Goal: Use online tool/utility: Utilize a website feature to perform a specific function

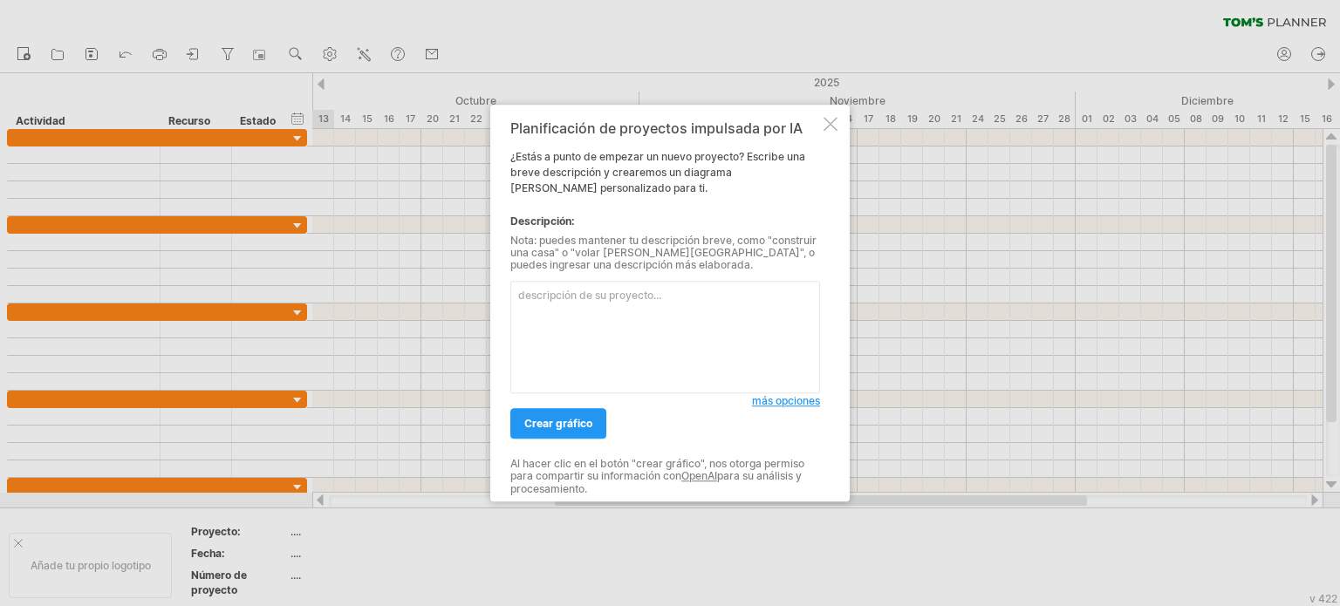
click at [595, 320] on textarea at bounding box center [665, 337] width 310 height 113
paste textarea "Lore Ipsumdolo Sitame Consecte adipi Elitse do eiusmo Tempor in utlaboreet Dolo…"
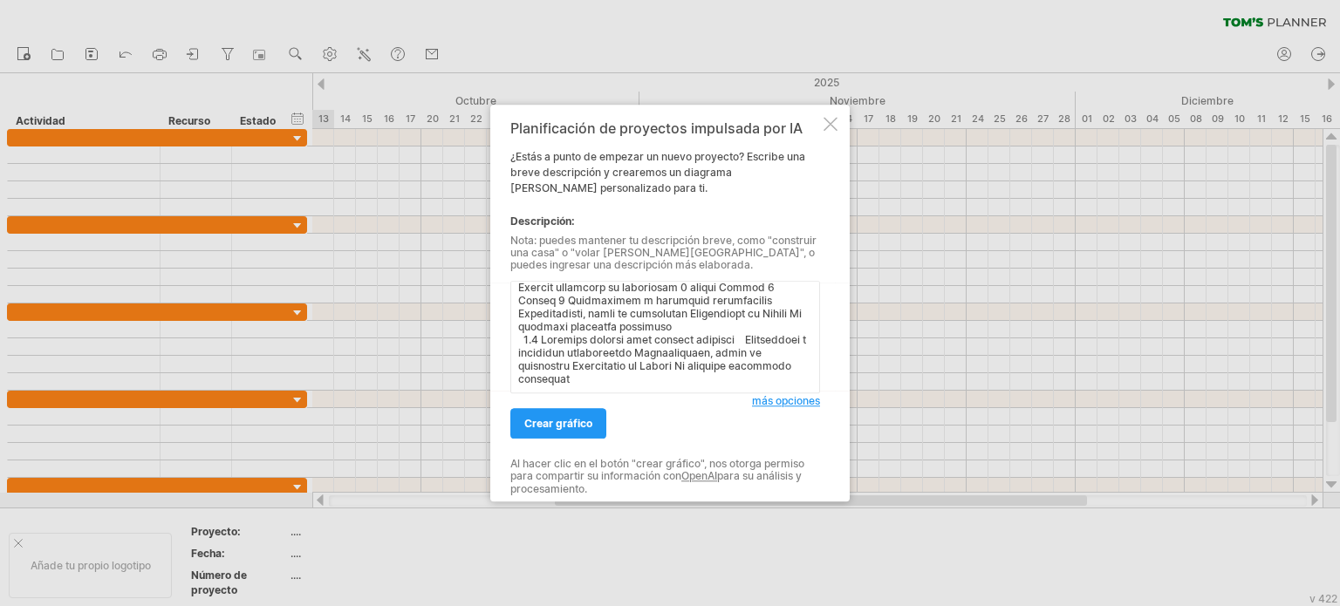
scroll to position [551, 0]
paste textarea "Determina los tiempos de ejecución de cada fase y actividad, el momento de inic…"
drag, startPoint x: 656, startPoint y: 374, endPoint x: 515, endPoint y: 361, distance: 142.0
click at [515, 361] on textarea at bounding box center [665, 337] width 310 height 113
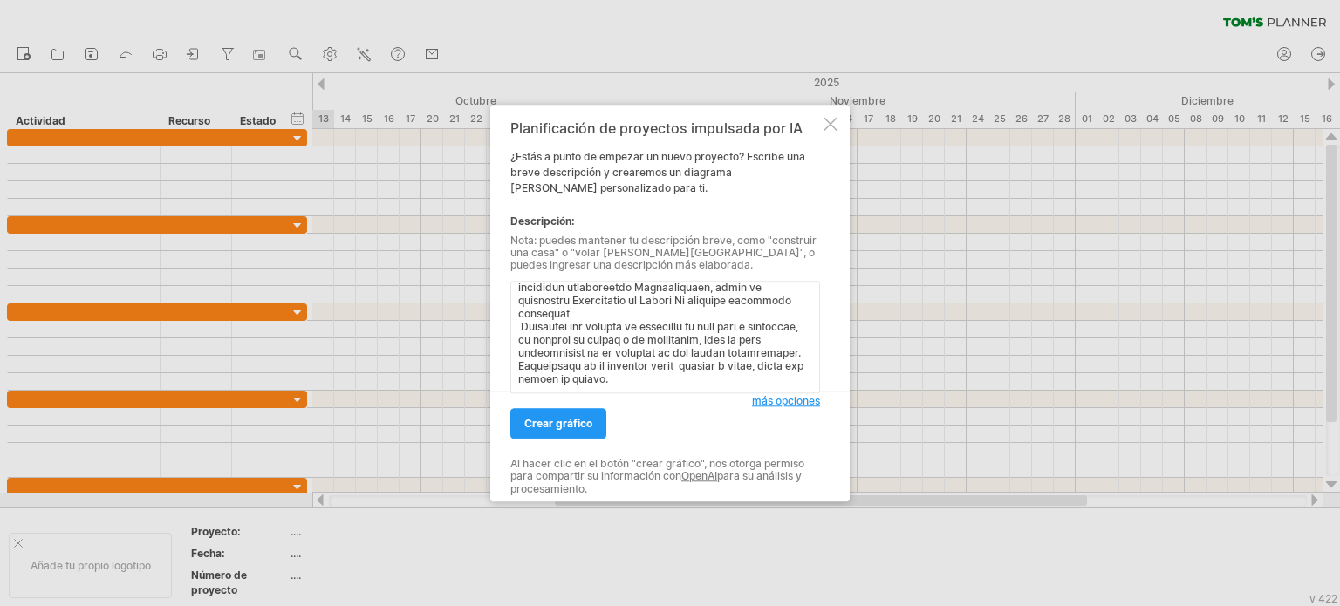
scroll to position [606, 0]
drag, startPoint x: 567, startPoint y: 382, endPoint x: 754, endPoint y: 381, distance: 186.7
click at [754, 381] on textarea at bounding box center [665, 337] width 310 height 113
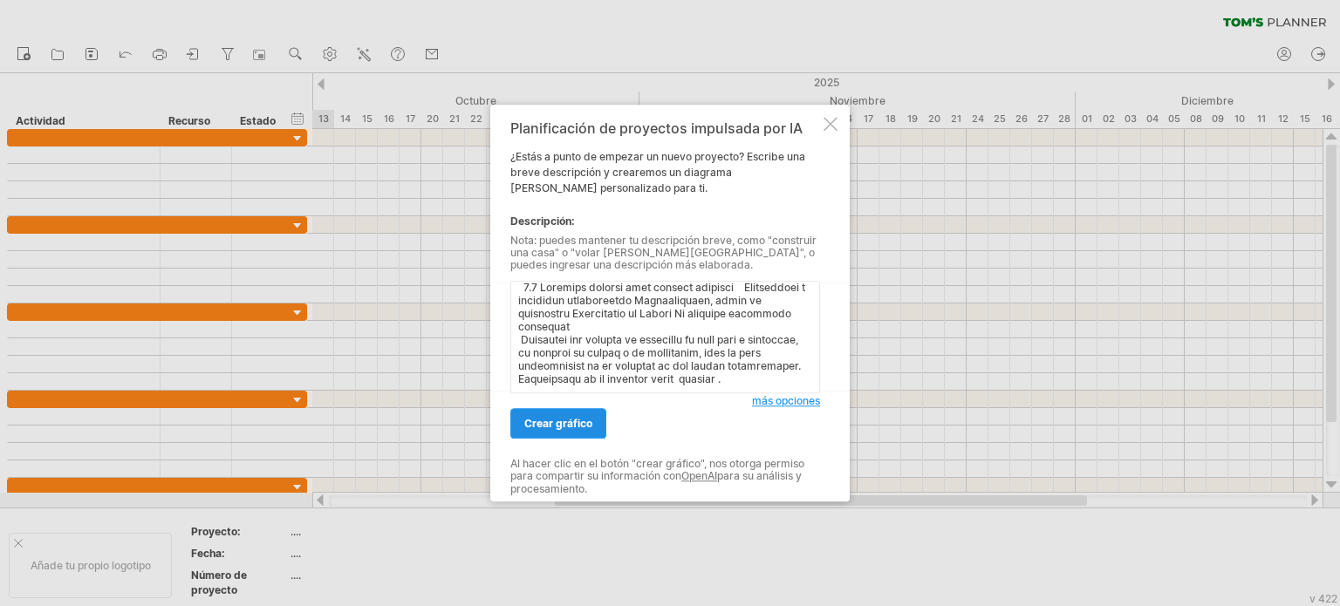
type textarea "Lore Ipsumdolo Sitame Consecte adipi Elitse do eiusmo Tempor in utlaboreet Dolo…"
click at [572, 427] on font "crear gráfico" at bounding box center [558, 423] width 68 height 13
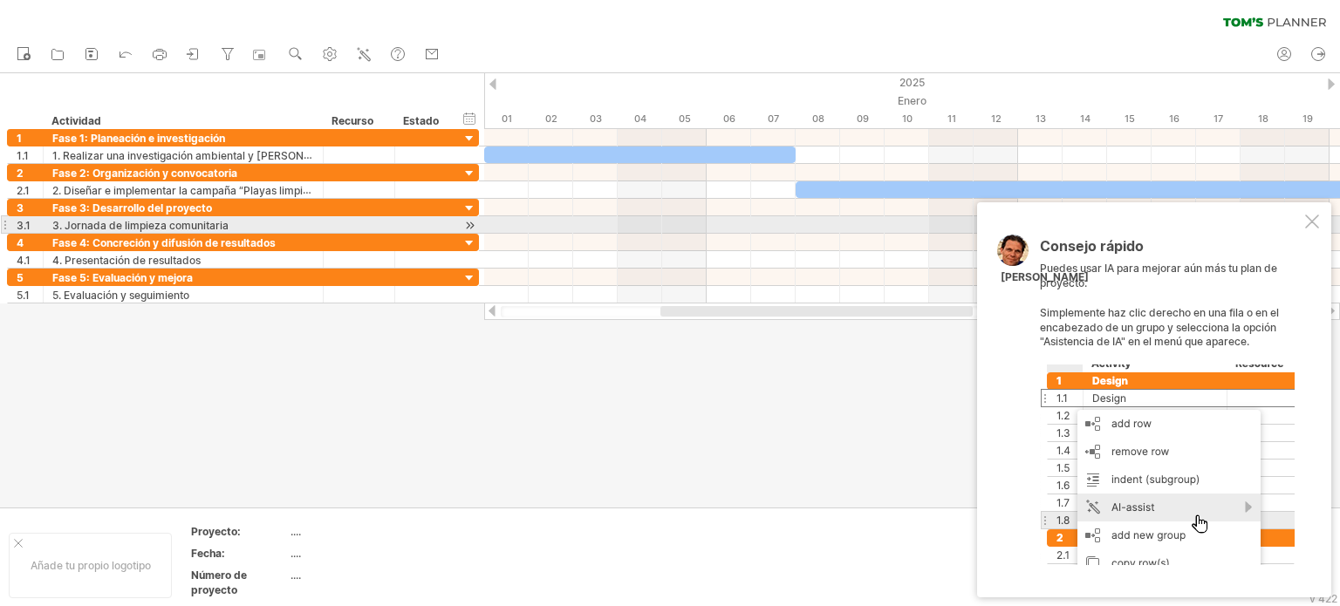
click at [1311, 220] on div at bounding box center [1312, 222] width 14 height 14
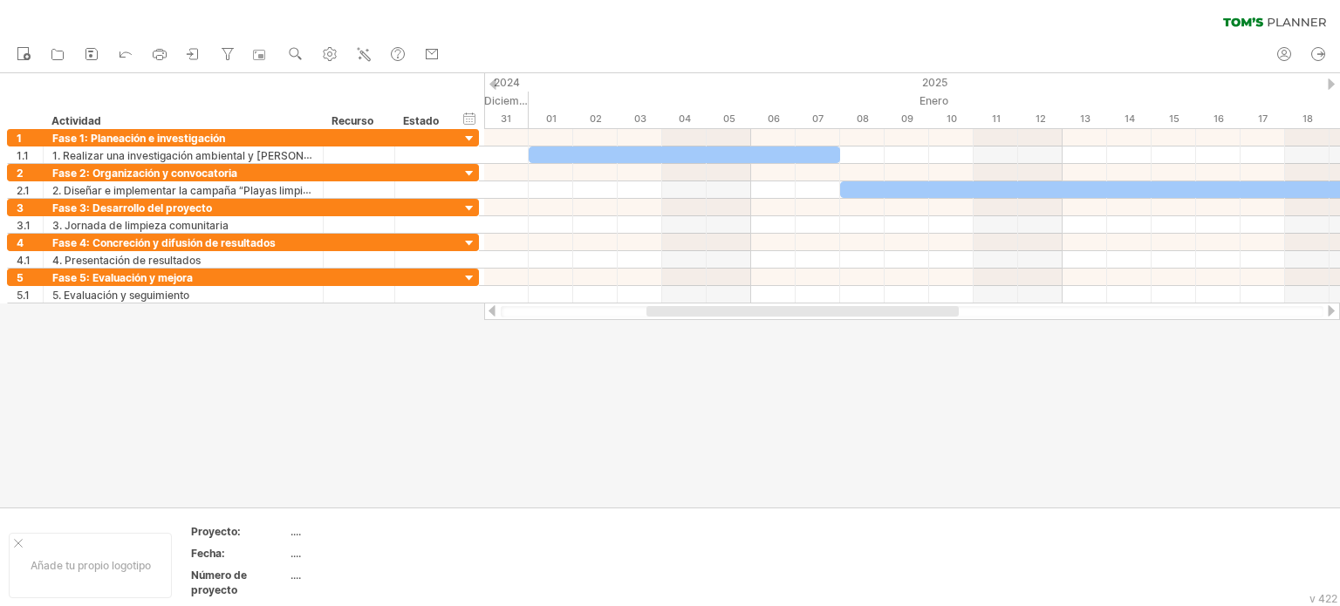
drag, startPoint x: 730, startPoint y: 314, endPoint x: 716, endPoint y: 360, distance: 48.3
click at [716, 360] on div "Intentando acceder a [DOMAIN_NAME] Conectado de nuevo... 0% borrar filtro" at bounding box center [670, 303] width 1340 height 606
click at [637, 408] on div at bounding box center [670, 290] width 1340 height 435
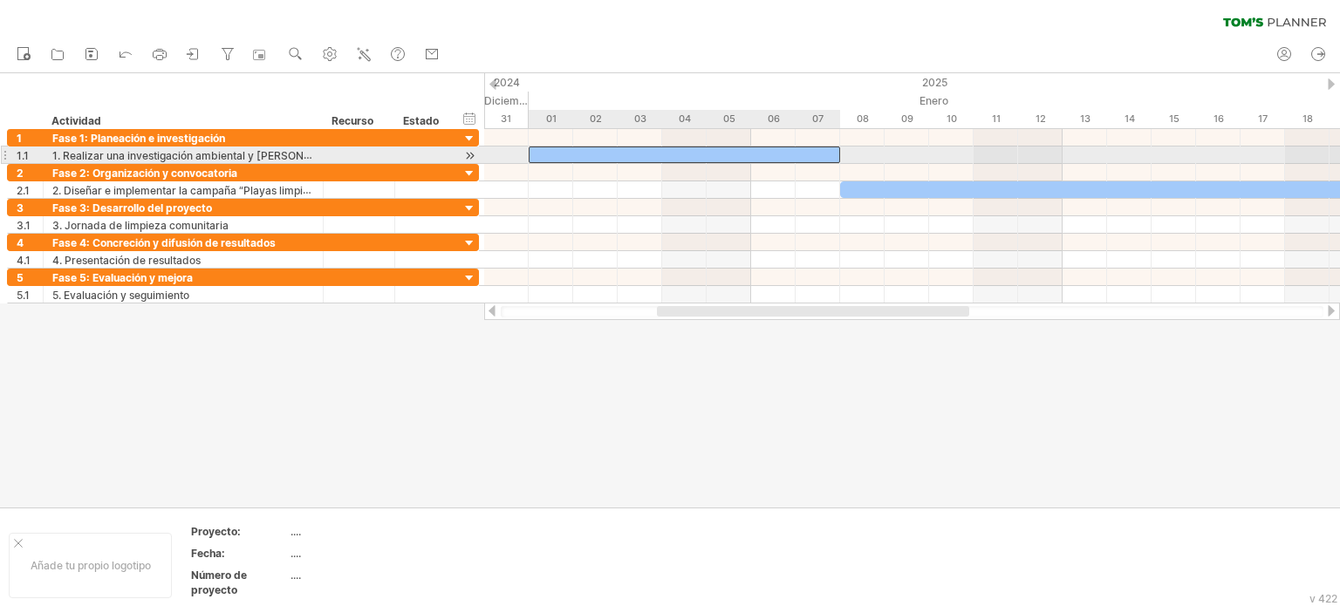
click at [643, 152] on div at bounding box center [685, 155] width 312 height 17
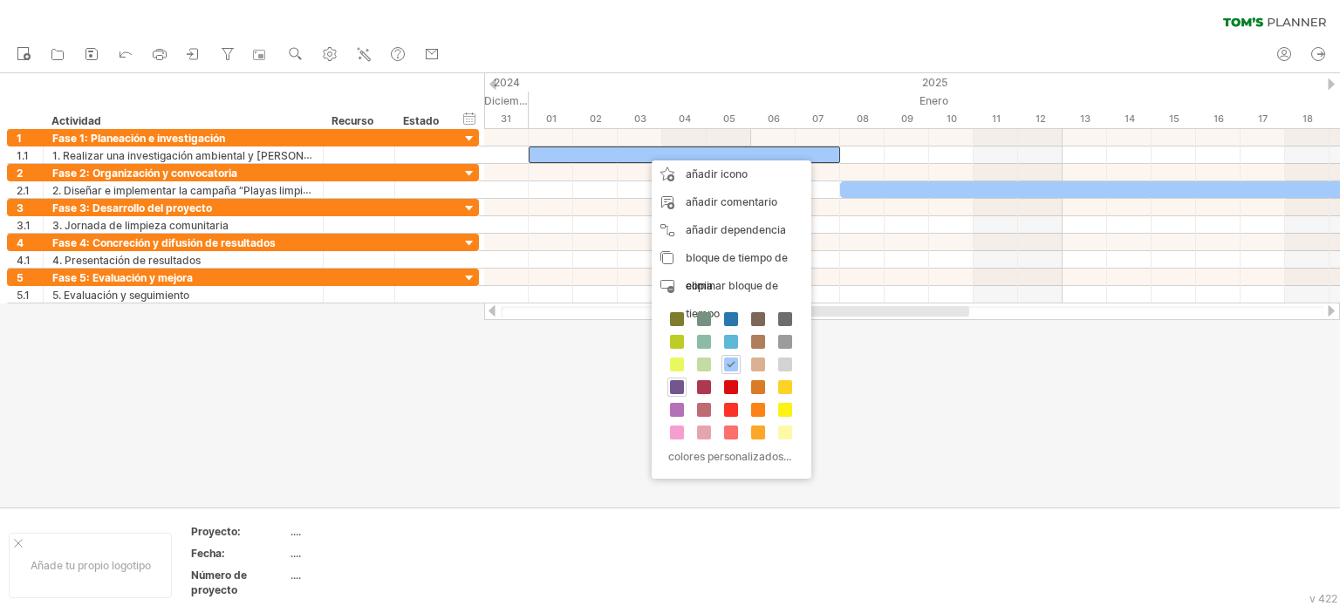
click at [682, 386] on span at bounding box center [677, 387] width 14 height 14
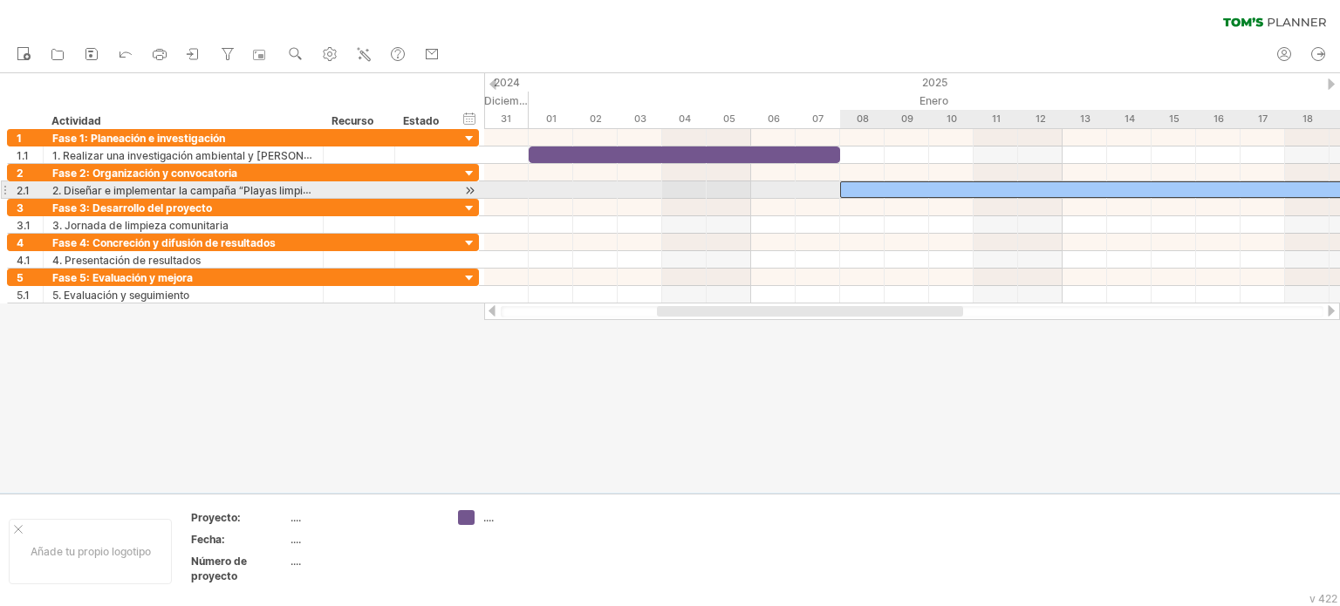
click at [859, 190] on div at bounding box center [1151, 190] width 623 height 17
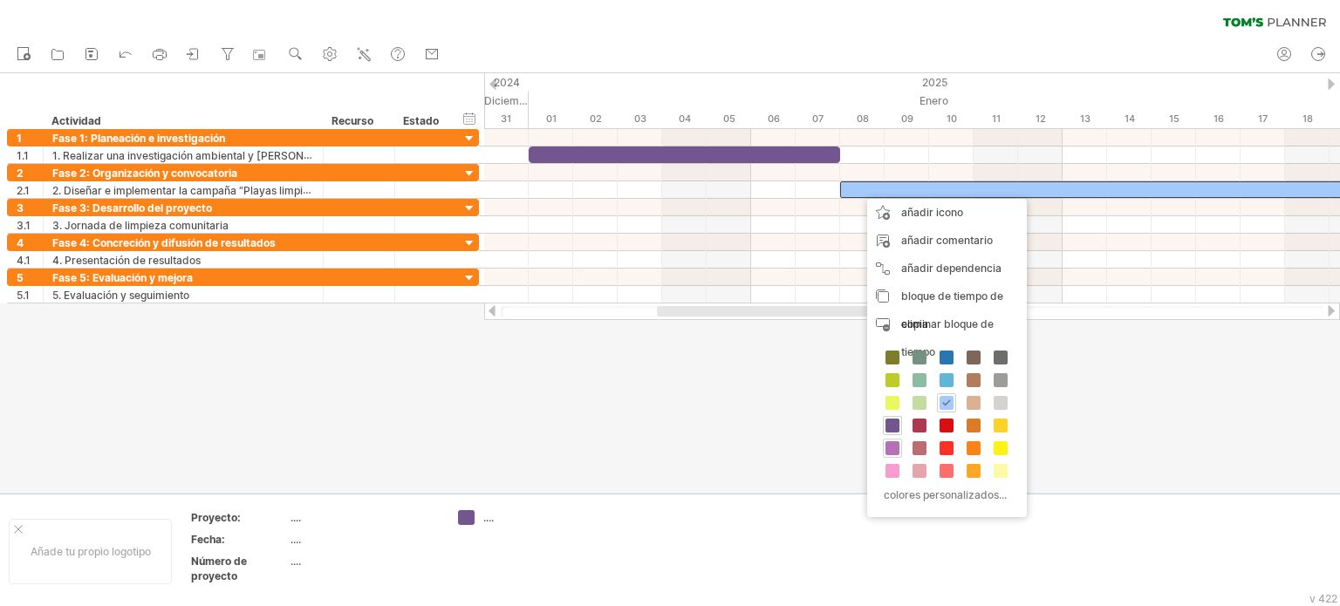
click at [896, 446] on span at bounding box center [893, 449] width 14 height 14
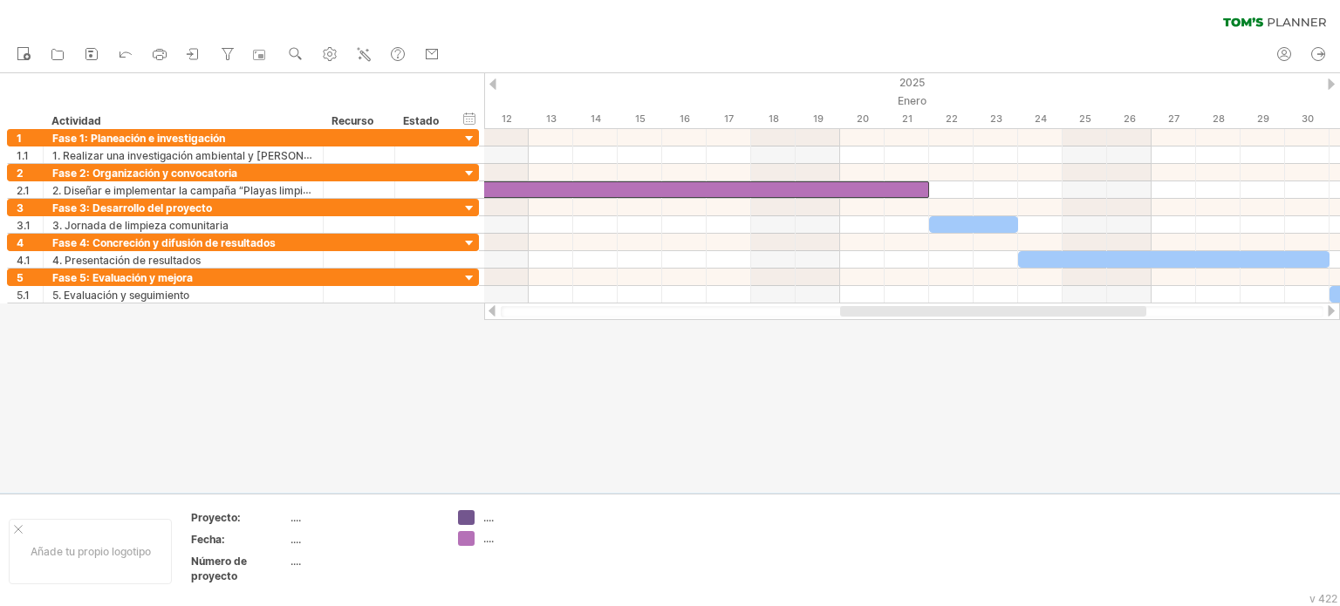
drag, startPoint x: 750, startPoint y: 312, endPoint x: 934, endPoint y: 314, distance: 183.3
click at [934, 314] on div at bounding box center [993, 311] width 306 height 10
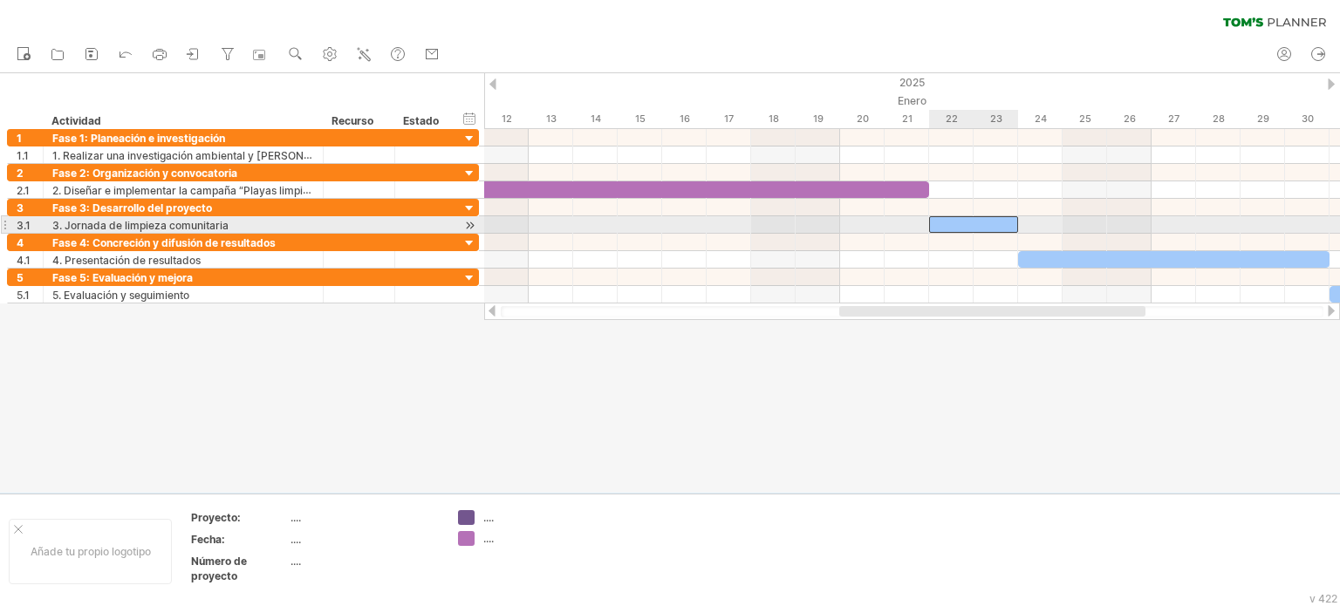
click at [942, 219] on div at bounding box center [973, 224] width 89 height 17
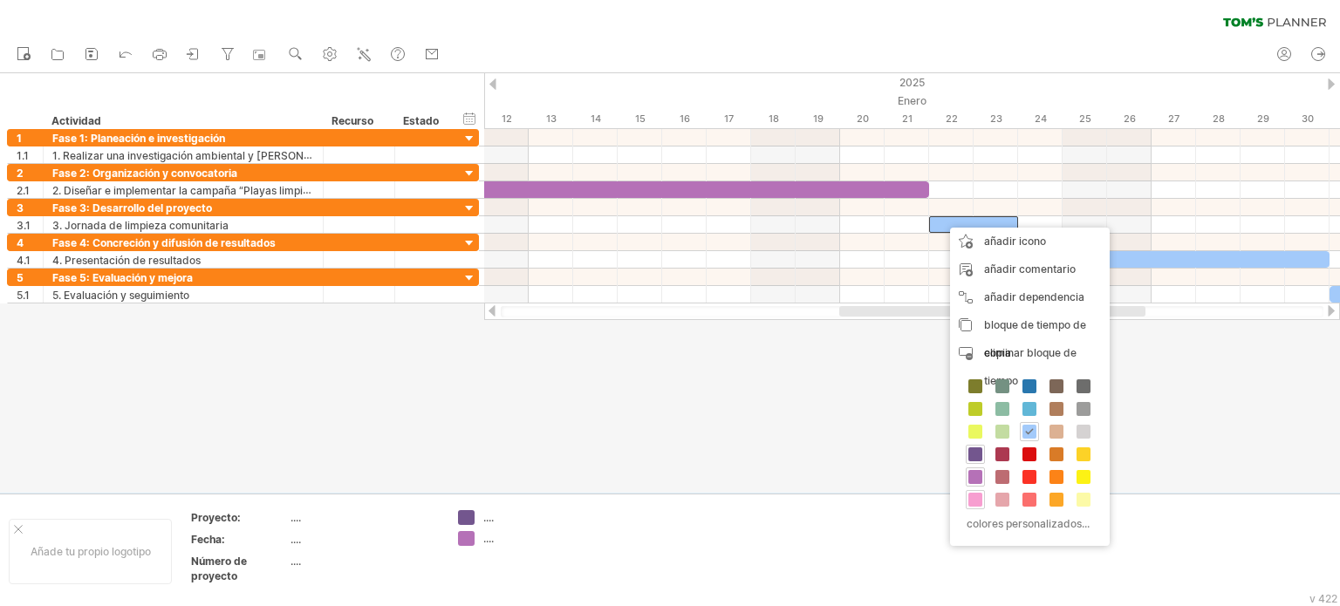
click at [976, 498] on span at bounding box center [976, 500] width 14 height 14
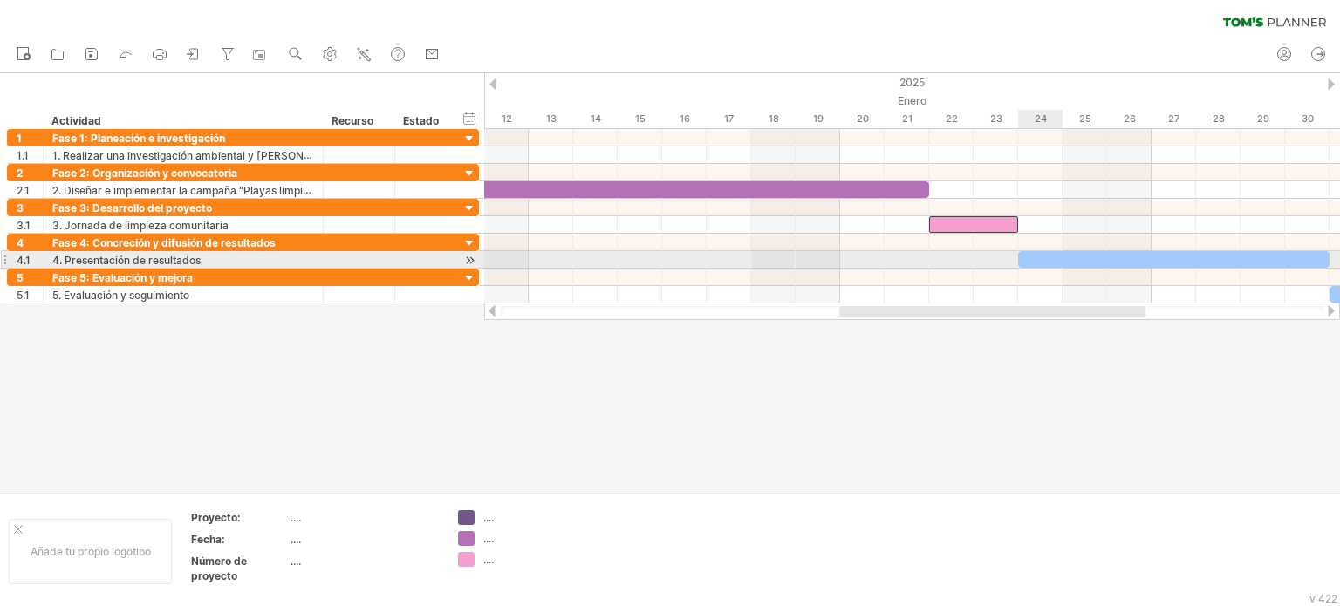
click at [1061, 255] on div at bounding box center [1174, 259] width 312 height 17
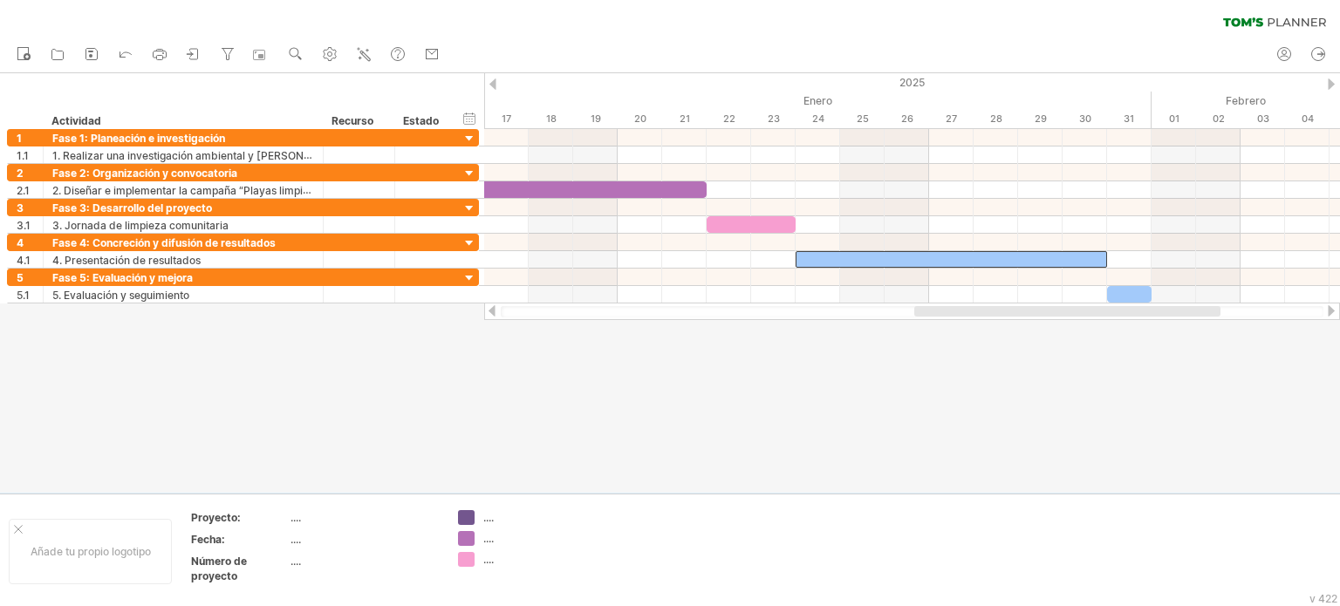
drag, startPoint x: 1060, startPoint y: 313, endPoint x: 1135, endPoint y: 309, distance: 75.2
click at [1135, 309] on div at bounding box center [1068, 311] width 306 height 10
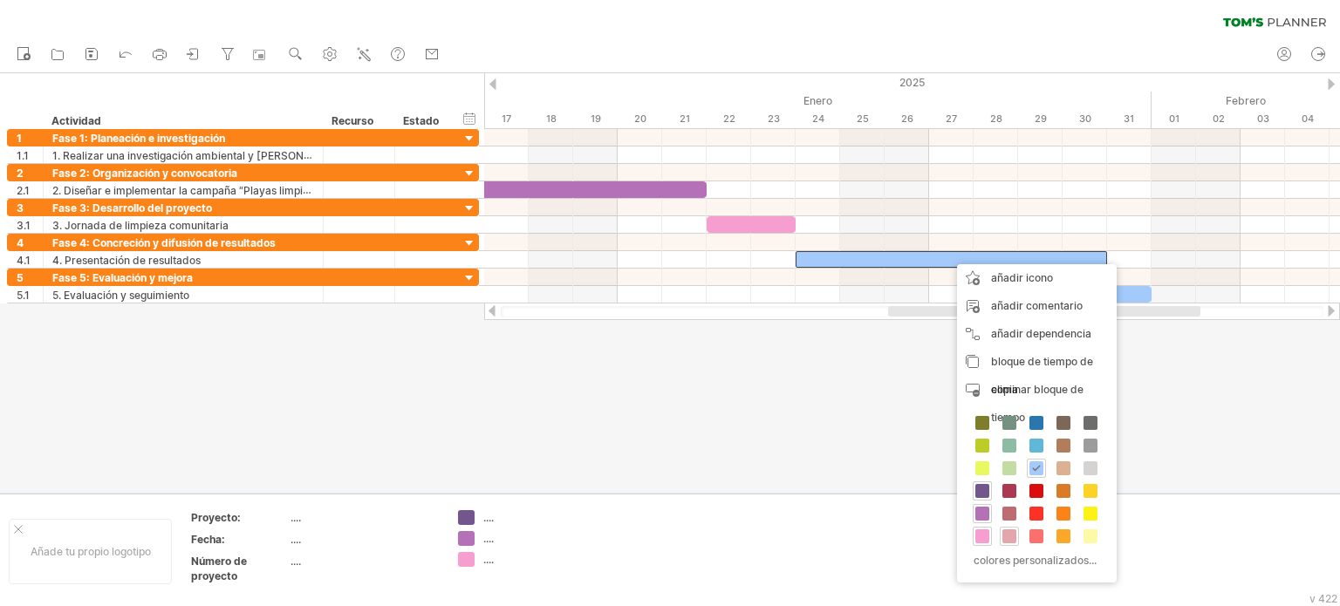
click at [1009, 534] on span at bounding box center [1010, 537] width 14 height 14
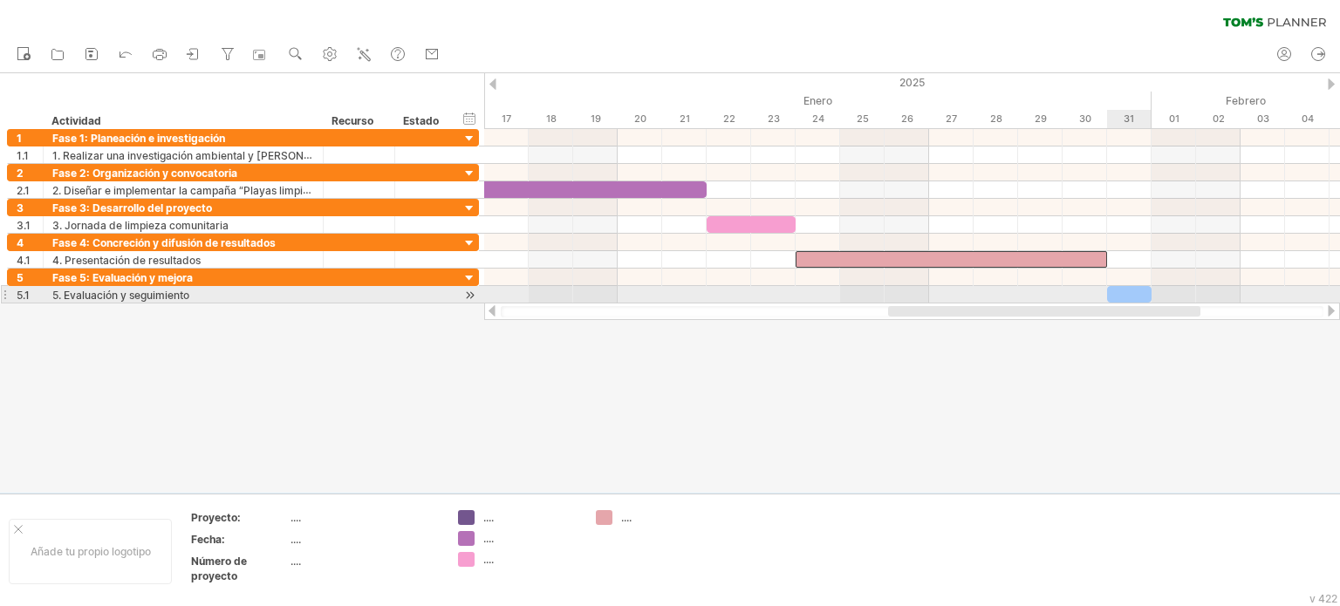
click at [1115, 292] on div at bounding box center [1129, 294] width 45 height 17
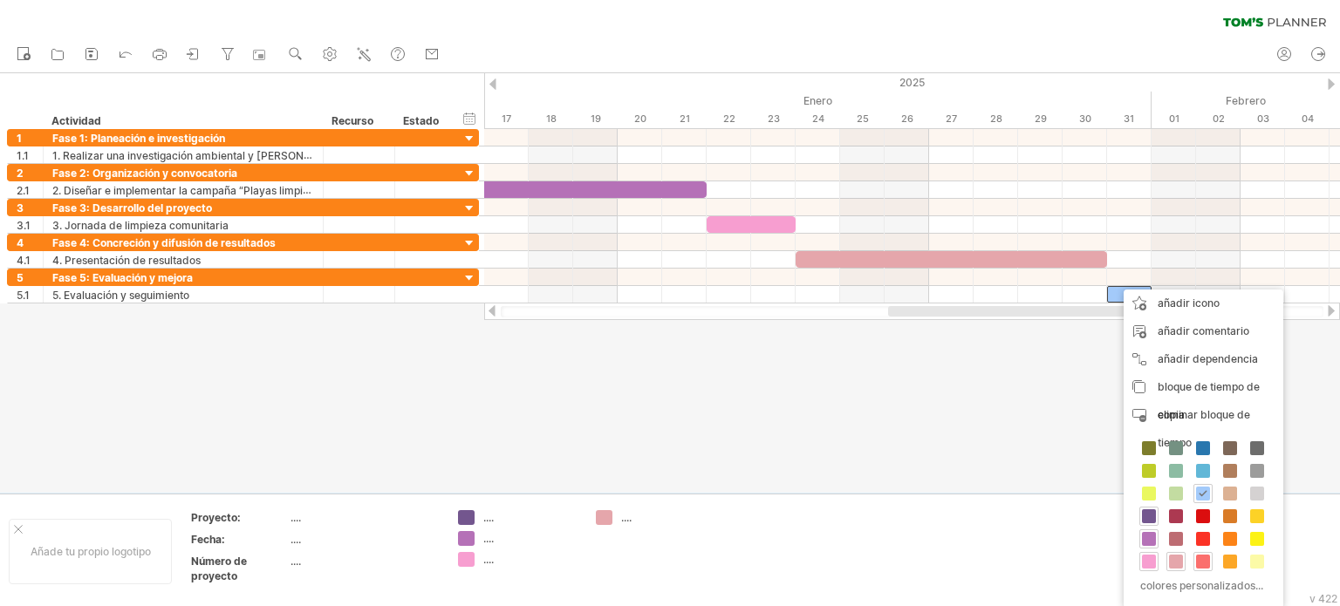
click at [1204, 559] on span at bounding box center [1203, 562] width 14 height 14
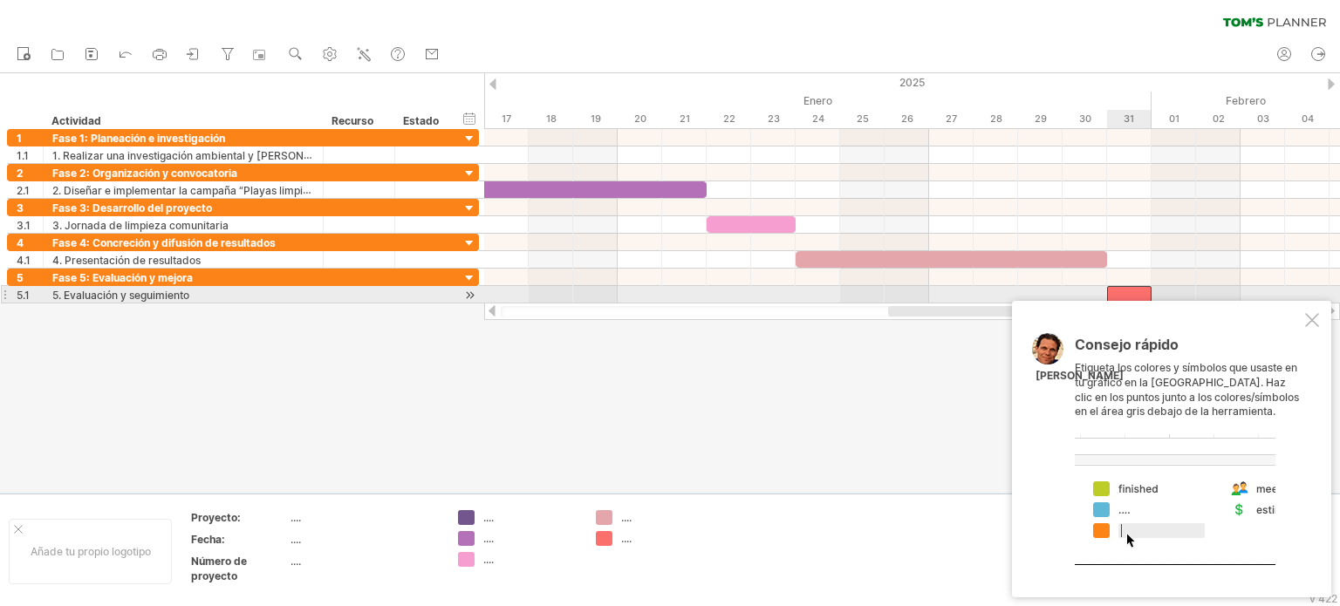
click at [1115, 289] on div at bounding box center [1129, 294] width 45 height 17
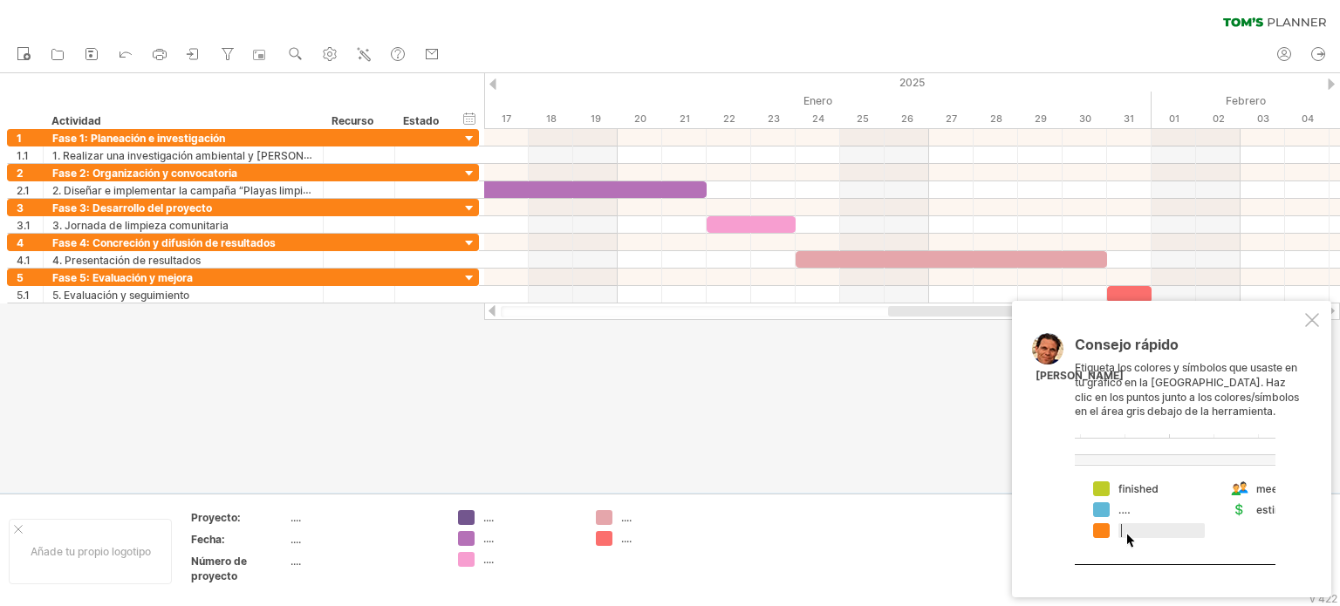
click at [1312, 321] on div at bounding box center [1312, 320] width 14 height 14
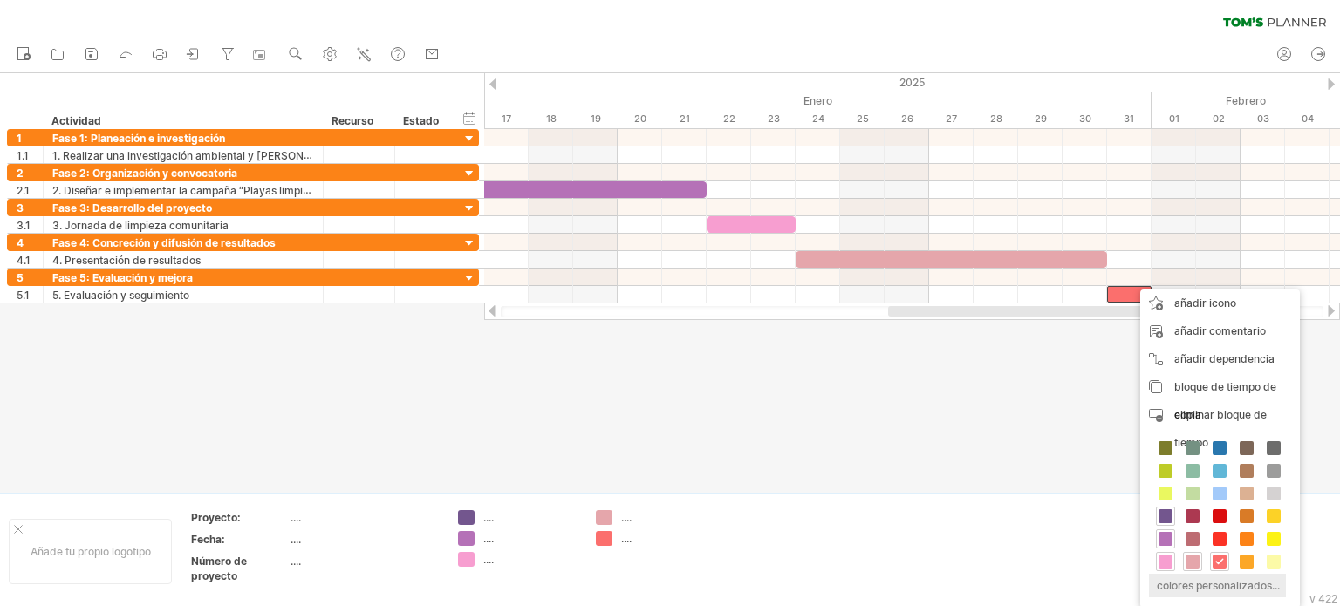
click at [1236, 588] on font "colores personalizados..." at bounding box center [1218, 585] width 123 height 13
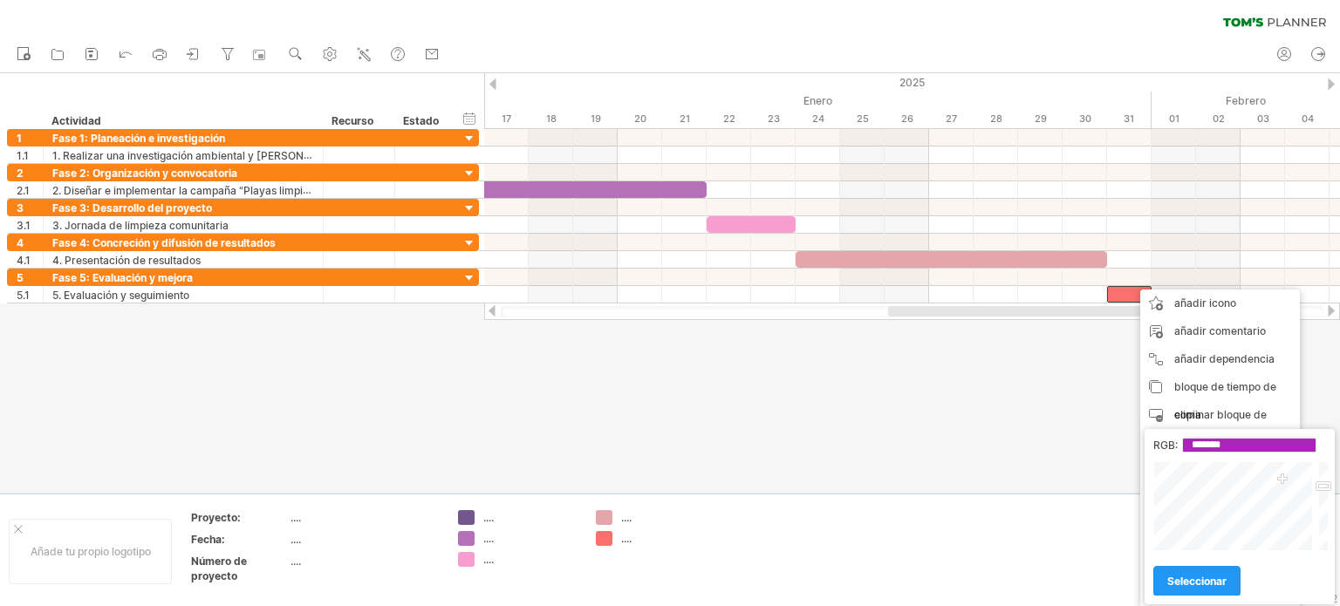
drag, startPoint x: 1253, startPoint y: 506, endPoint x: 1283, endPoint y: 481, distance: 39.0
click at [1283, 481] on div at bounding box center [1235, 507] width 162 height 90
type input "*******"
drag, startPoint x: 1283, startPoint y: 481, endPoint x: 1291, endPoint y: 471, distance: 13.0
click at [1291, 471] on div at bounding box center [1235, 507] width 162 height 90
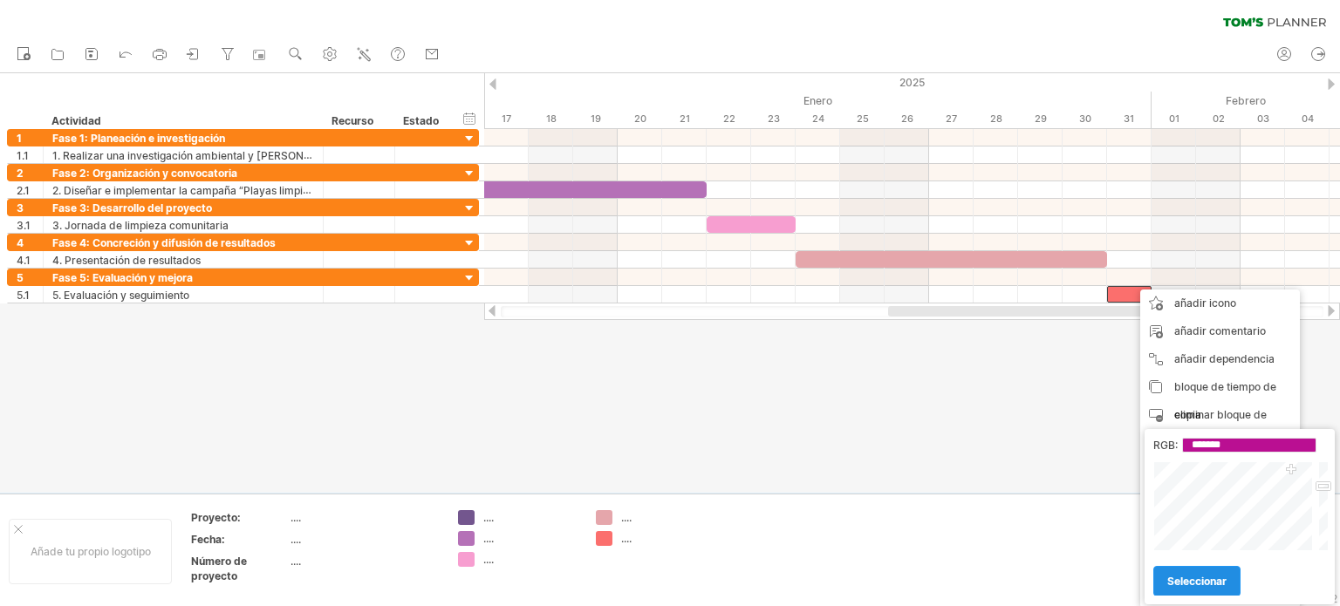
click at [1216, 585] on font "seleccionar" at bounding box center [1197, 581] width 59 height 13
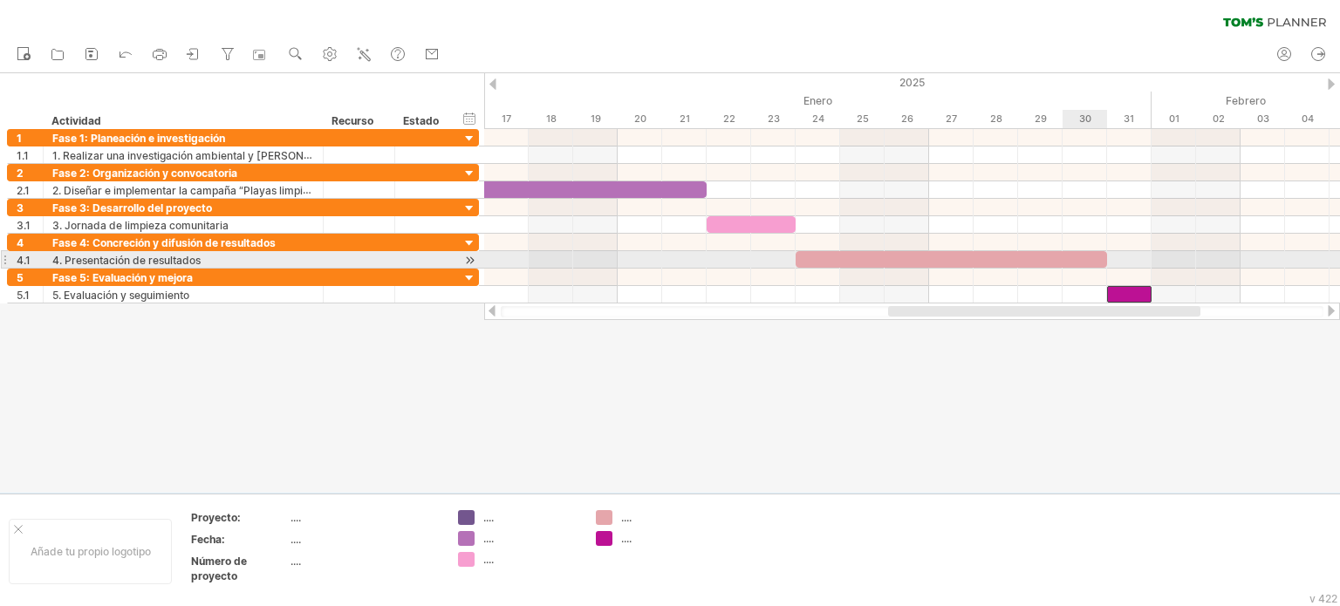
click at [1063, 261] on div at bounding box center [952, 259] width 312 height 17
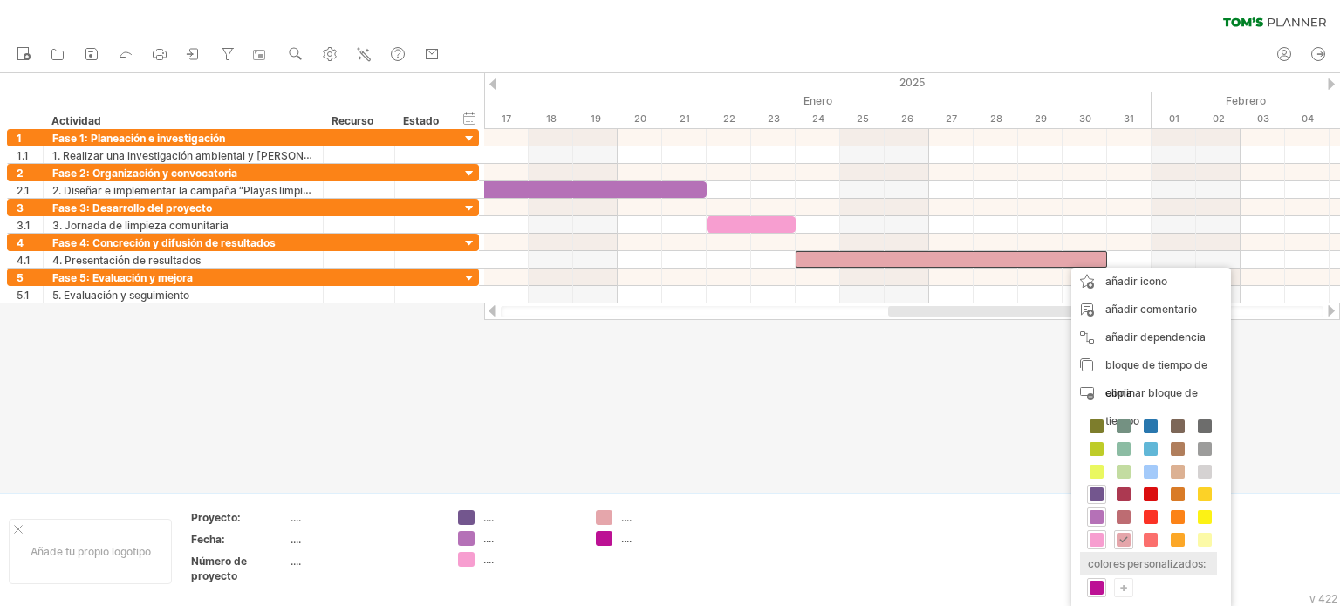
click at [1132, 559] on font "colores personalizados:" at bounding box center [1147, 564] width 118 height 13
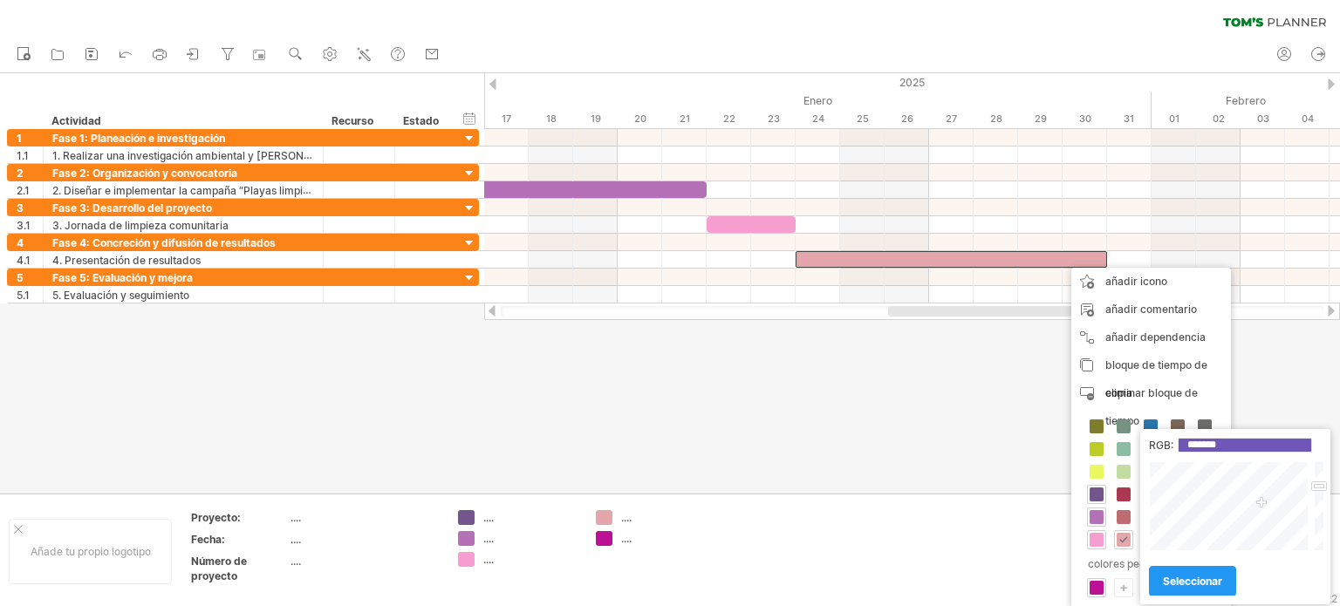
type input "*******"
drag, startPoint x: 1243, startPoint y: 497, endPoint x: 1262, endPoint y: 505, distance: 20.3
click at [1262, 505] on div at bounding box center [1230, 507] width 162 height 90
click at [1216, 584] on font "seleccionar" at bounding box center [1192, 581] width 59 height 13
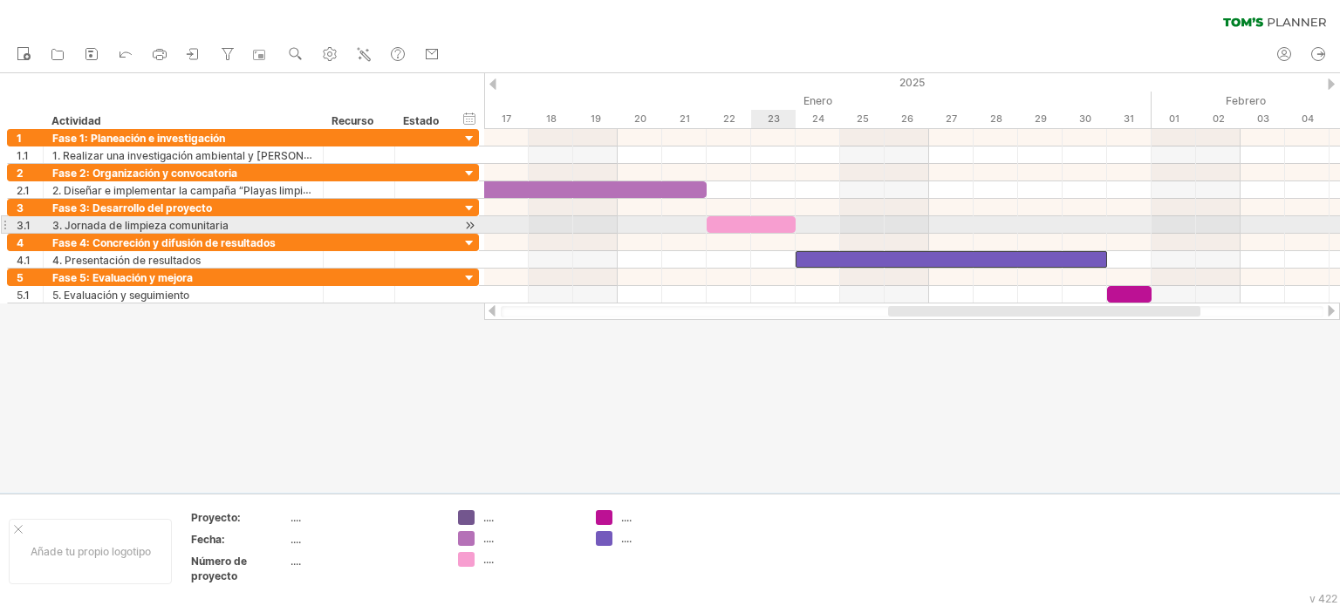
click at [775, 223] on div at bounding box center [751, 224] width 89 height 17
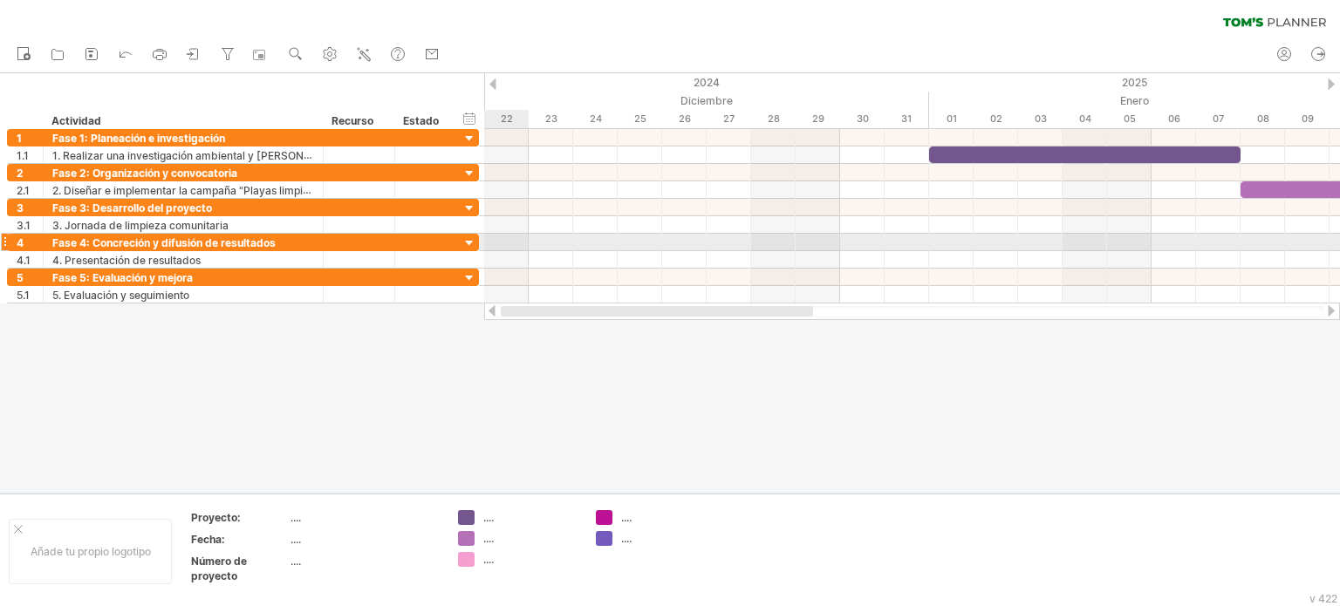
drag, startPoint x: 1016, startPoint y: 310, endPoint x: 520, endPoint y: 239, distance: 500.7
click at [520, 239] on div "Intentando acceder a [DOMAIN_NAME] Conectado de nuevo... 0% borrar filtro" at bounding box center [670, 303] width 1340 height 606
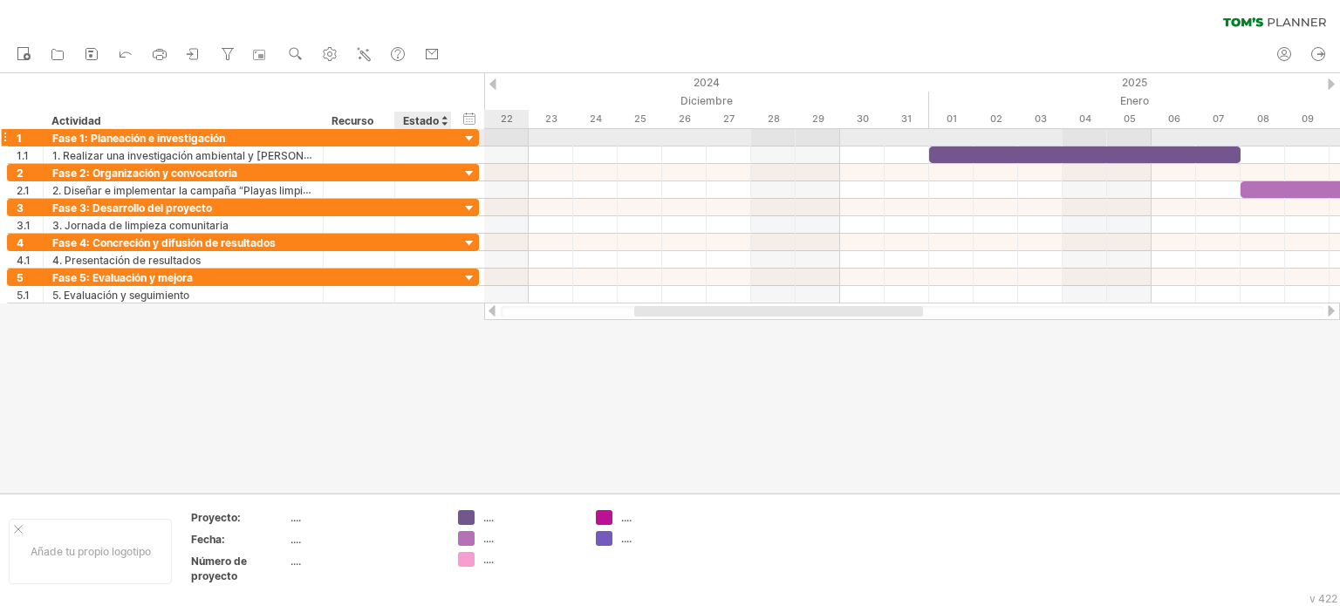
click at [406, 137] on div at bounding box center [423, 137] width 38 height 17
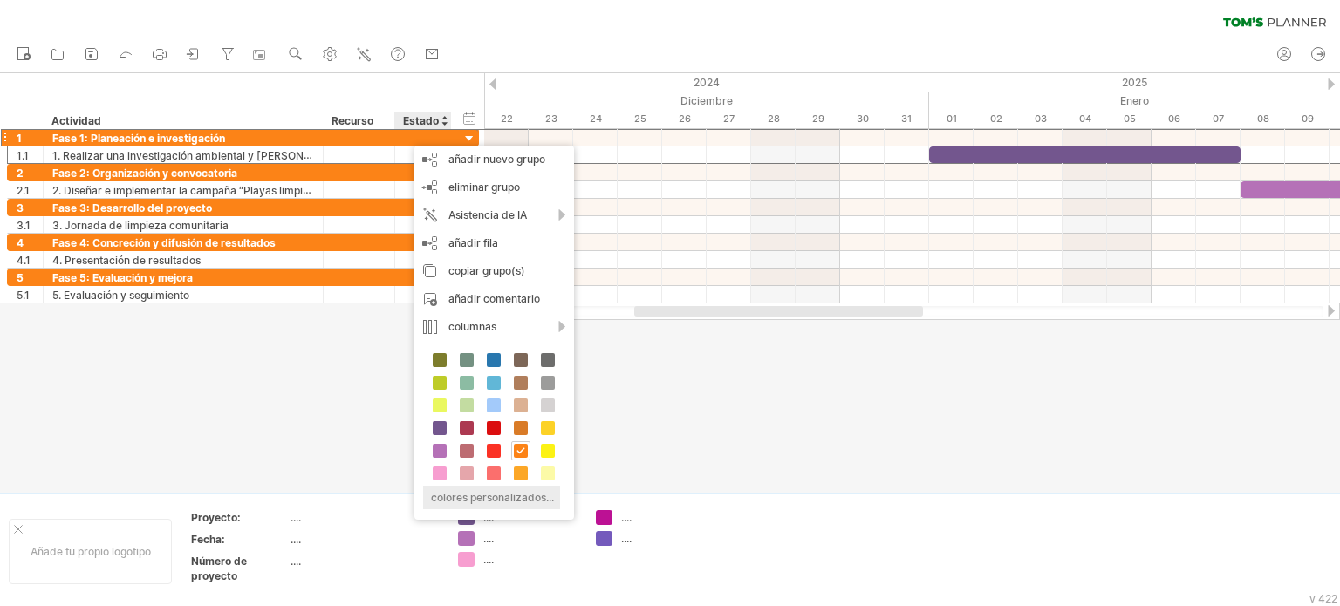
click at [487, 498] on font "colores personalizados..." at bounding box center [492, 497] width 123 height 13
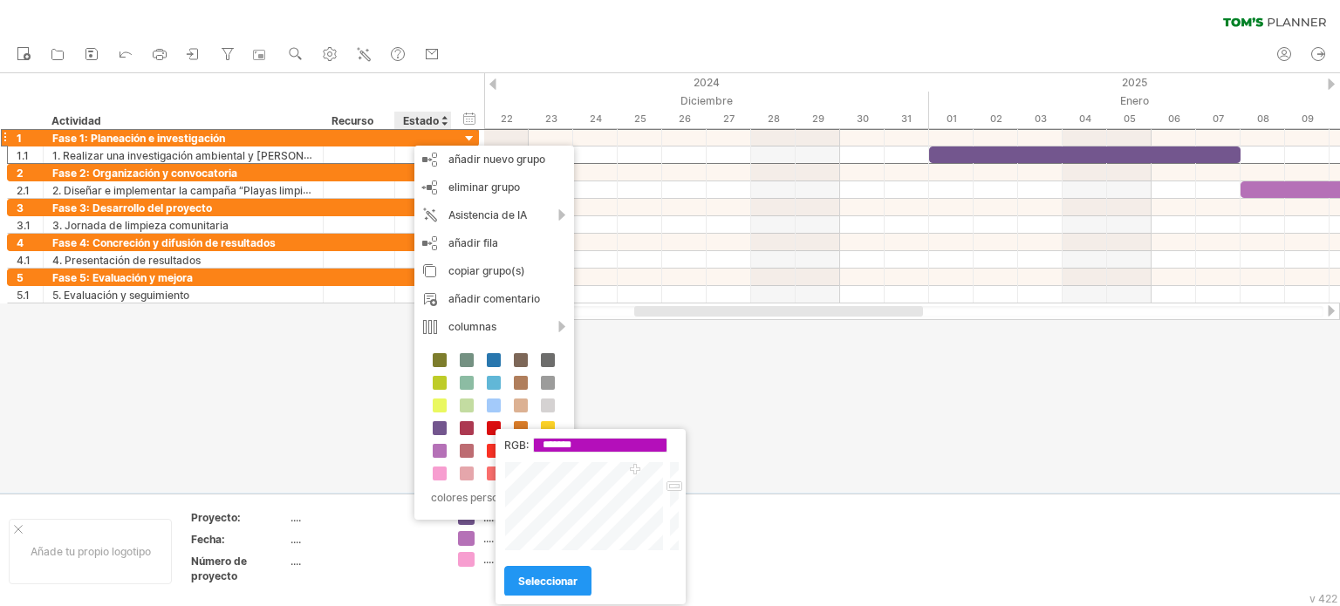
drag, startPoint x: 597, startPoint y: 506, endPoint x: 635, endPoint y: 471, distance: 51.9
click at [635, 471] on div at bounding box center [585, 507] width 162 height 90
click at [638, 469] on div at bounding box center [585, 507] width 162 height 90
type input "*******"
drag, startPoint x: 677, startPoint y: 485, endPoint x: 678, endPoint y: 470, distance: 14.9
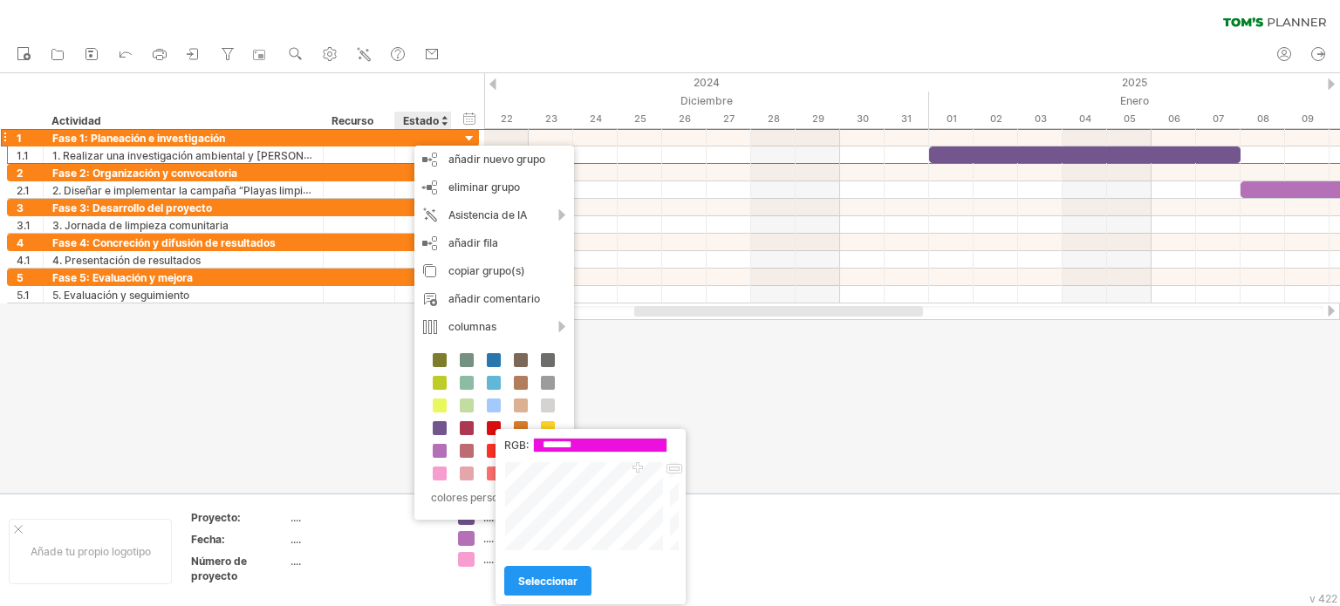
click at [678, 470] on div at bounding box center [673, 507] width 13 height 90
click at [576, 586] on font "seleccionar" at bounding box center [547, 581] width 59 height 13
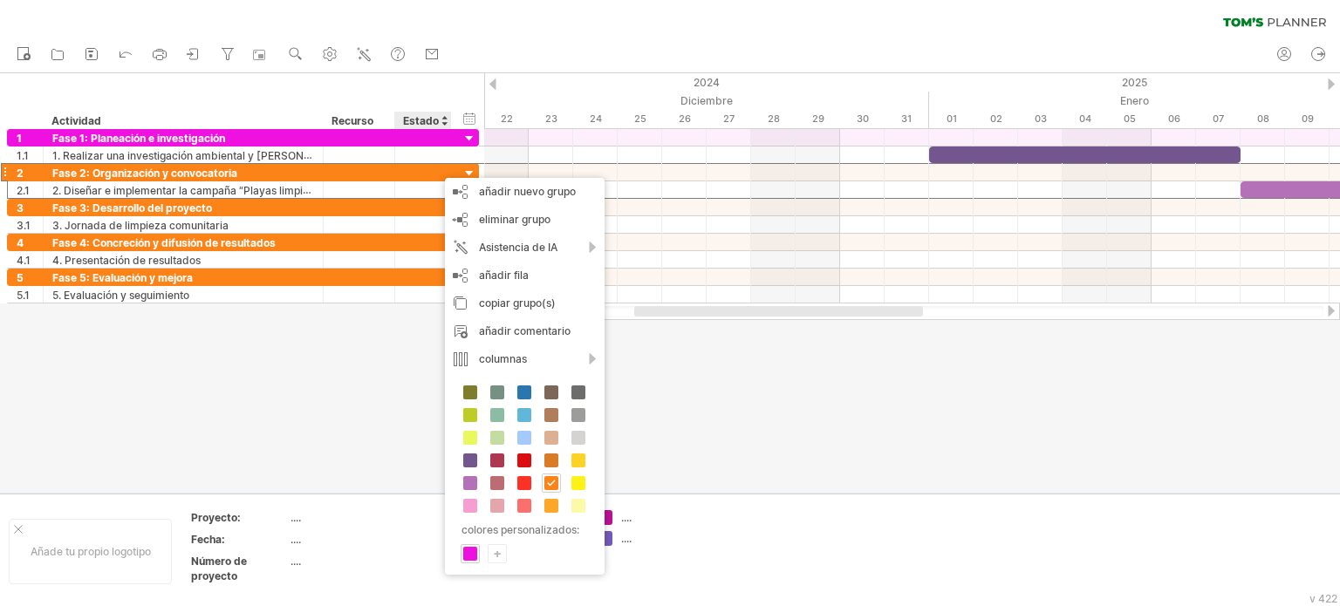
click at [502, 553] on div "+" at bounding box center [497, 553] width 17 height 17
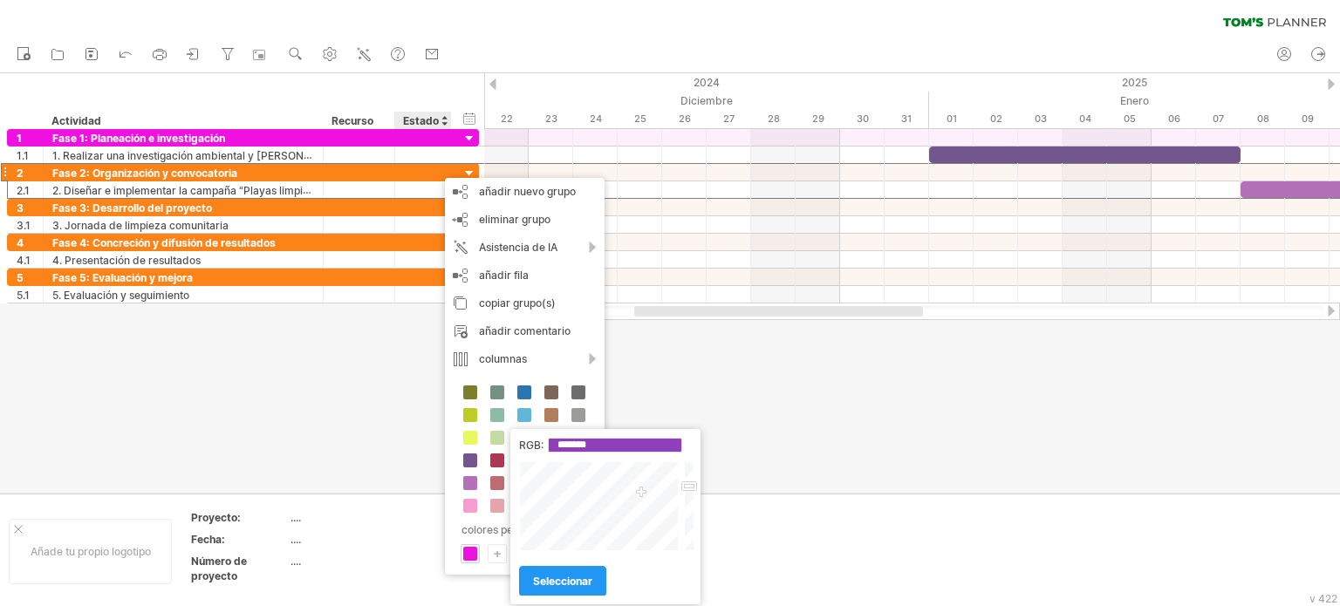
drag, startPoint x: 611, startPoint y: 508, endPoint x: 641, endPoint y: 494, distance: 33.6
click at [641, 494] on div at bounding box center [600, 507] width 162 height 90
type input "*******"
drag, startPoint x: 688, startPoint y: 485, endPoint x: 688, endPoint y: 467, distance: 18.3
click at [688, 467] on div at bounding box center [688, 507] width 13 height 90
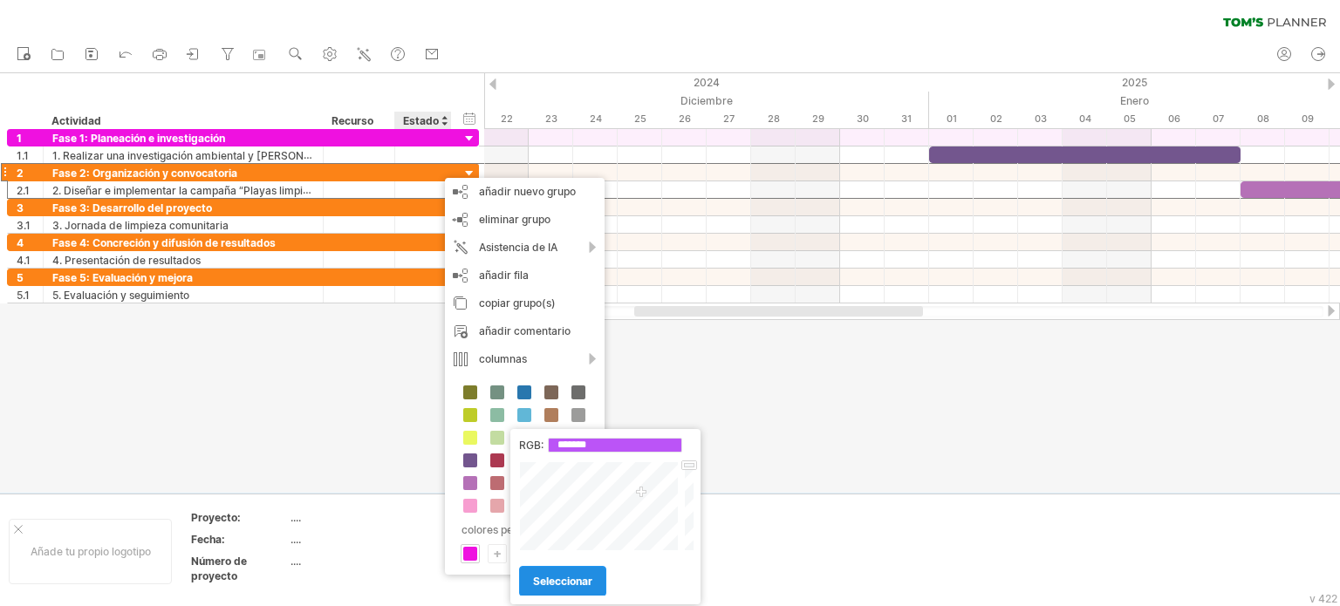
click at [580, 584] on font "seleccionar" at bounding box center [562, 581] width 59 height 13
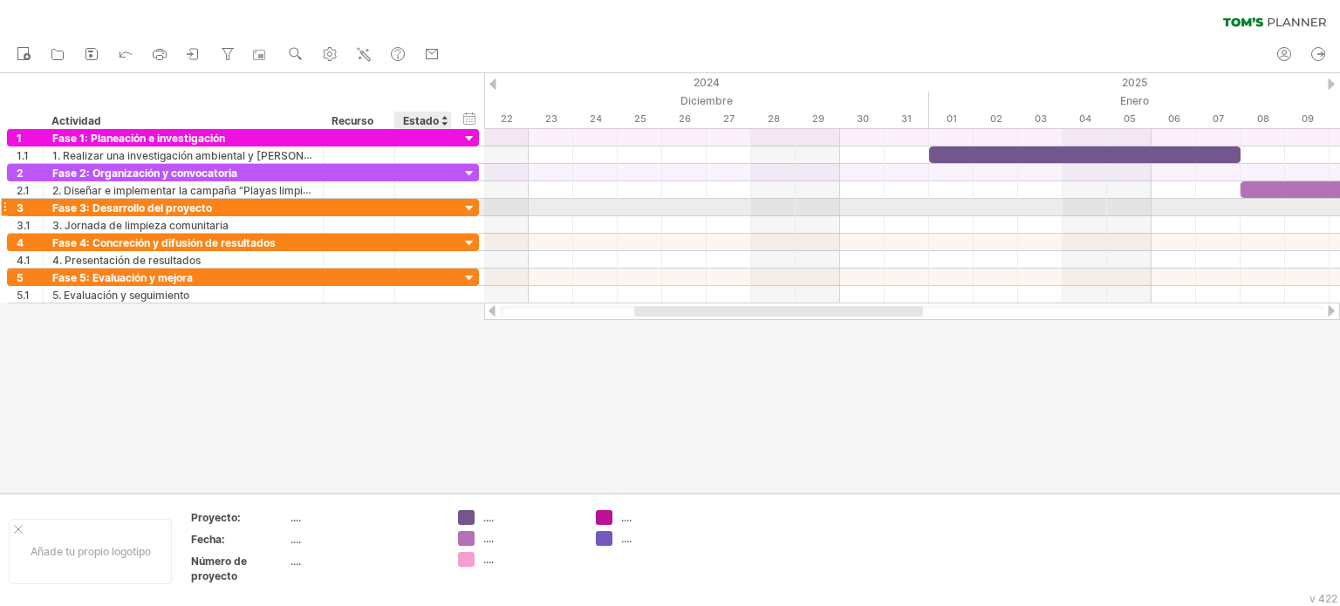
click at [413, 204] on div at bounding box center [423, 207] width 38 height 17
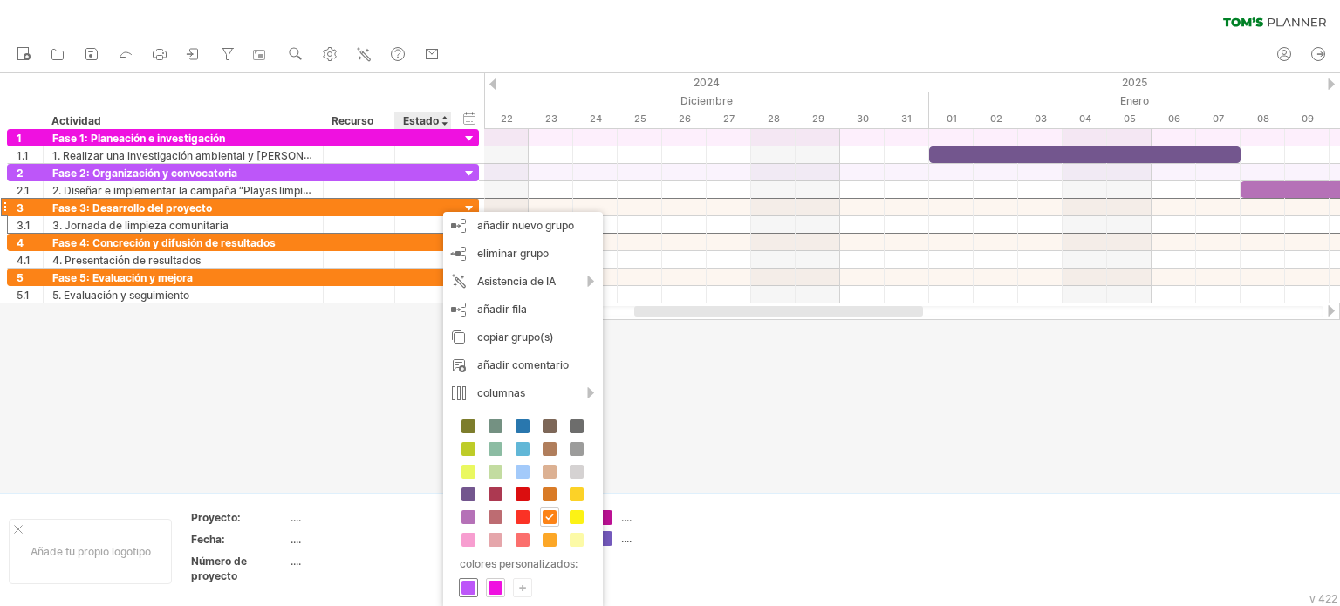
click at [469, 582] on span at bounding box center [469, 588] width 14 height 14
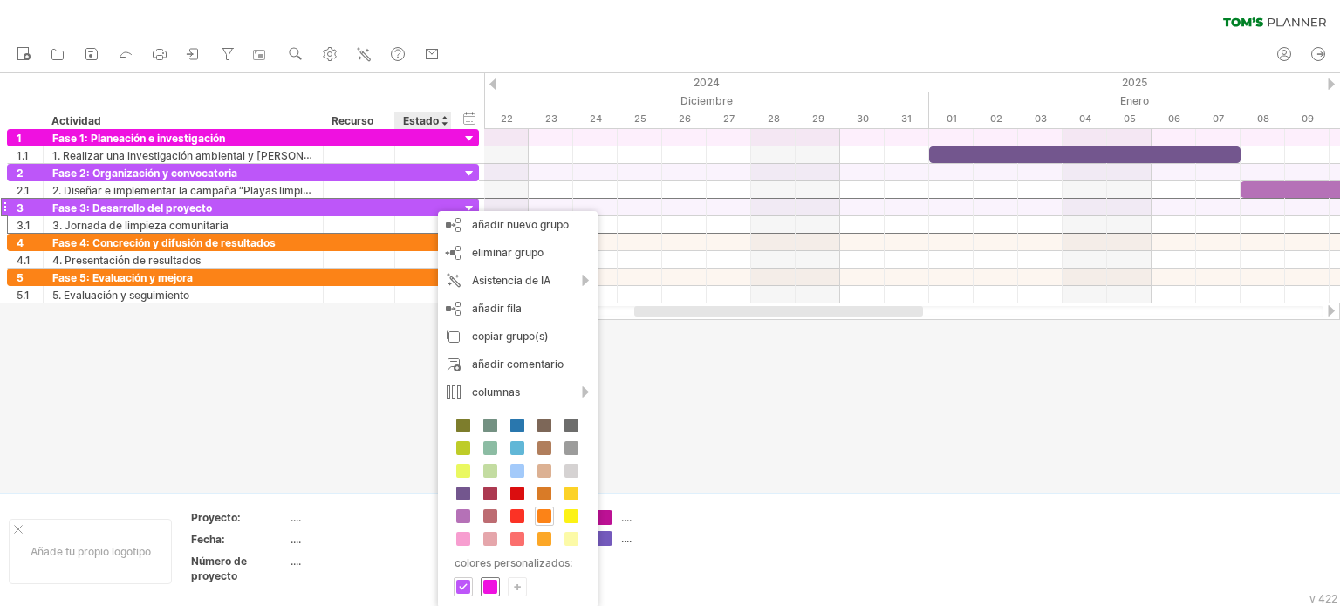
click at [486, 587] on span at bounding box center [490, 587] width 14 height 14
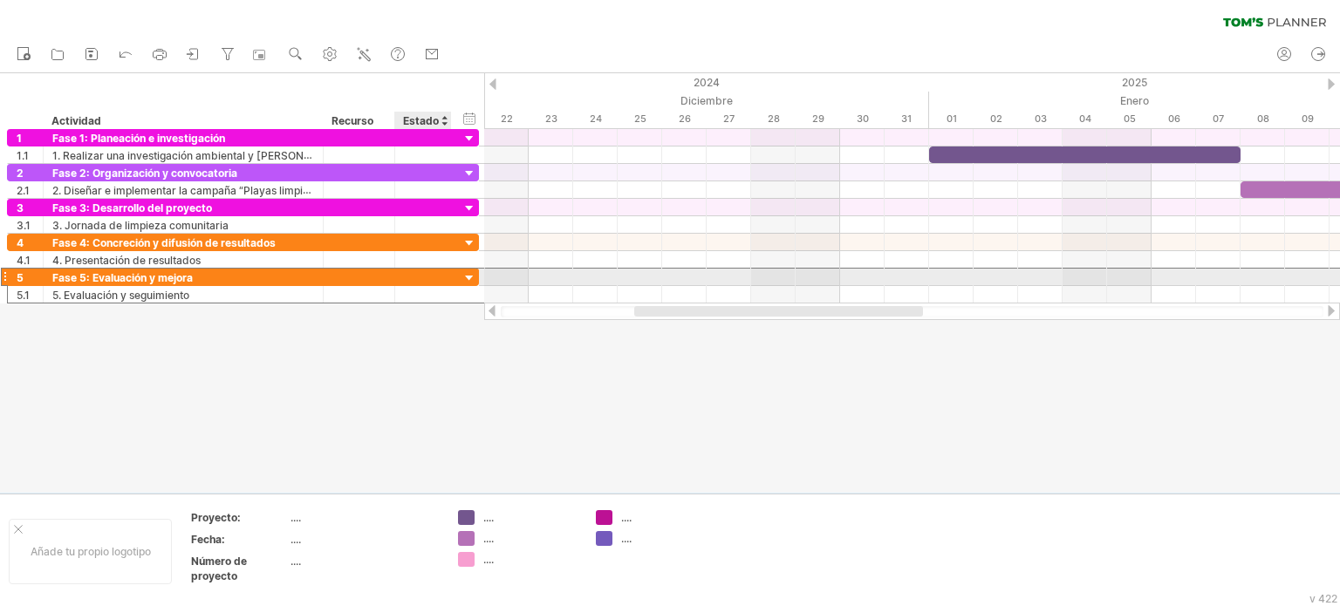
click at [437, 277] on div at bounding box center [423, 277] width 38 height 17
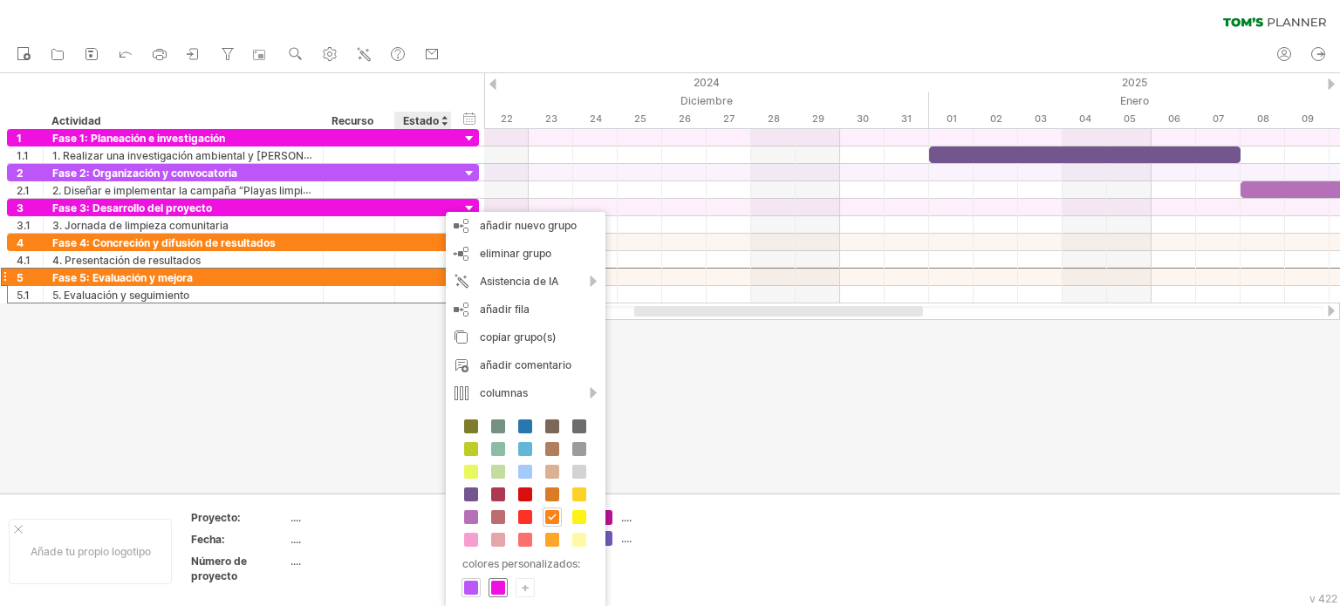
click at [497, 589] on span at bounding box center [498, 588] width 14 height 14
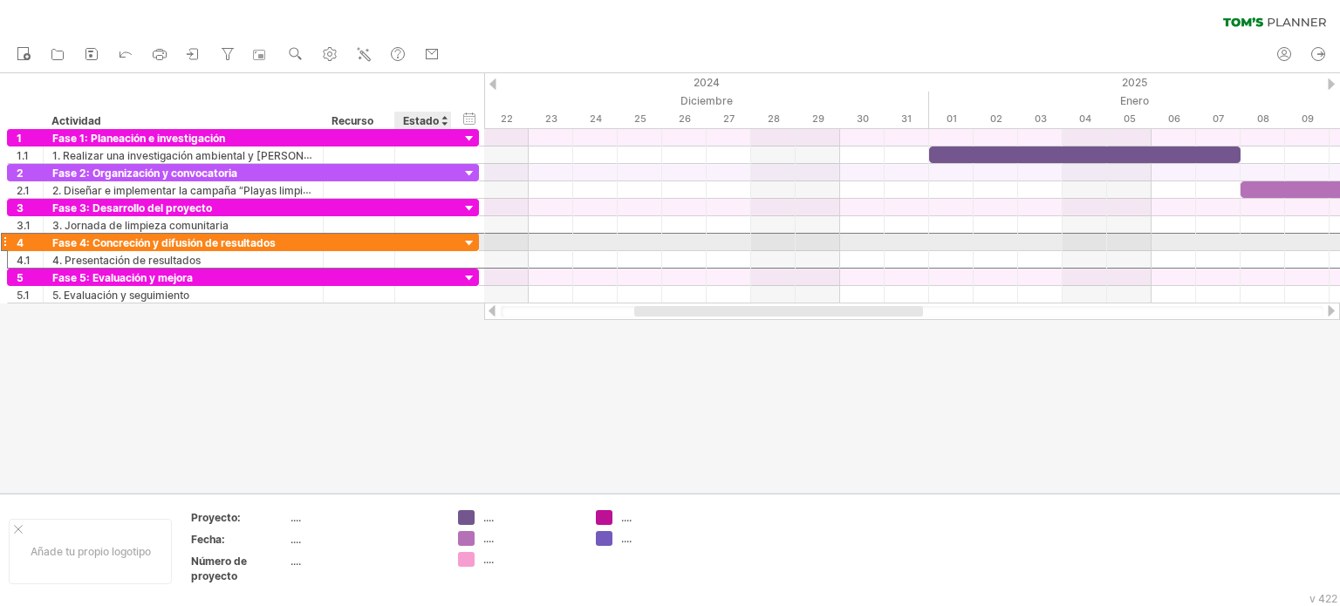
click at [429, 236] on div at bounding box center [423, 242] width 38 height 17
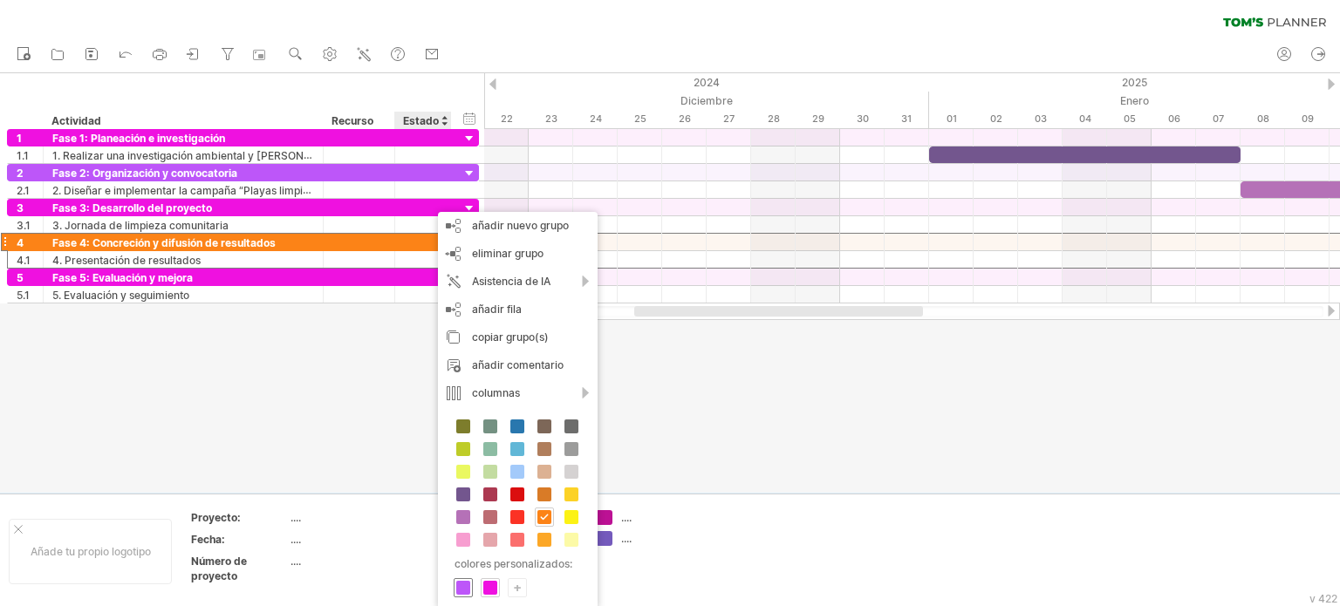
click at [463, 590] on span at bounding box center [463, 588] width 14 height 14
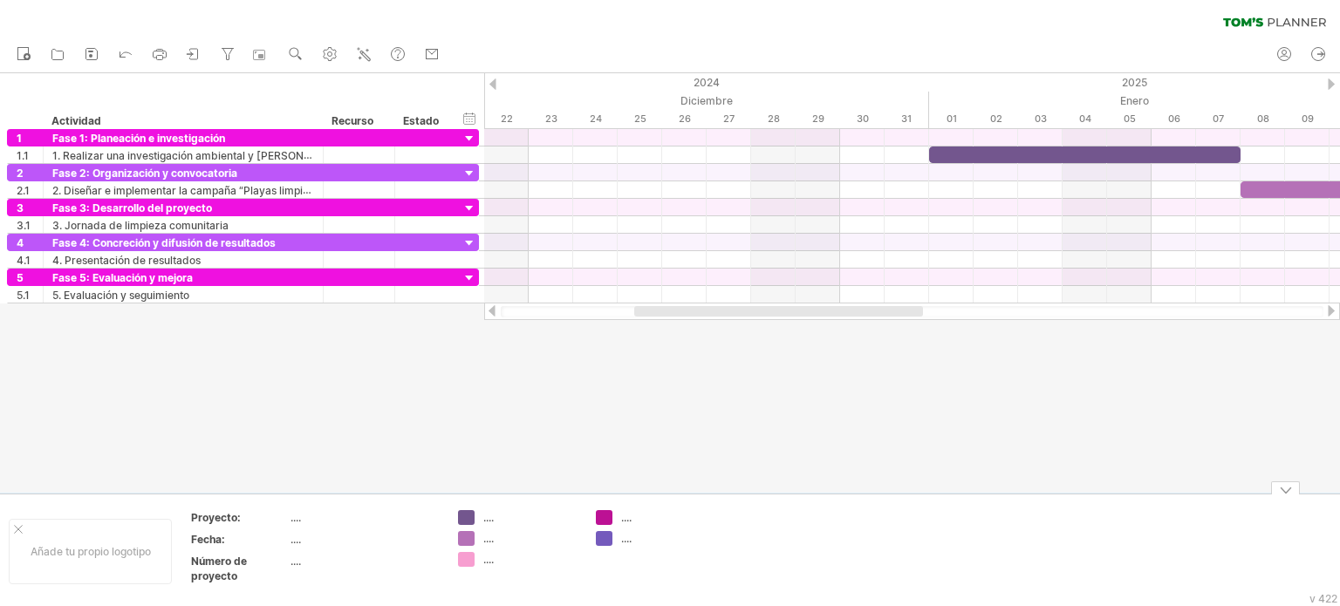
click at [606, 347] on div at bounding box center [670, 283] width 1340 height 420
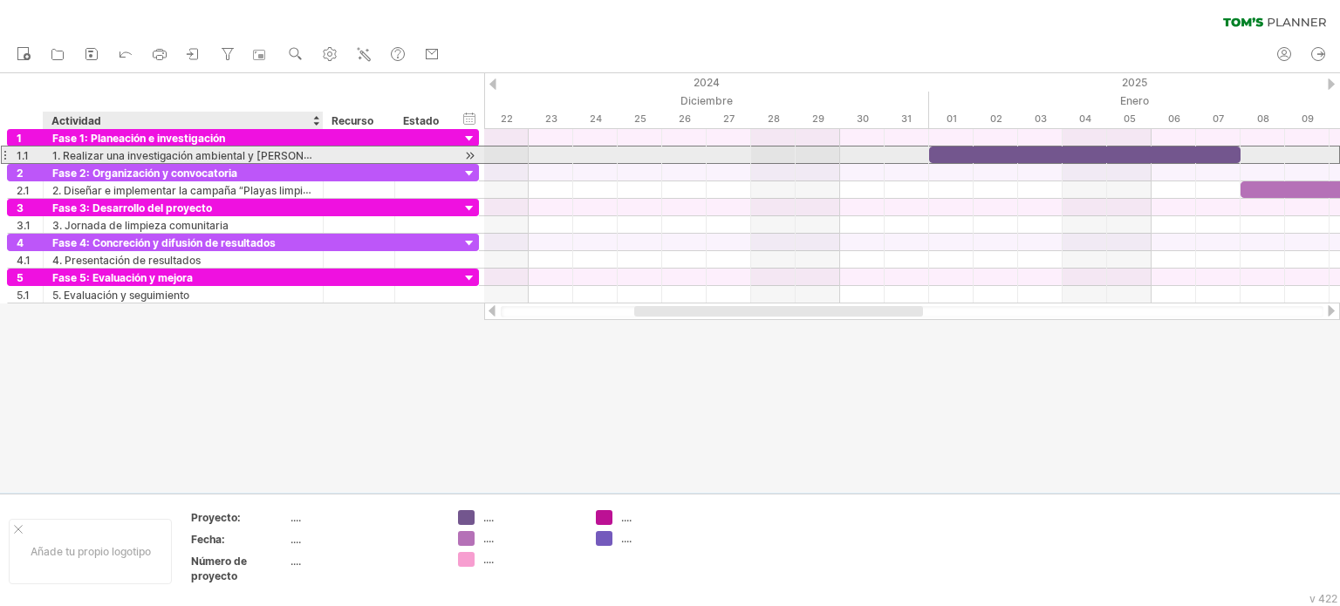
click at [293, 158] on font "1. Realizar una investigación ambiental y [PERSON_NAME]" at bounding box center [197, 155] width 291 height 14
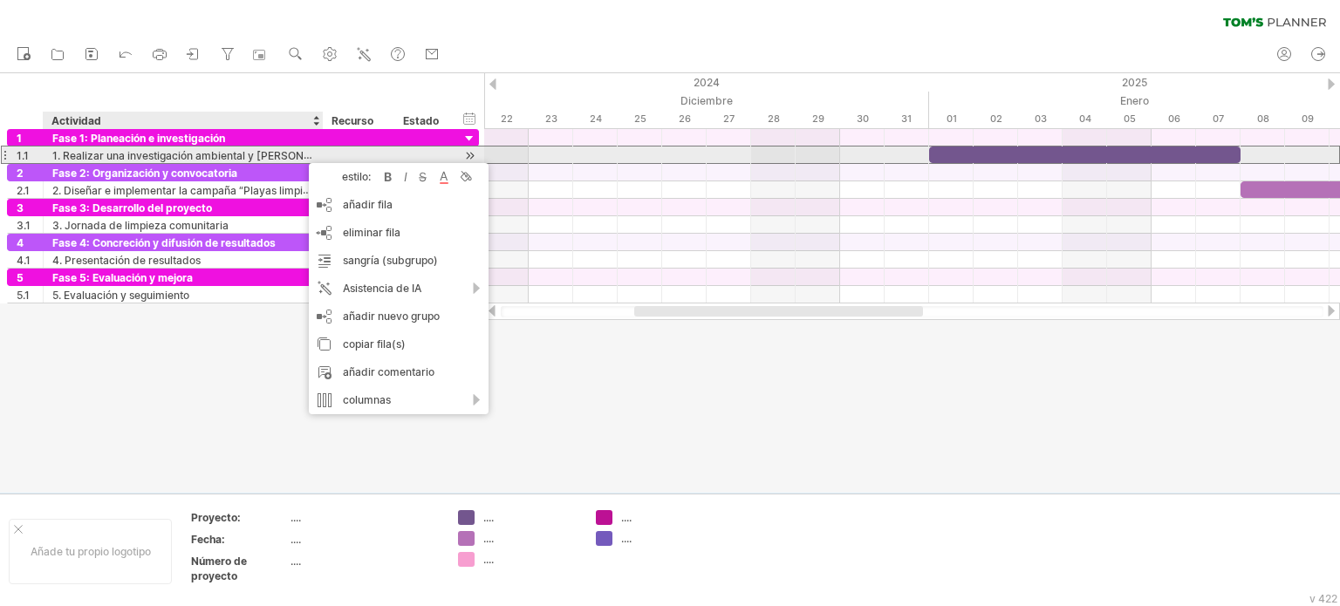
click at [291, 151] on font "1. Realizar una investigación ambiental y [PERSON_NAME]" at bounding box center [197, 155] width 291 height 14
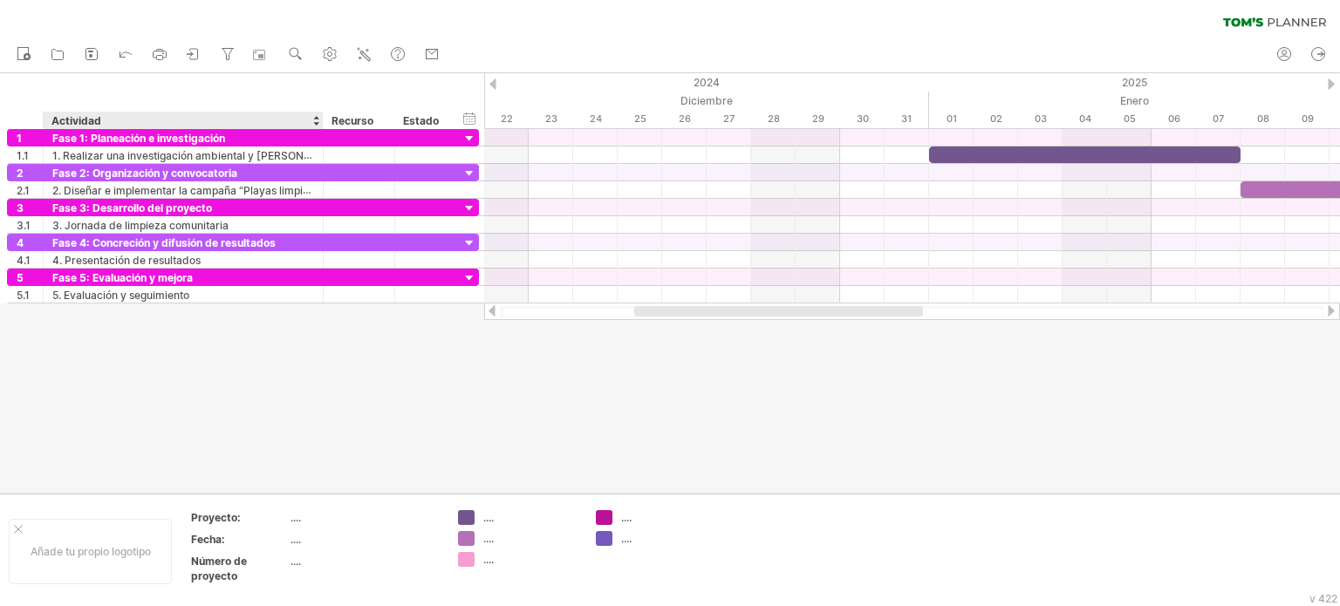
click at [648, 409] on div at bounding box center [670, 283] width 1340 height 420
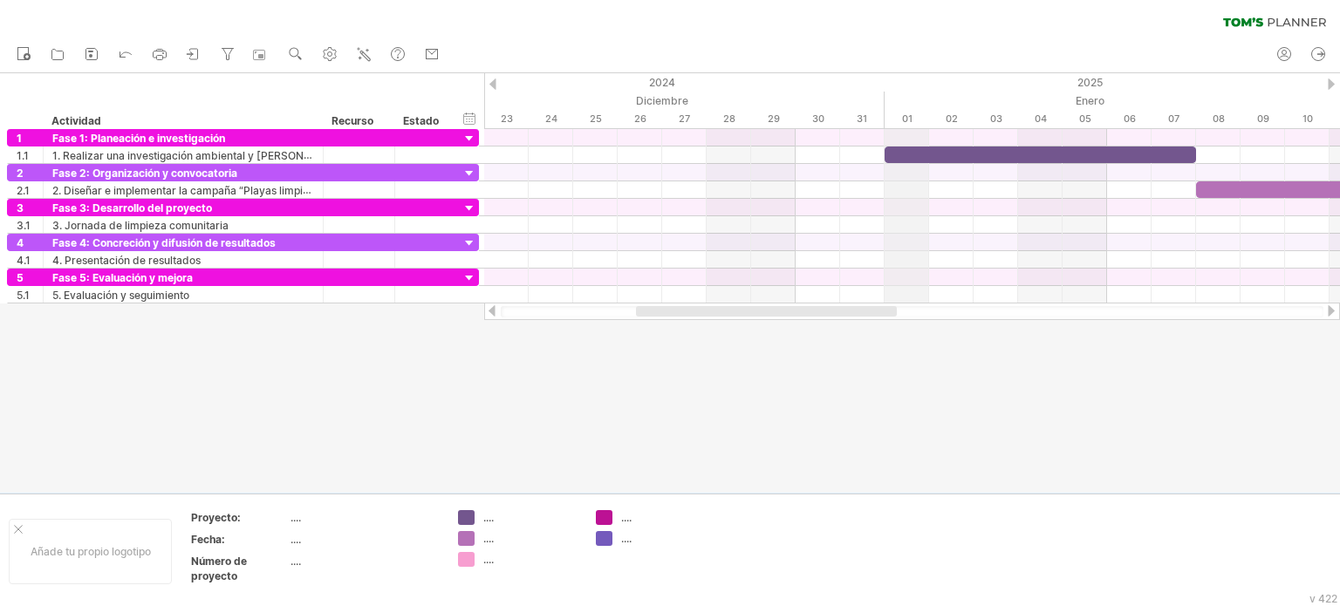
drag, startPoint x: 928, startPoint y: 104, endPoint x: 899, endPoint y: 104, distance: 28.8
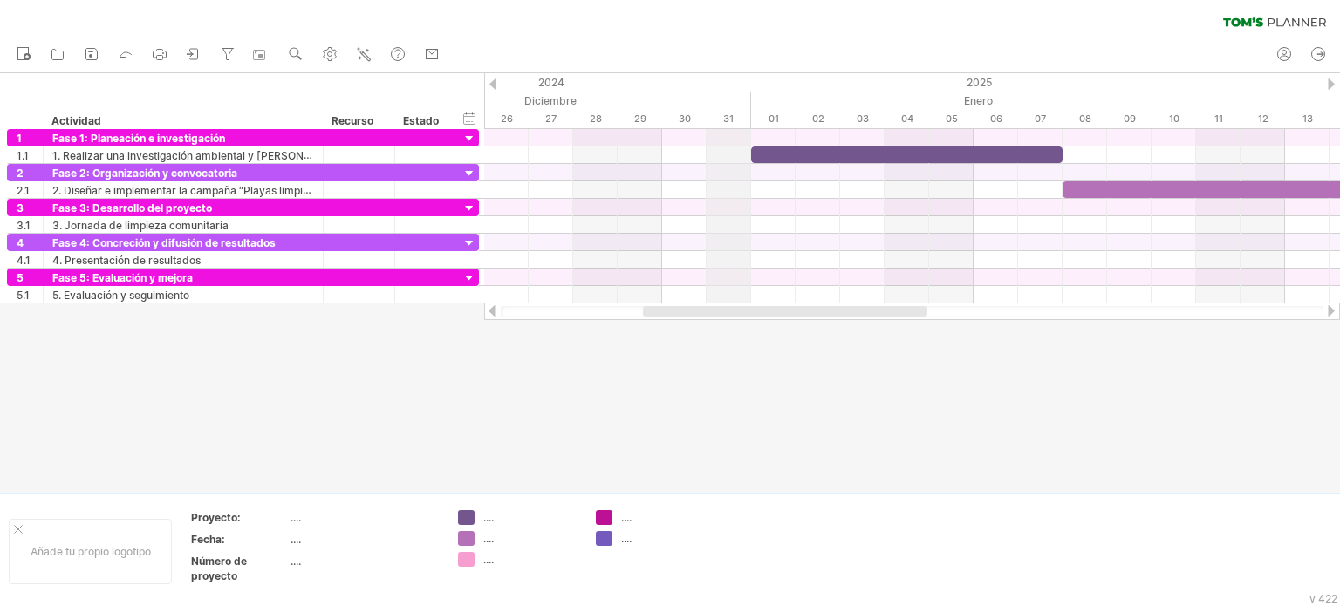
drag, startPoint x: 883, startPoint y: 102, endPoint x: 730, endPoint y: 104, distance: 153.6
click at [730, 104] on div "Diciembre" at bounding box center [62, 101] width 1380 height 18
click at [492, 81] on div at bounding box center [493, 84] width 7 height 11
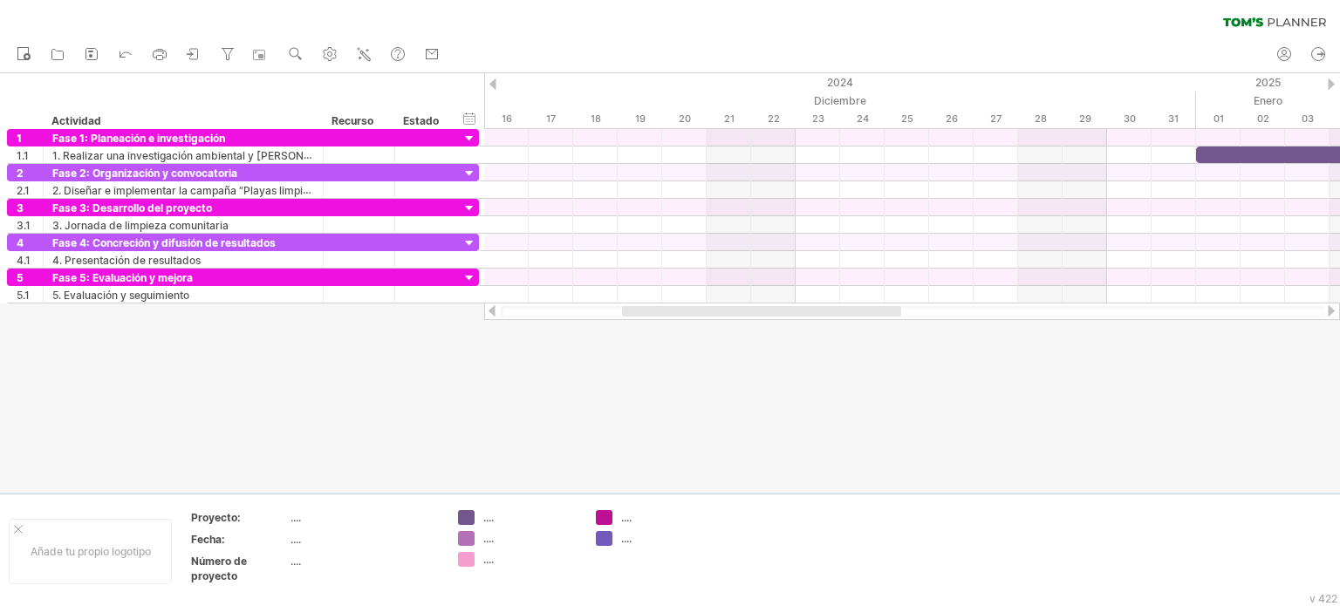
click at [494, 83] on div at bounding box center [493, 84] width 7 height 11
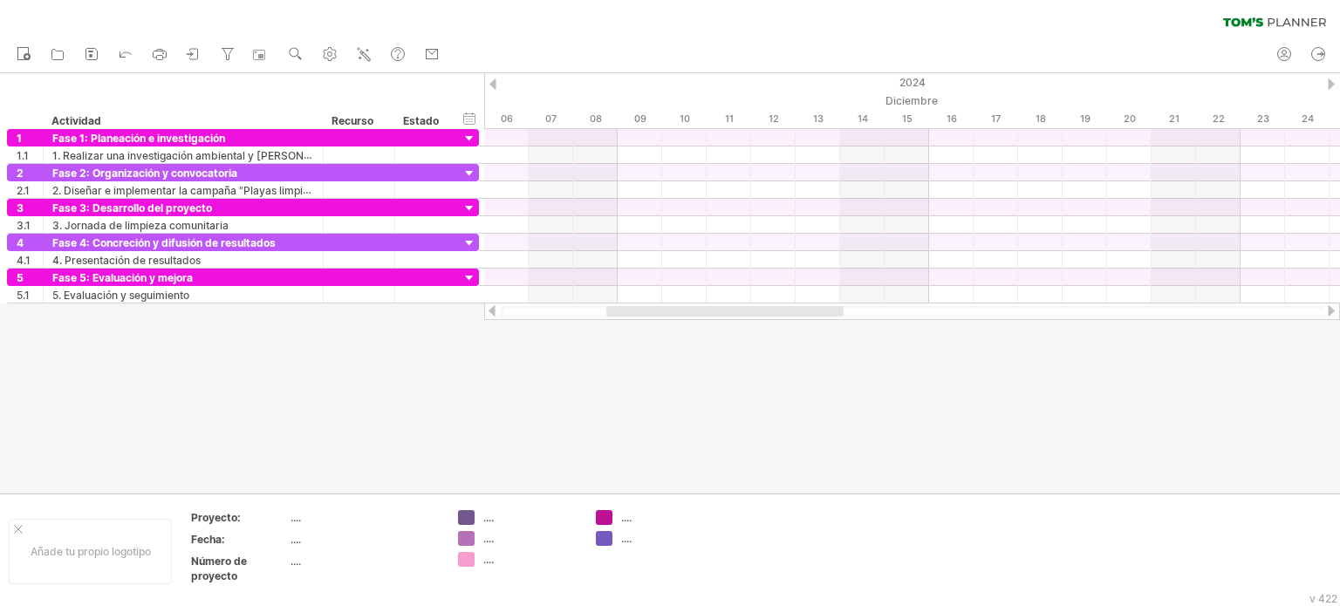
click at [495, 83] on div at bounding box center [493, 84] width 7 height 11
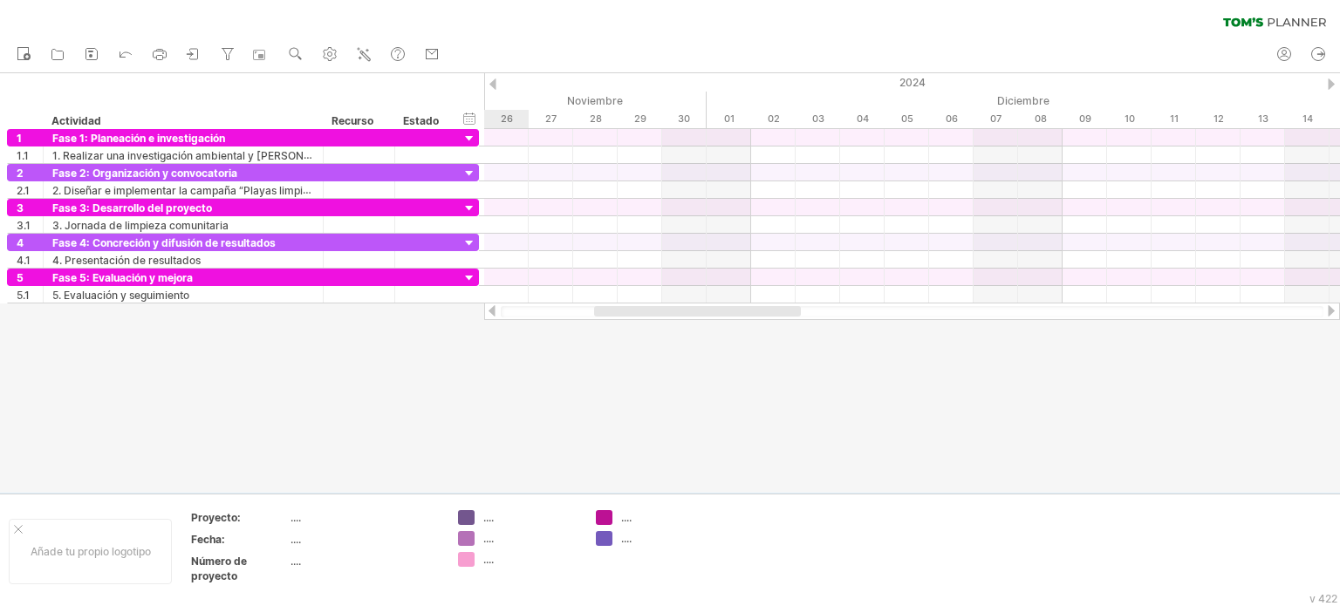
click at [495, 83] on div at bounding box center [493, 84] width 7 height 11
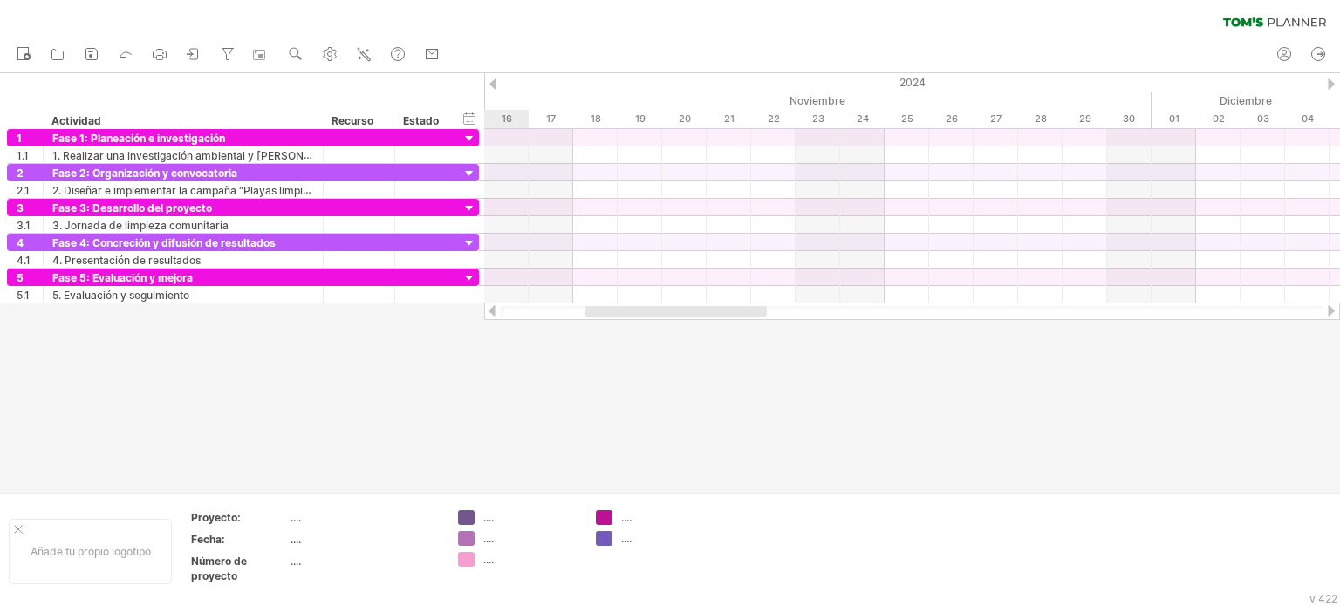
click at [495, 83] on div at bounding box center [493, 84] width 7 height 11
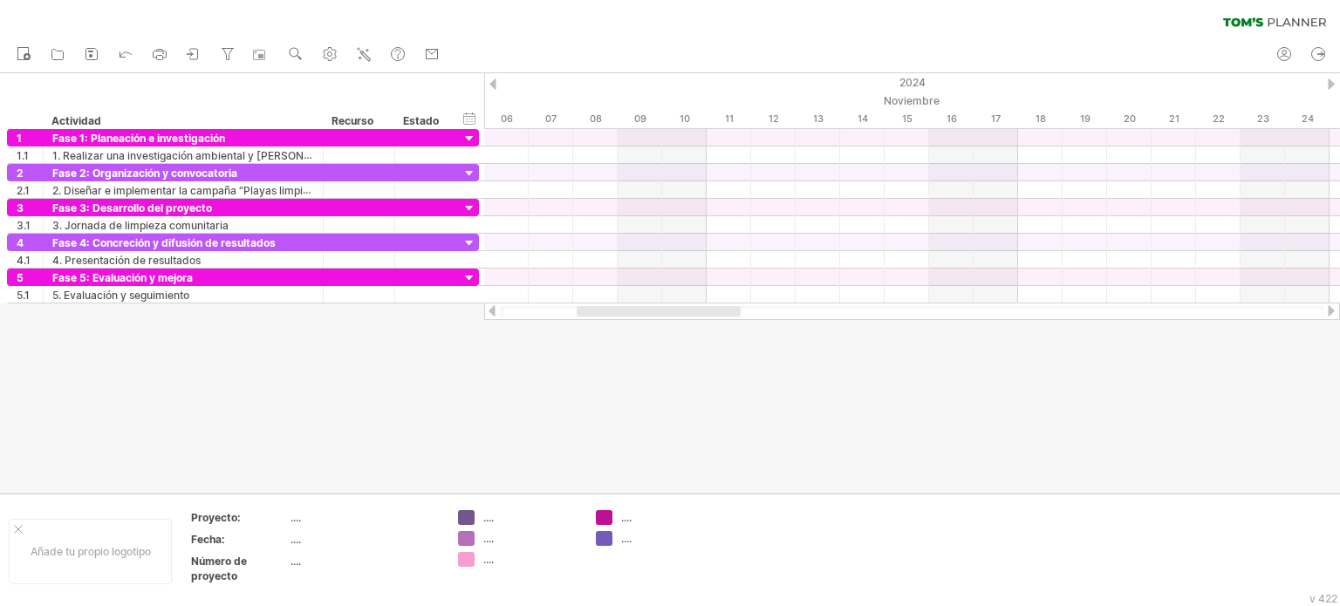
click at [1329, 83] on div at bounding box center [1331, 84] width 7 height 11
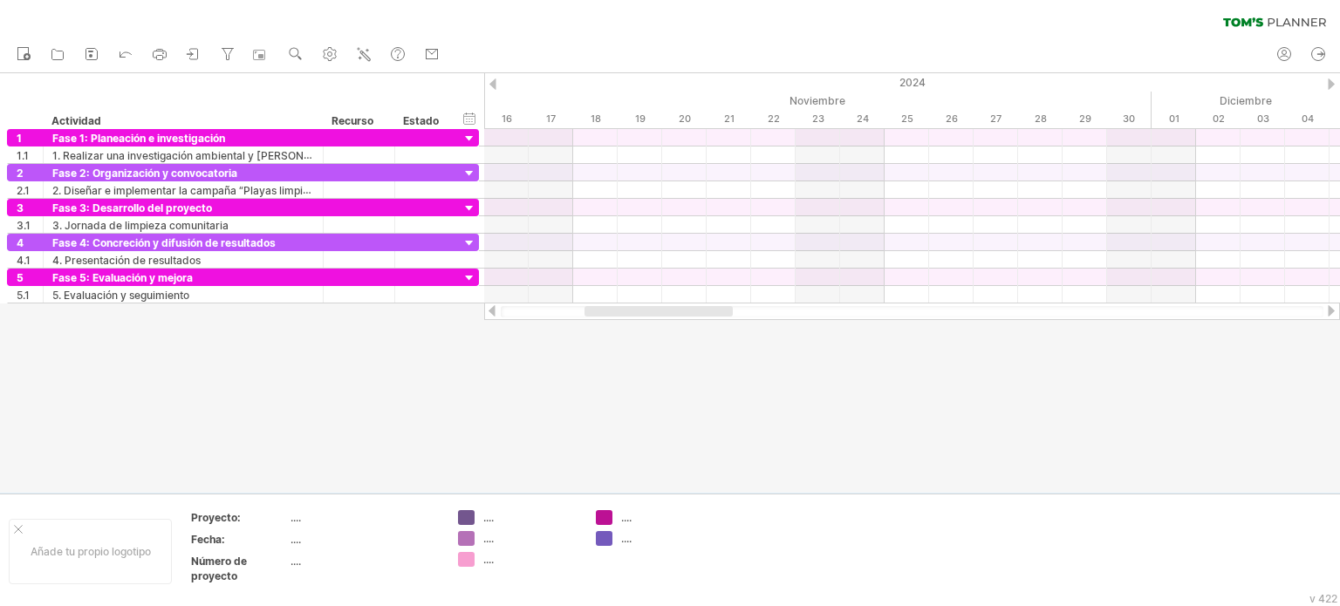
click at [1329, 83] on div at bounding box center [1331, 84] width 7 height 11
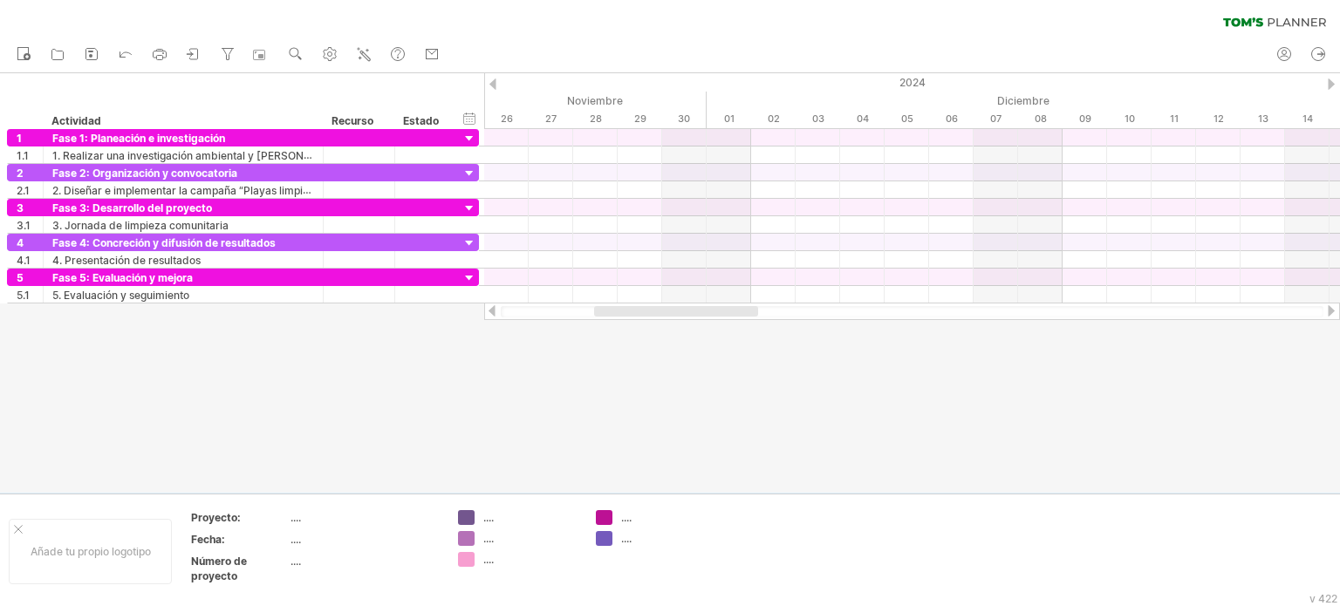
click at [1329, 83] on div at bounding box center [1331, 84] width 7 height 11
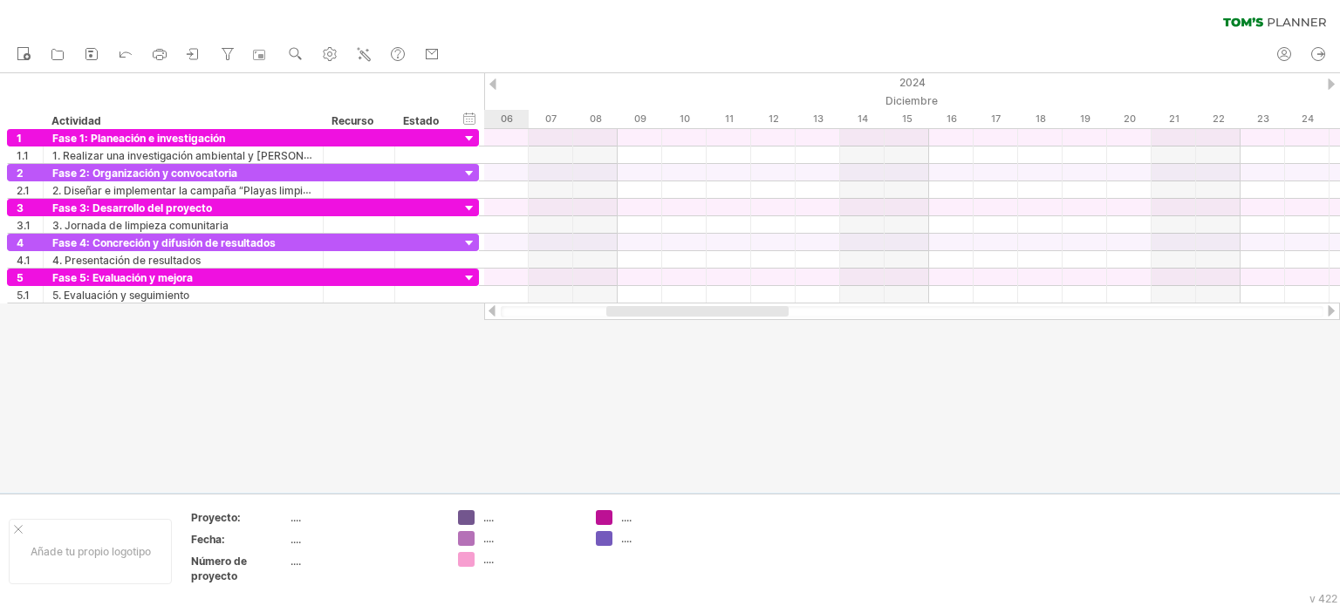
click at [1329, 83] on div at bounding box center [1331, 84] width 7 height 11
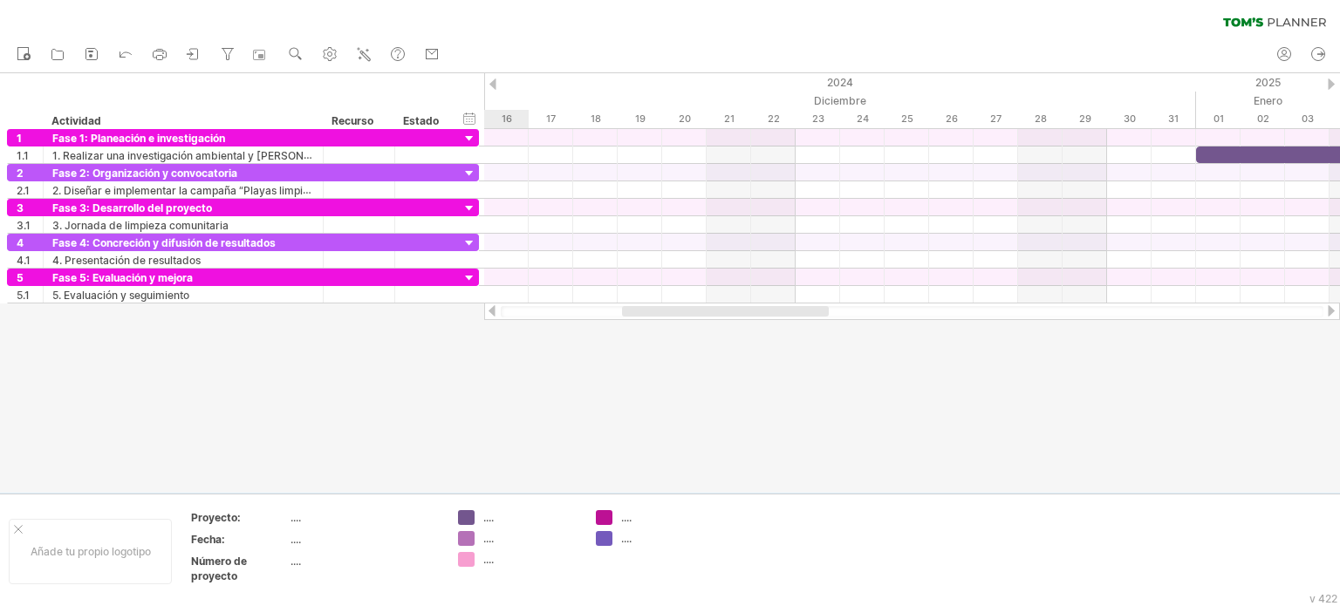
click at [1329, 83] on div at bounding box center [1331, 84] width 7 height 11
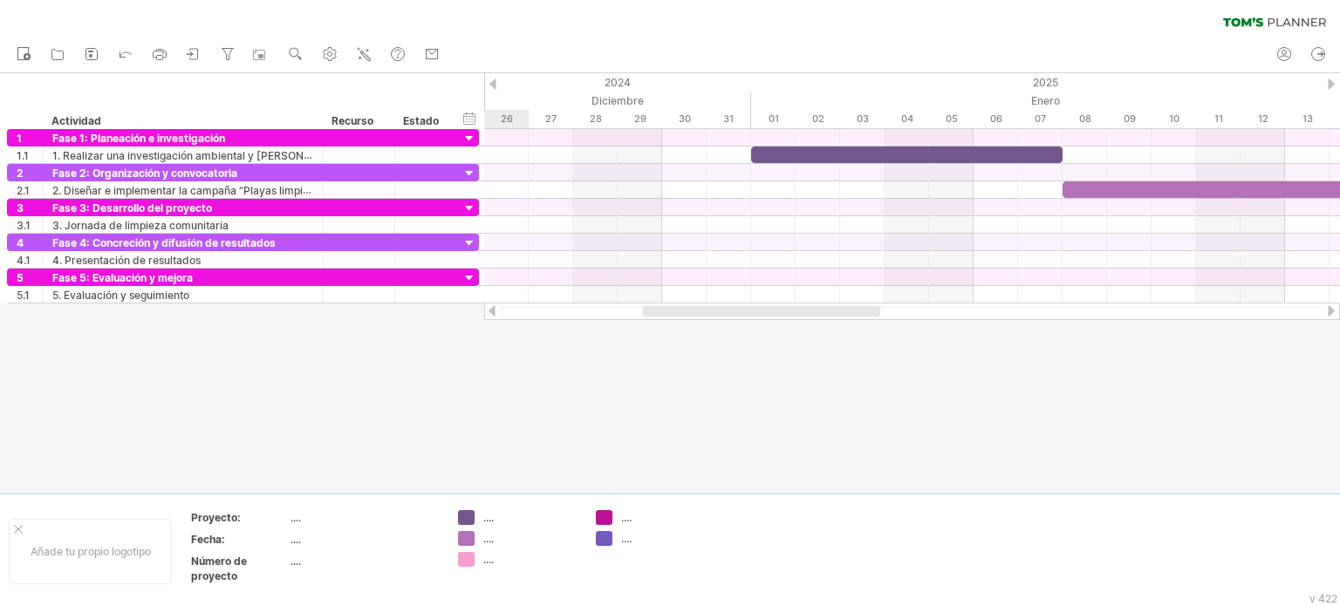
click at [1329, 83] on div at bounding box center [1331, 84] width 7 height 11
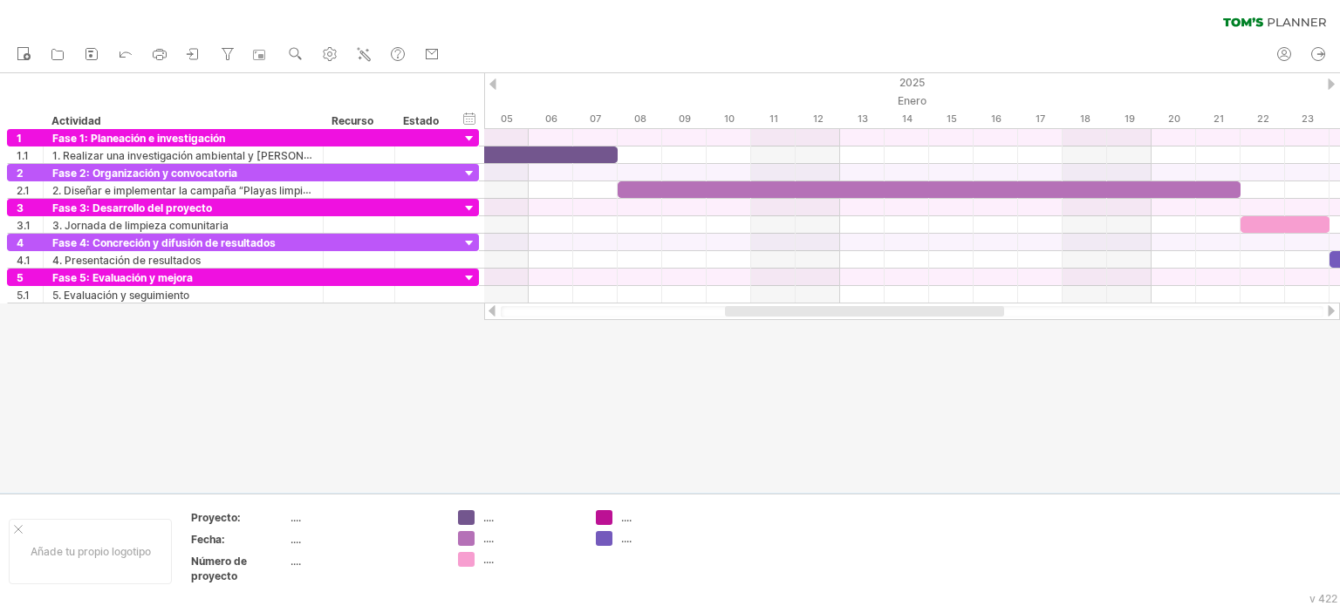
click at [496, 84] on div at bounding box center [493, 84] width 7 height 11
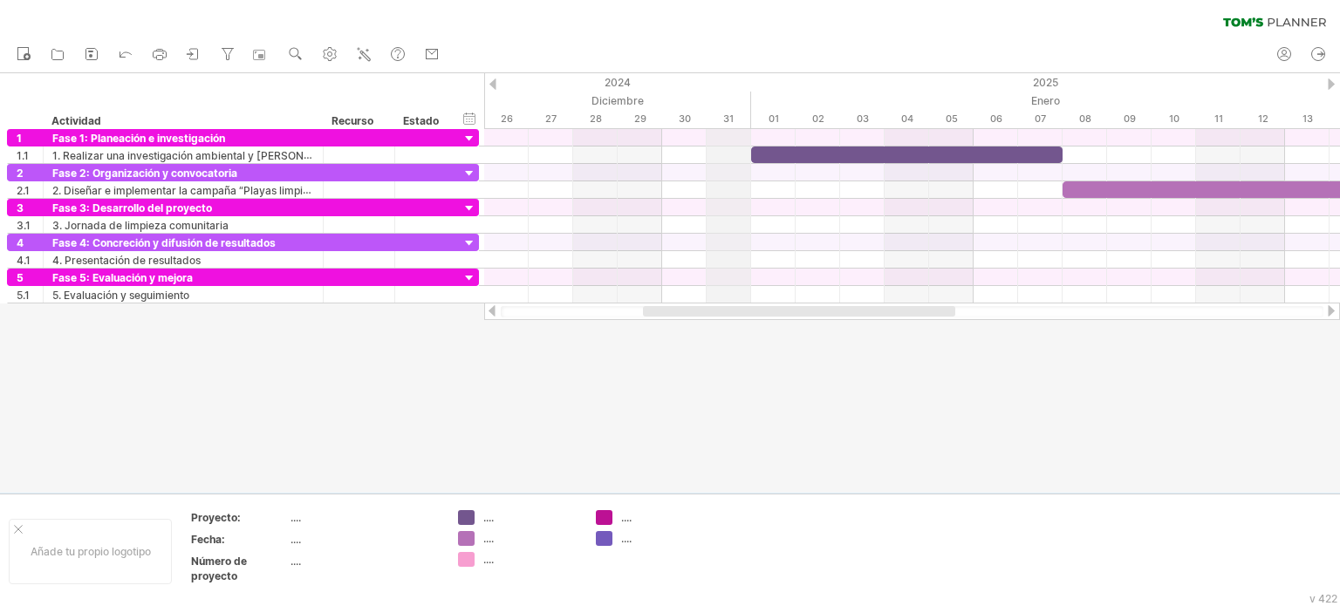
click at [727, 86] on div "2024" at bounding box center [151, 82] width 1202 height 18
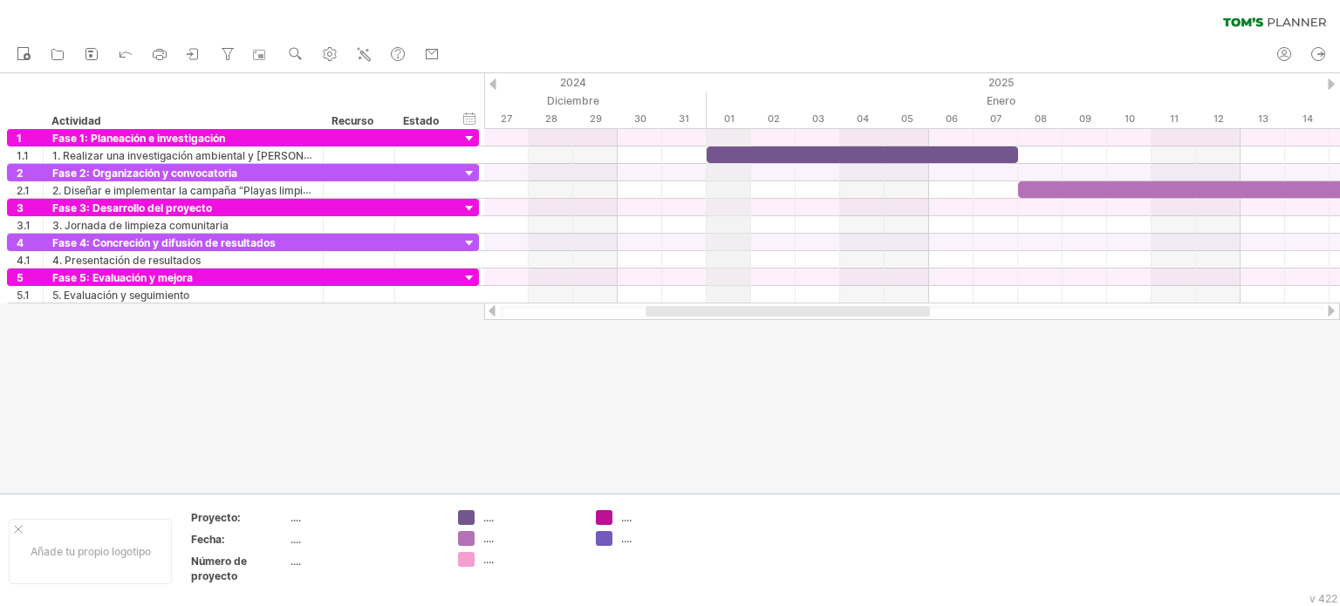
drag, startPoint x: 749, startPoint y: 106, endPoint x: 716, endPoint y: 108, distance: 33.2
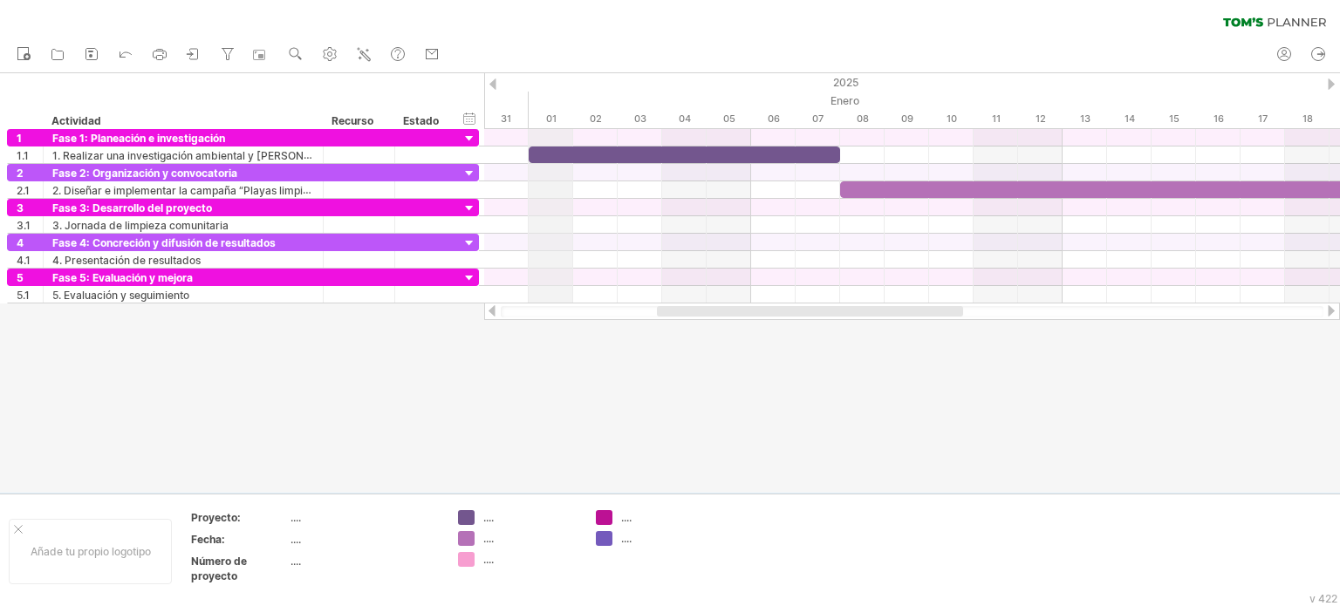
drag, startPoint x: 705, startPoint y: 106, endPoint x: 545, endPoint y: 111, distance: 160.6
click at [764, 40] on div "nuevo" at bounding box center [670, 55] width 1340 height 37
click at [551, 118] on font "01" at bounding box center [551, 119] width 10 height 12
click at [556, 118] on font "01" at bounding box center [551, 119] width 10 height 12
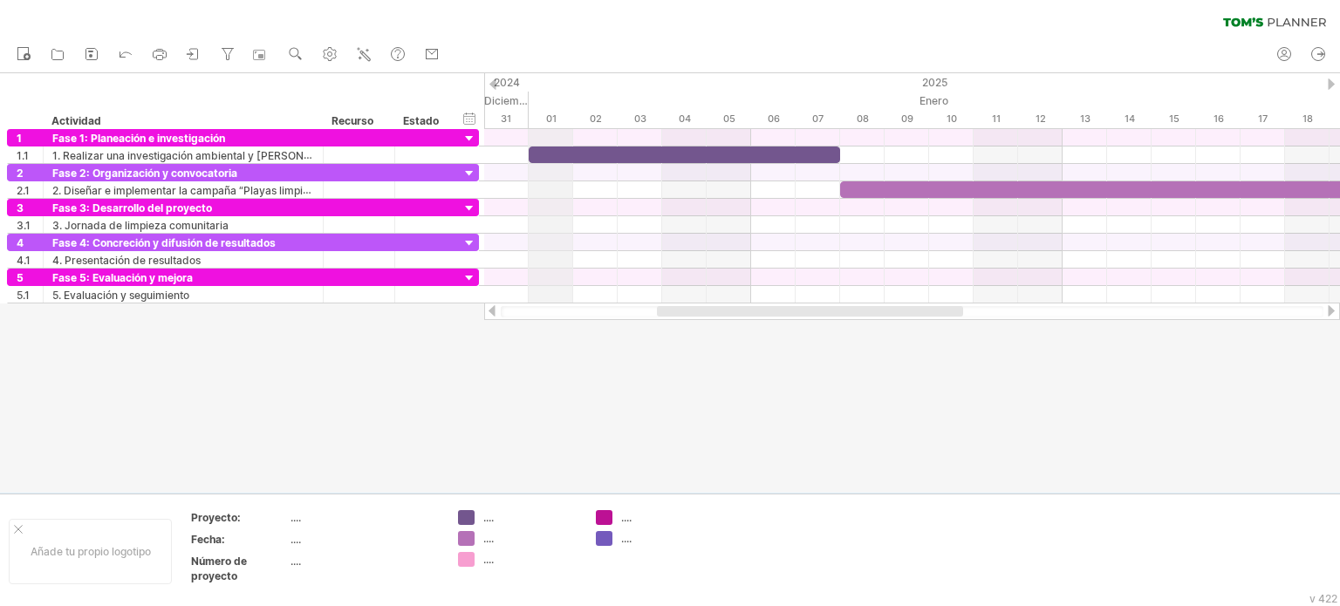
click at [556, 118] on font "01" at bounding box center [551, 119] width 10 height 12
drag, startPoint x: 558, startPoint y: 117, endPoint x: 569, endPoint y: 123, distance: 12.1
click at [569, 123] on div "01" at bounding box center [551, 119] width 45 height 18
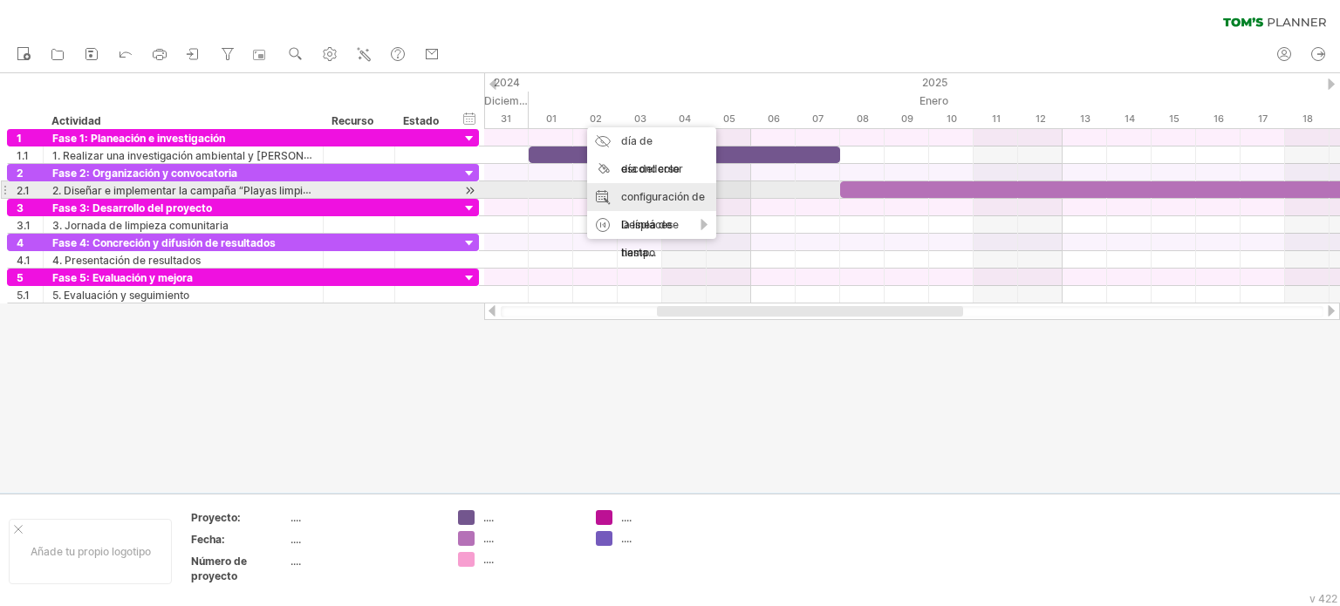
click at [635, 195] on font "configuración de la línea de tiempo" at bounding box center [663, 224] width 84 height 69
select select "*"
select select "**"
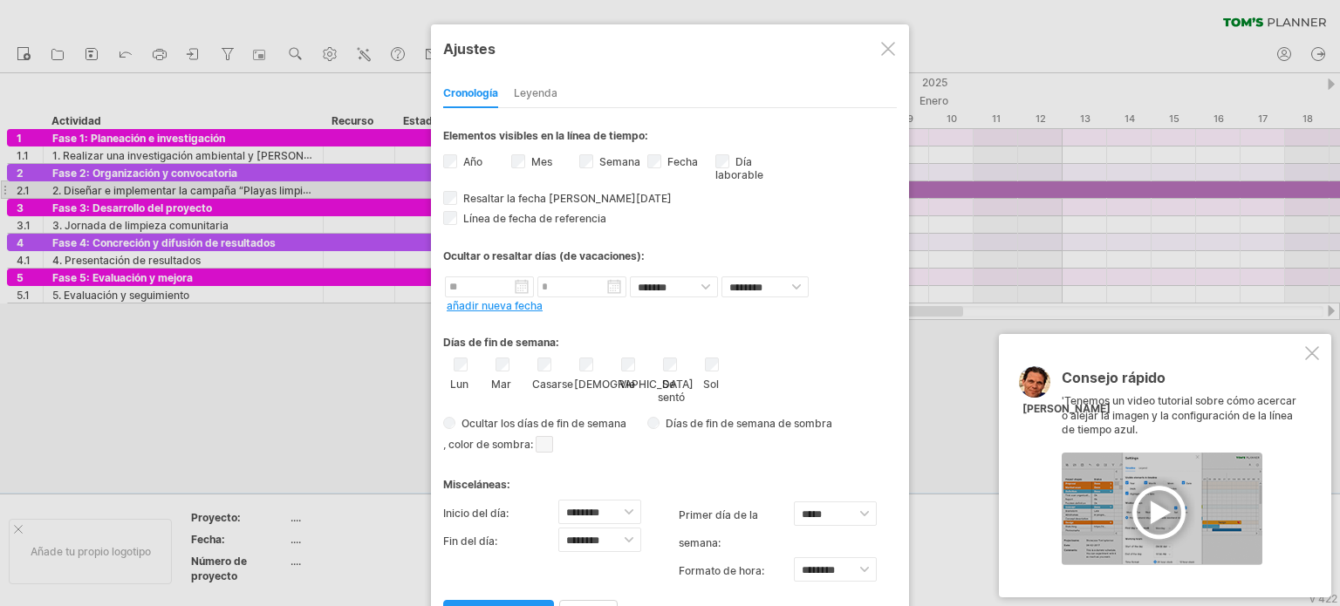
click at [1310, 355] on div at bounding box center [1312, 353] width 14 height 14
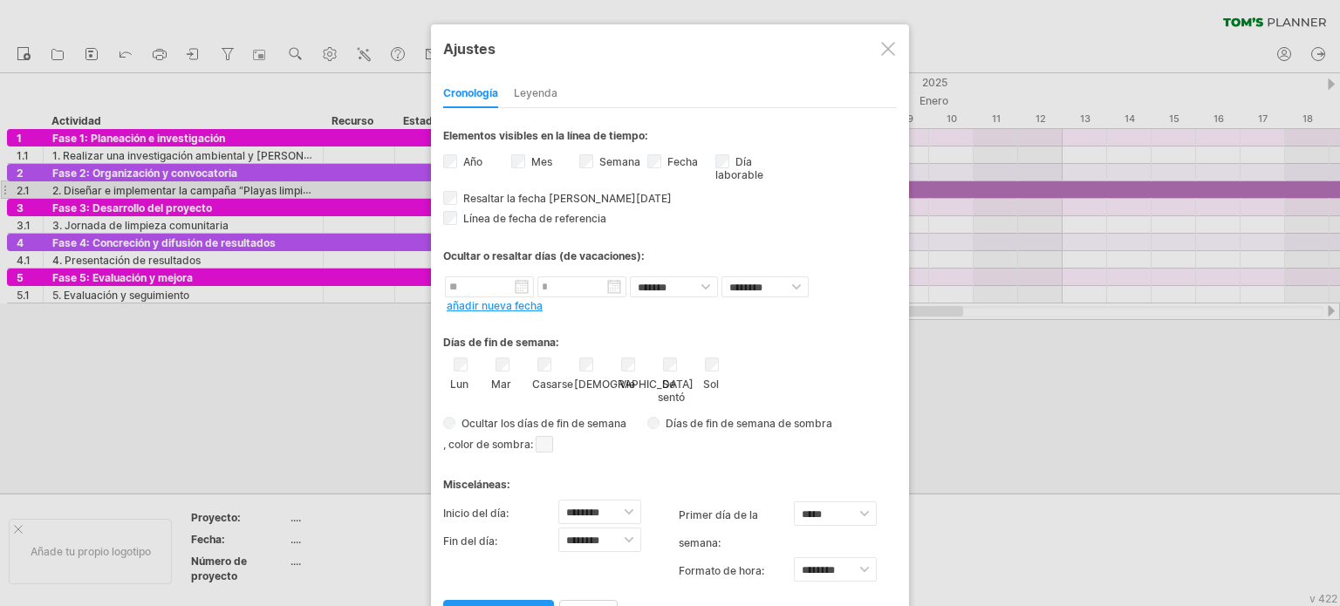
click at [953, 415] on div at bounding box center [670, 303] width 1340 height 606
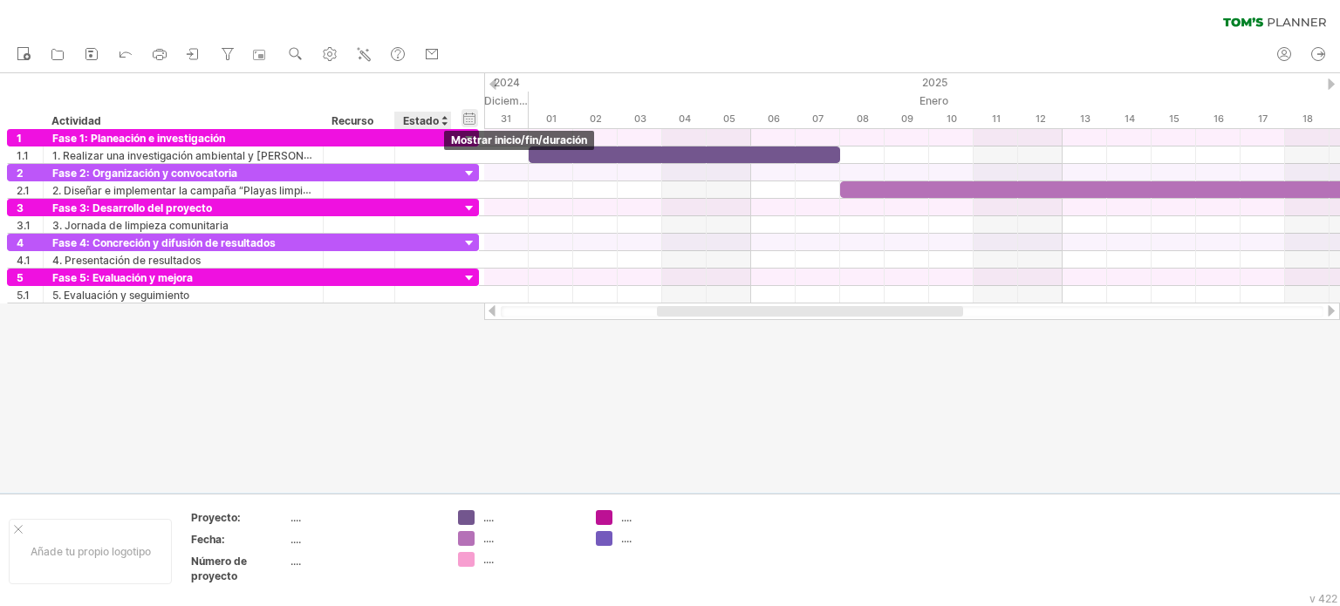
click at [473, 111] on div "ocultar inicio/fin/duración mostrar inicio/fin/duración" at bounding box center [470, 118] width 17 height 18
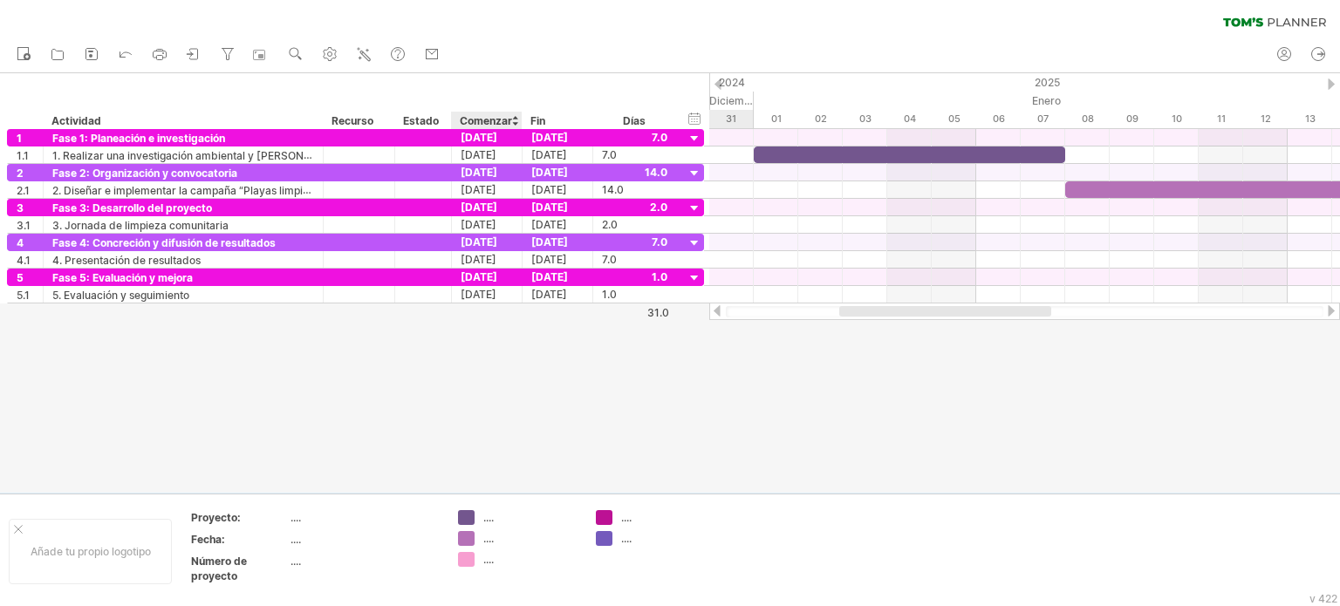
click at [583, 111] on div "ocultar inicio/fin/duración mostrar inicio/fin/duración ******** Actividad ****…" at bounding box center [354, 101] width 709 height 56
click at [775, 112] on div "01" at bounding box center [776, 119] width 45 height 18
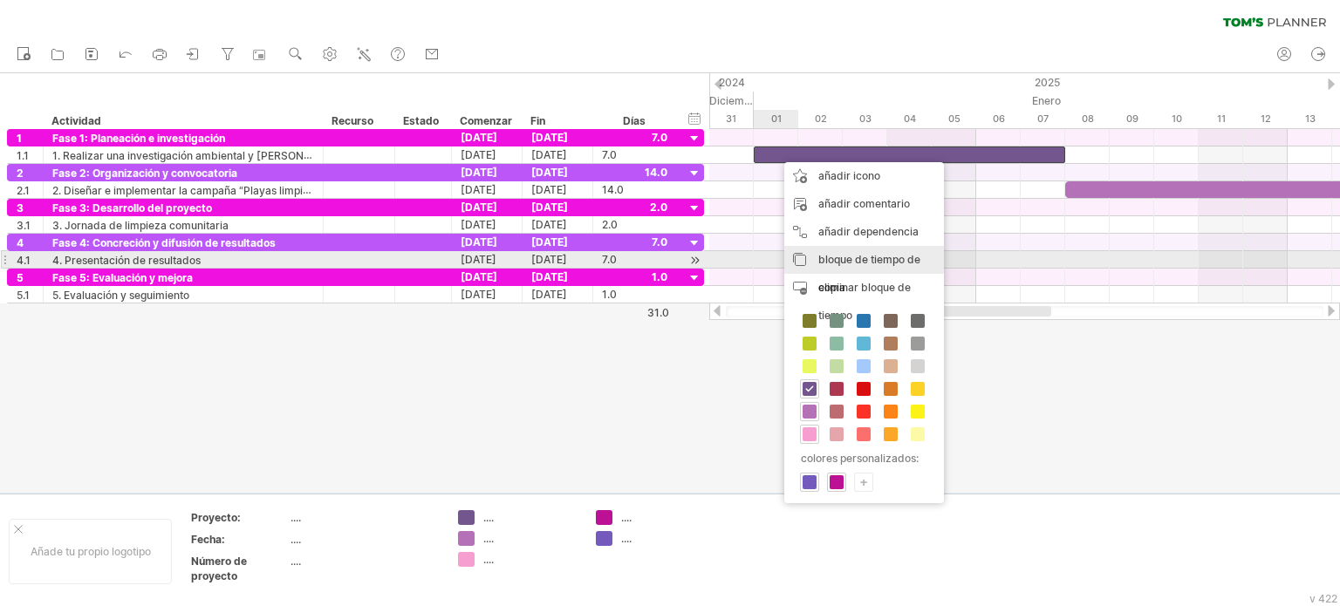
click at [841, 256] on font "bloque de tiempo de copia" at bounding box center [870, 273] width 102 height 41
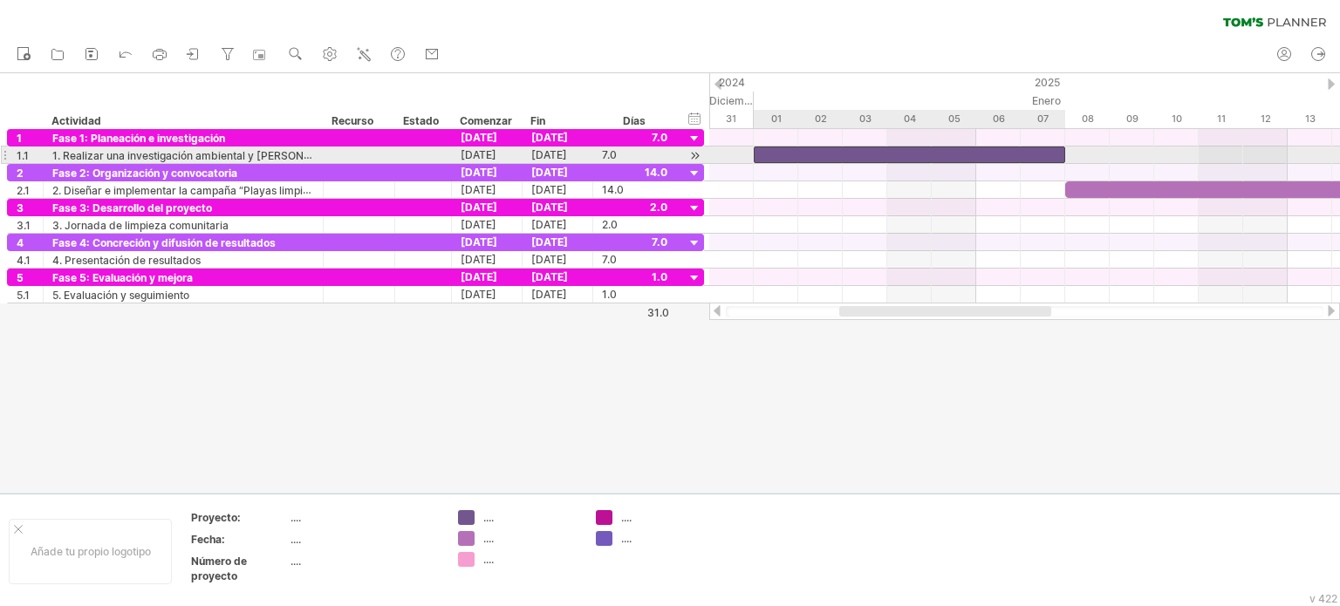
click at [778, 158] on div at bounding box center [910, 155] width 312 height 17
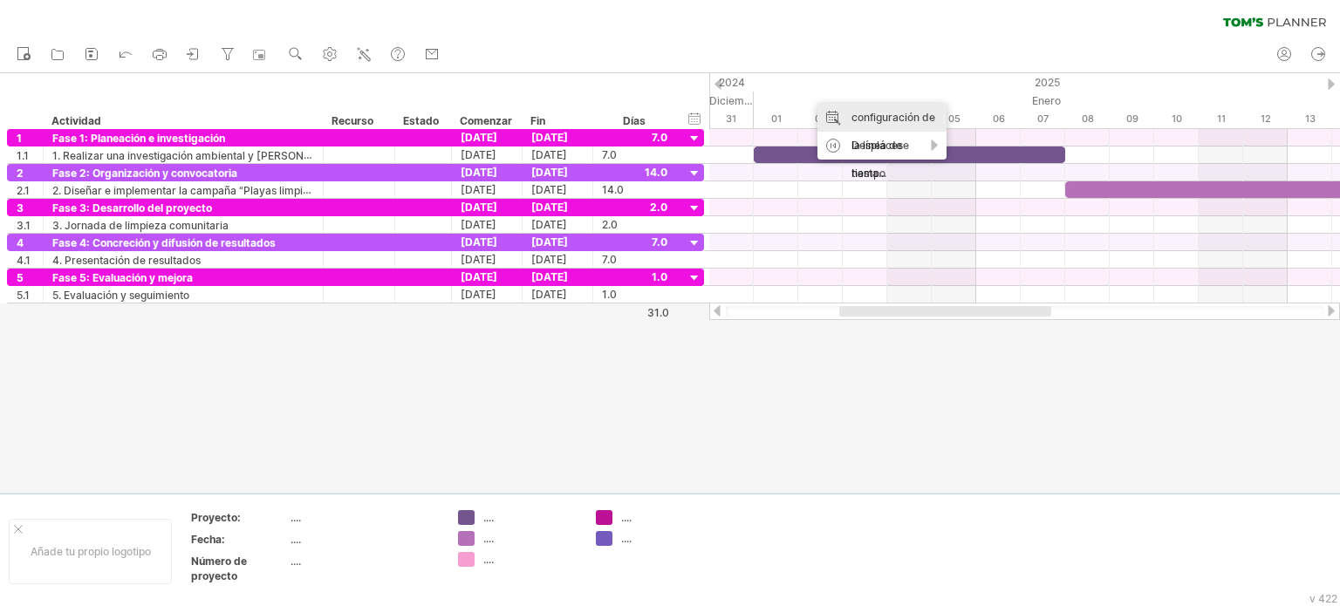
click at [869, 121] on font "configuración de la línea de tiempo" at bounding box center [894, 145] width 84 height 69
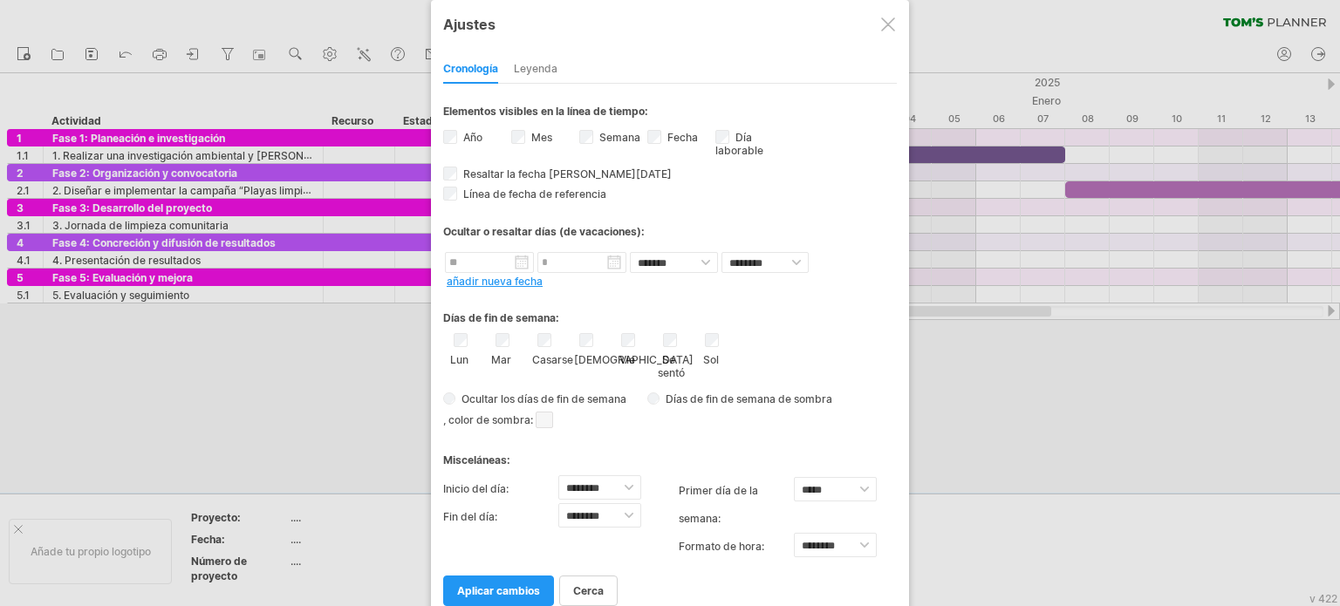
click at [511, 340] on div "Mar" at bounding box center [502, 349] width 22 height 33
click at [558, 339] on div "Lun Mar [GEOGRAPHIC_DATA] Jue Vie Se sentó Sol" at bounding box center [670, 356] width 454 height 46
click at [635, 340] on div "Vie" at bounding box center [628, 349] width 22 height 33
click at [863, 488] on select "***** ******* ******" at bounding box center [835, 489] width 83 height 24
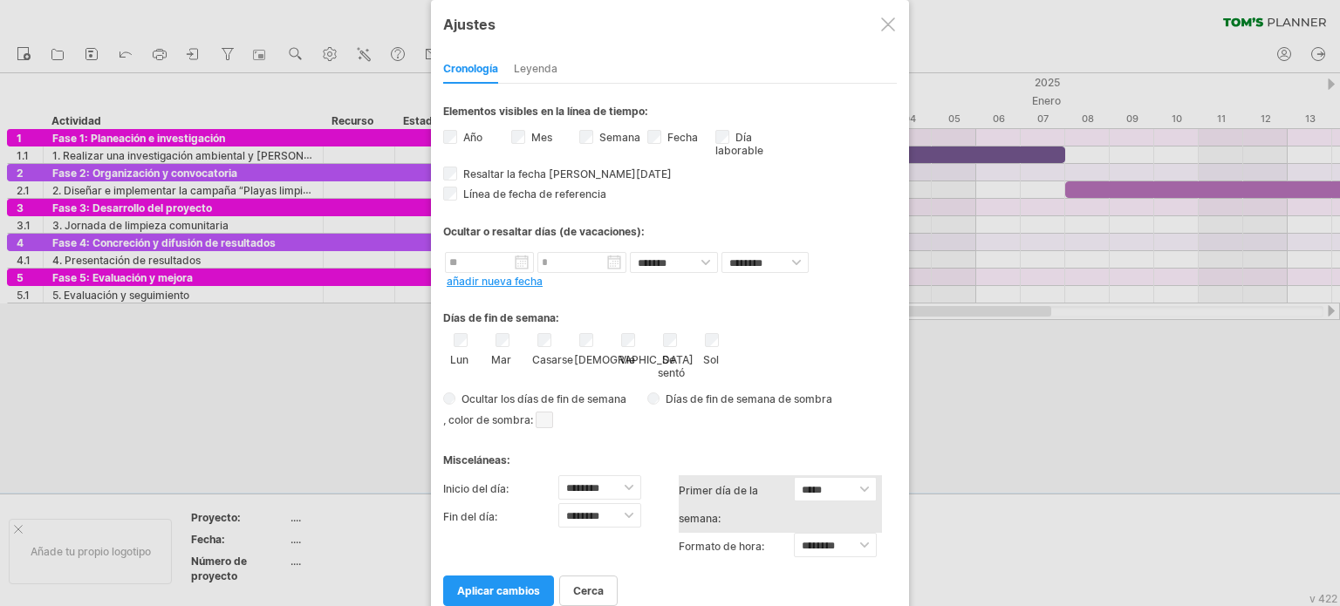
click at [829, 519] on div "primer día de la semana: ***** ******* ****** Hay tres formas de numerar las se…" at bounding box center [780, 505] width 203 height 58
click at [824, 522] on div "primer día de la semana: ***** ******* ****** Hay tres formas de numerar las se…" at bounding box center [780, 505] width 203 height 58
click at [727, 519] on label "primer día de la semana:" at bounding box center [736, 505] width 115 height 56
click at [734, 516] on label "primer día de la semana:" at bounding box center [736, 505] width 115 height 56
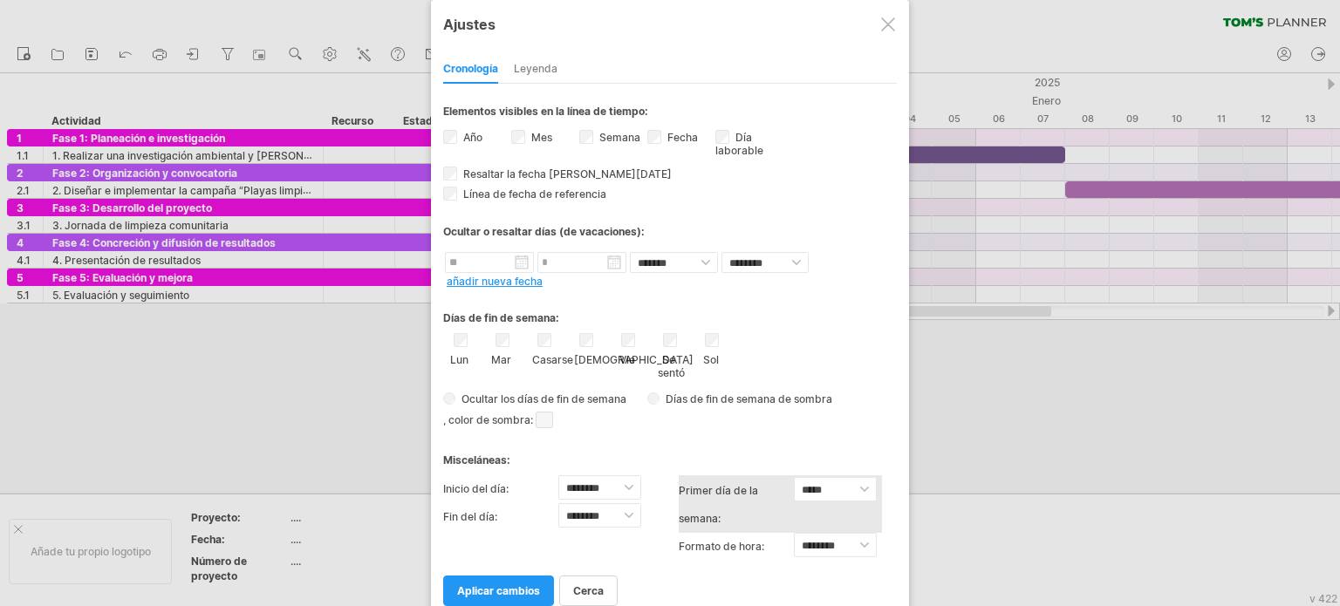
click at [734, 516] on label "primer día de la semana:" at bounding box center [736, 505] width 115 height 56
drag, startPoint x: 761, startPoint y: 519, endPoint x: 773, endPoint y: 518, distance: 12.2
click at [764, 519] on label "primer día de la semana:" at bounding box center [736, 505] width 115 height 56
click at [862, 489] on select "***** ******* ******" at bounding box center [835, 489] width 83 height 24
click at [860, 484] on select "***** ******* ******" at bounding box center [835, 489] width 83 height 24
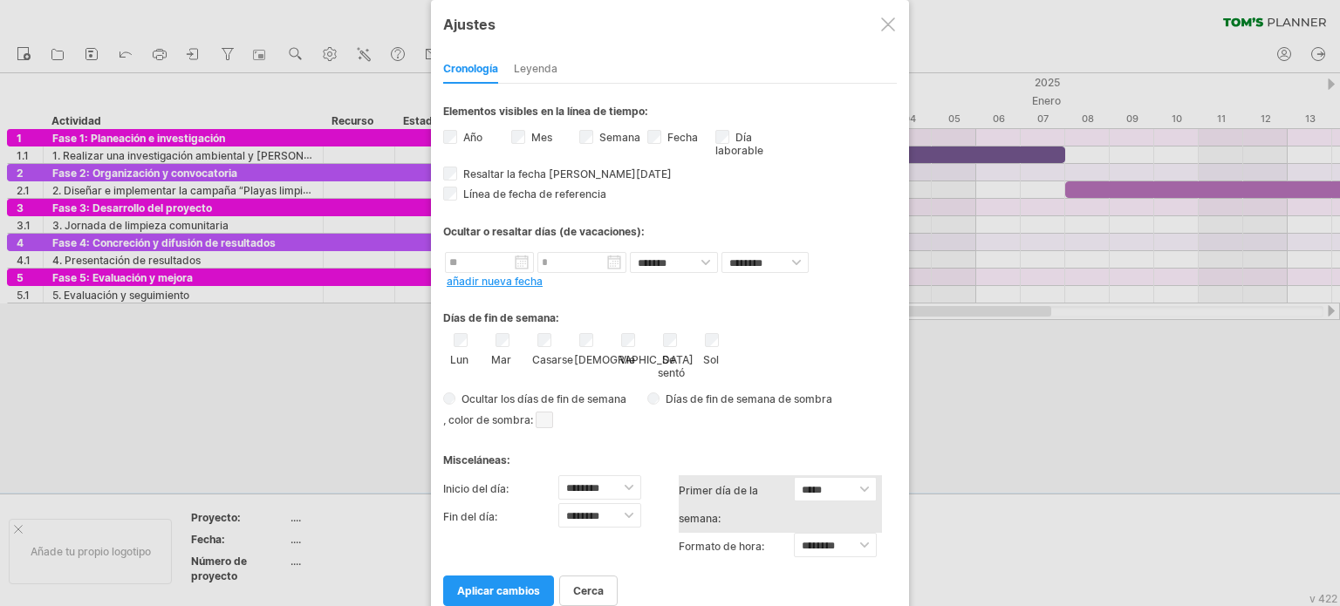
click at [814, 513] on div "primer día de la semana: ***** ******* ****** Hay tres formas de numerar las se…" at bounding box center [780, 505] width 203 height 58
click at [812, 518] on div "primer día de la semana: ***** ******* ****** Hay tres formas de numerar las se…" at bounding box center [780, 505] width 203 height 58
click at [737, 517] on label "primer día de la semana:" at bounding box center [736, 505] width 115 height 56
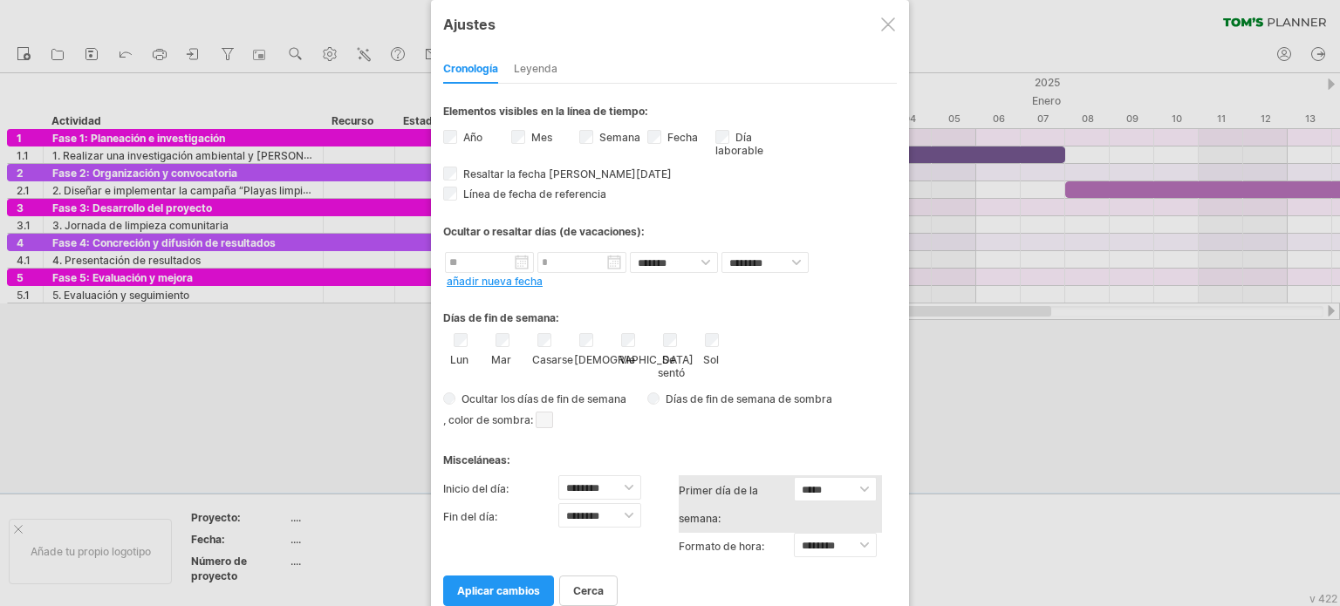
click at [737, 517] on label "primer día de la semana:" at bounding box center [736, 505] width 115 height 56
click at [716, 518] on font "primer día de la semana:" at bounding box center [718, 504] width 79 height 41
click at [862, 544] on select "******** ********" at bounding box center [835, 545] width 83 height 24
select select "******"
click at [794, 533] on select "******** ********" at bounding box center [835, 545] width 83 height 24
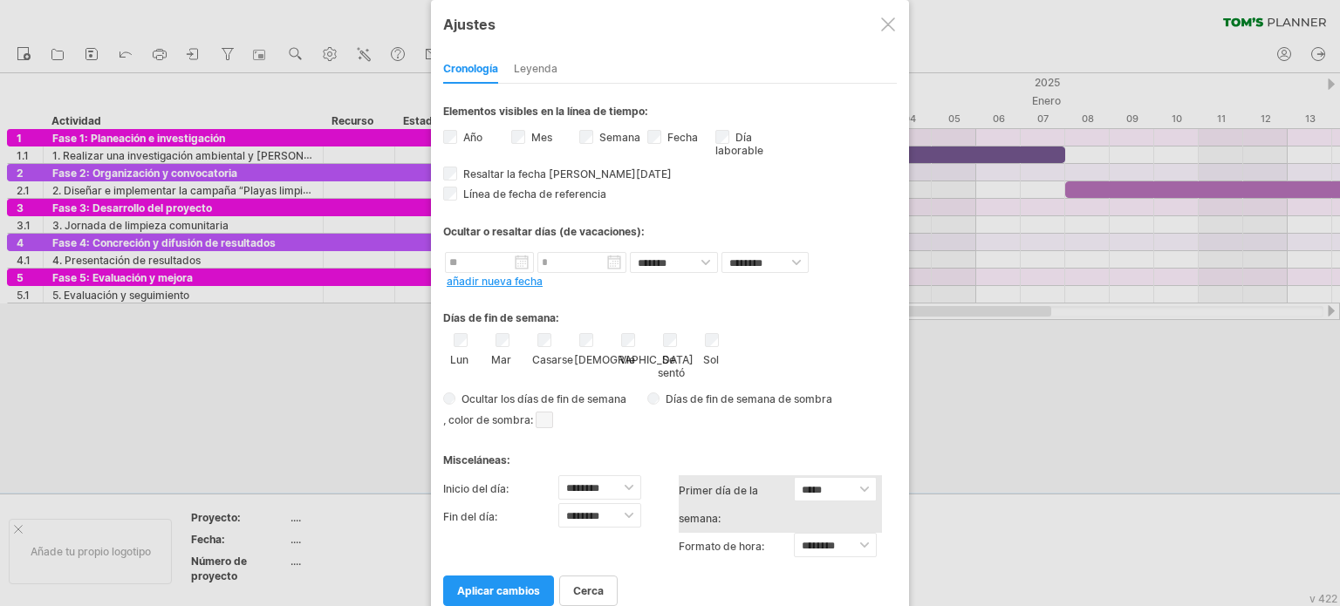
click at [841, 519] on div "primer día de la semana: ***** ******* ****** Hay tres formas de numerar las se…" at bounding box center [780, 505] width 203 height 58
click at [866, 520] on div "primer día de la semana: ***** ******* ****** Hay tres formas de numerar las se…" at bounding box center [780, 505] width 203 height 58
click at [866, 523] on div "primer día de la semana: ***** ******* ****** Hay tres formas de numerar las se…" at bounding box center [780, 505] width 203 height 58
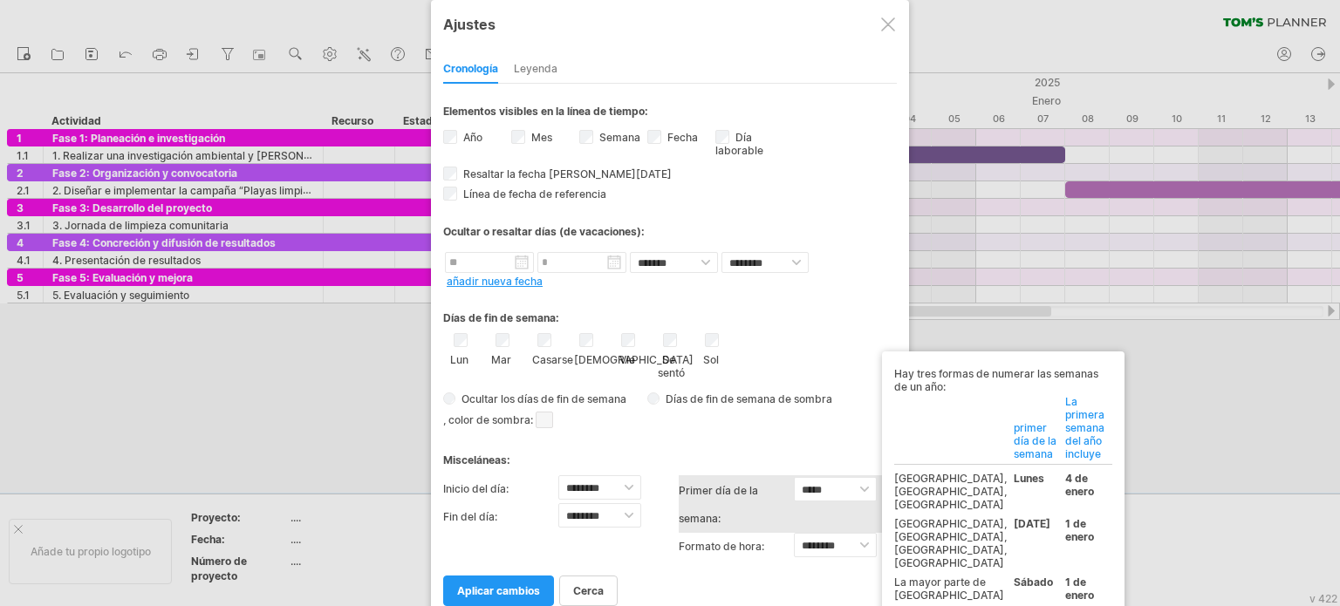
click at [827, 513] on div "primer día de la semana: ***** ******* ****** Hay tres formas de numerar las se…" at bounding box center [780, 505] width 203 height 58
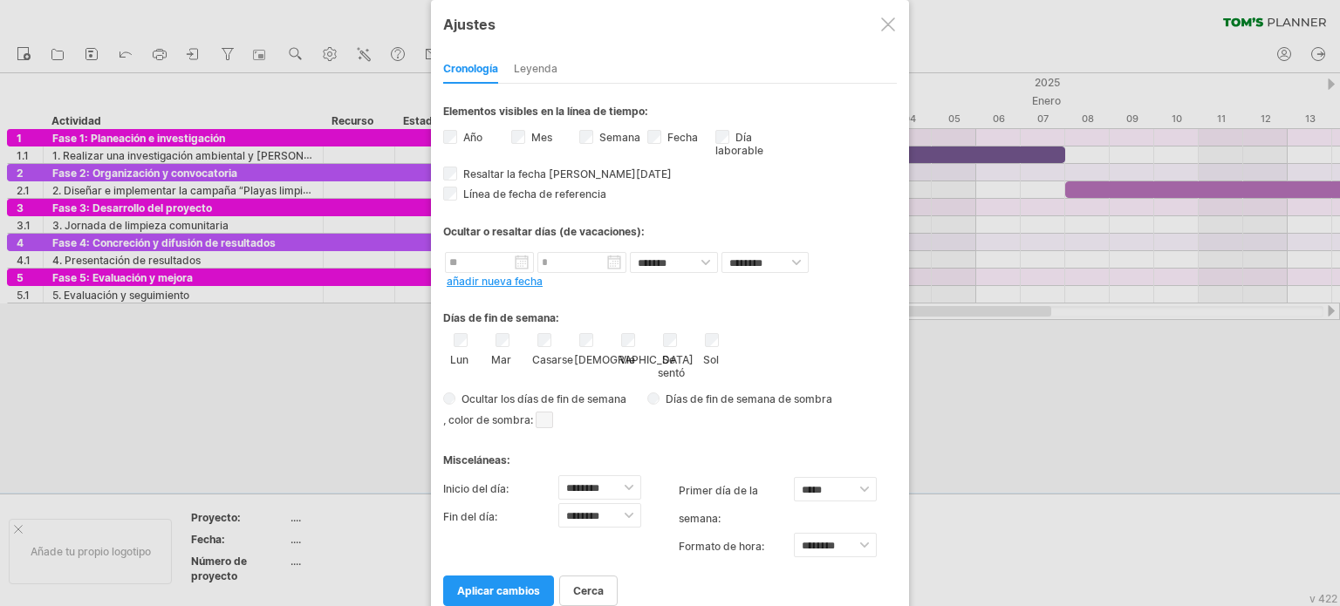
click at [841, 428] on div "Ocultar los días de fin de semana Días de fin de semana de sombra , color de so…" at bounding box center [670, 410] width 454 height 46
click at [525, 593] on font "aplicar cambios" at bounding box center [498, 591] width 83 height 13
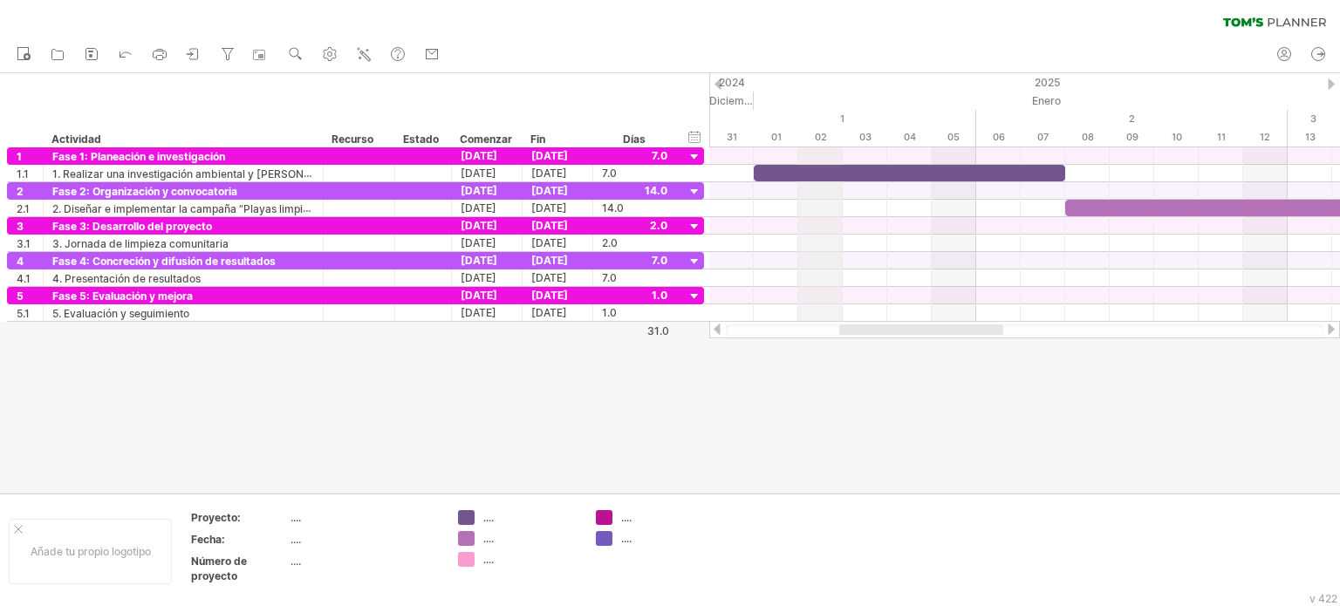
click at [842, 117] on font "1" at bounding box center [842, 119] width 4 height 12
click at [845, 120] on font "1" at bounding box center [842, 119] width 4 height 12
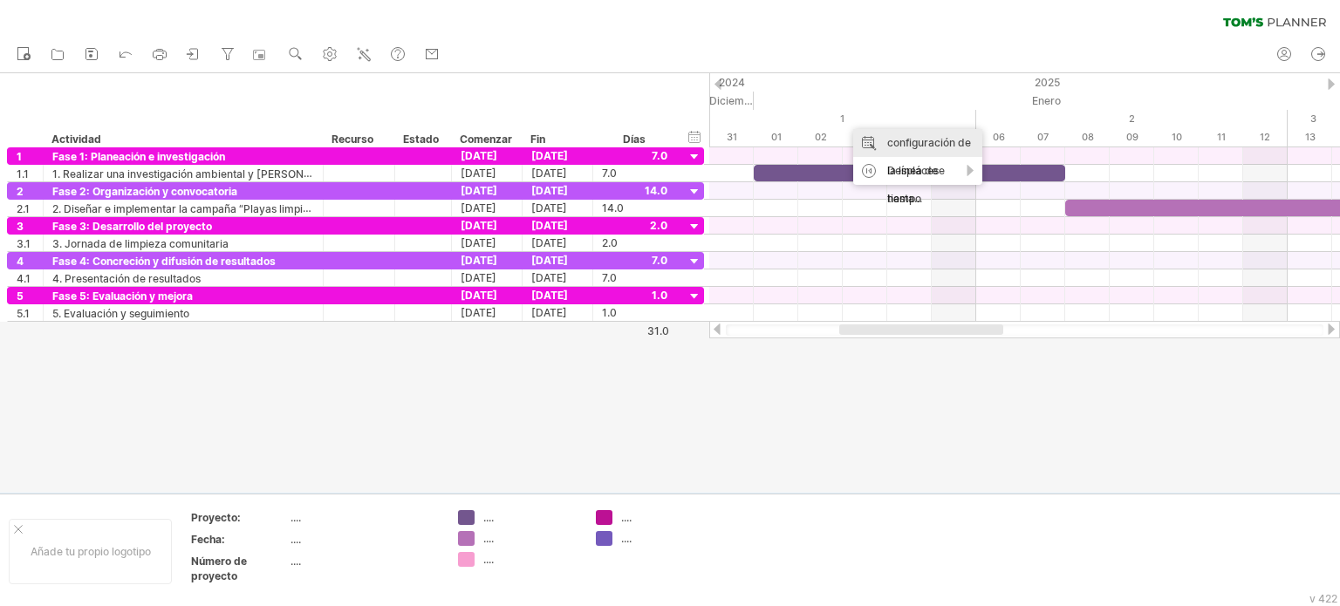
click at [939, 140] on font "configuración de la línea de tiempo" at bounding box center [929, 170] width 84 height 69
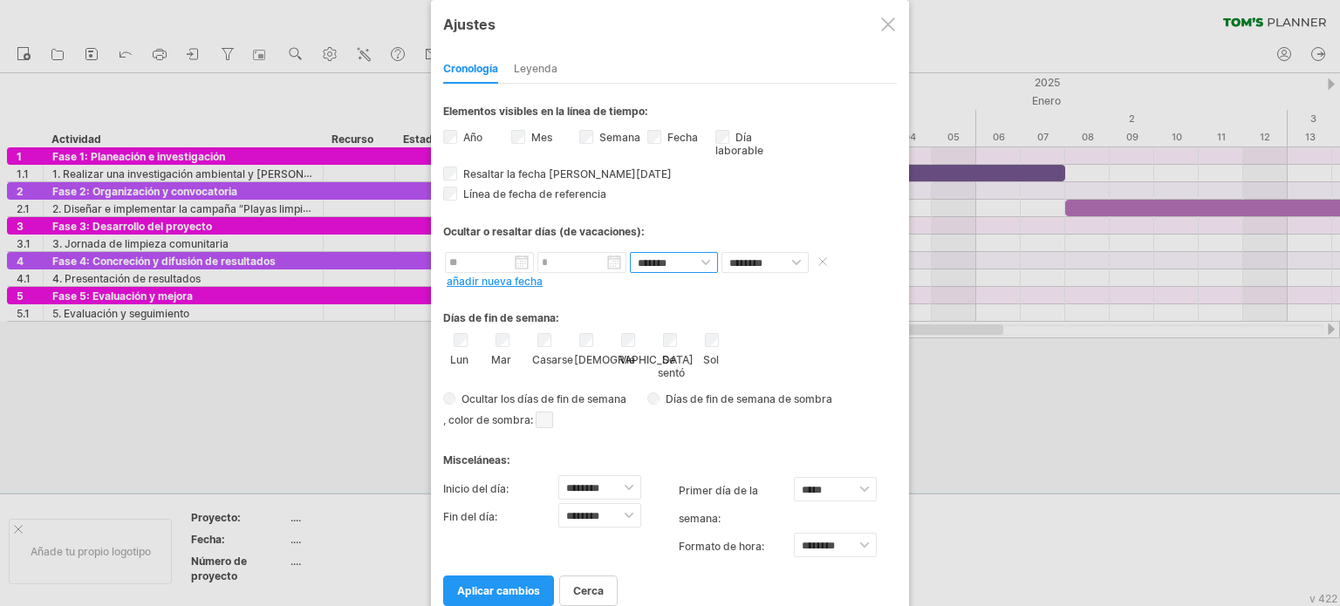
click at [691, 256] on select "**********" at bounding box center [674, 262] width 88 height 21
click at [695, 261] on select "**********" at bounding box center [674, 262] width 88 height 21
click at [791, 259] on select "******** *****" at bounding box center [765, 262] width 87 height 21
click at [787, 317] on div "Días de fin de semana:" at bounding box center [670, 312] width 454 height 34
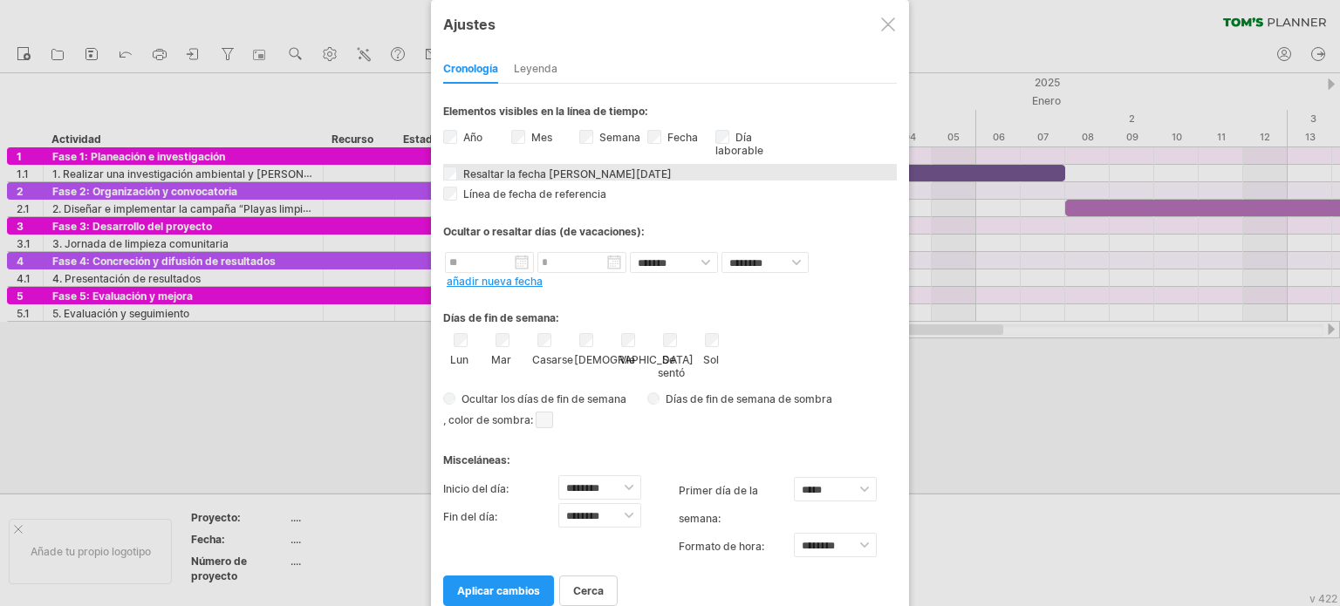
click at [575, 170] on font "Resaltar la fecha [PERSON_NAME][DATE]" at bounding box center [567, 174] width 209 height 13
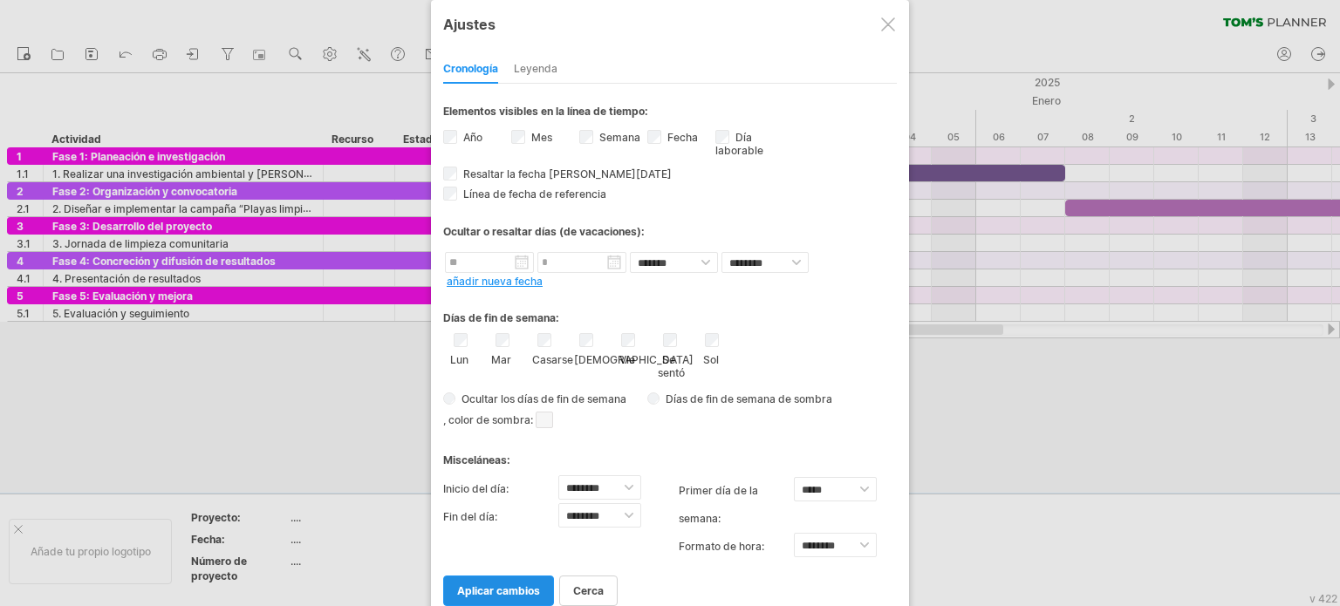
click at [524, 599] on link "aplicar cambios" at bounding box center [498, 591] width 111 height 31
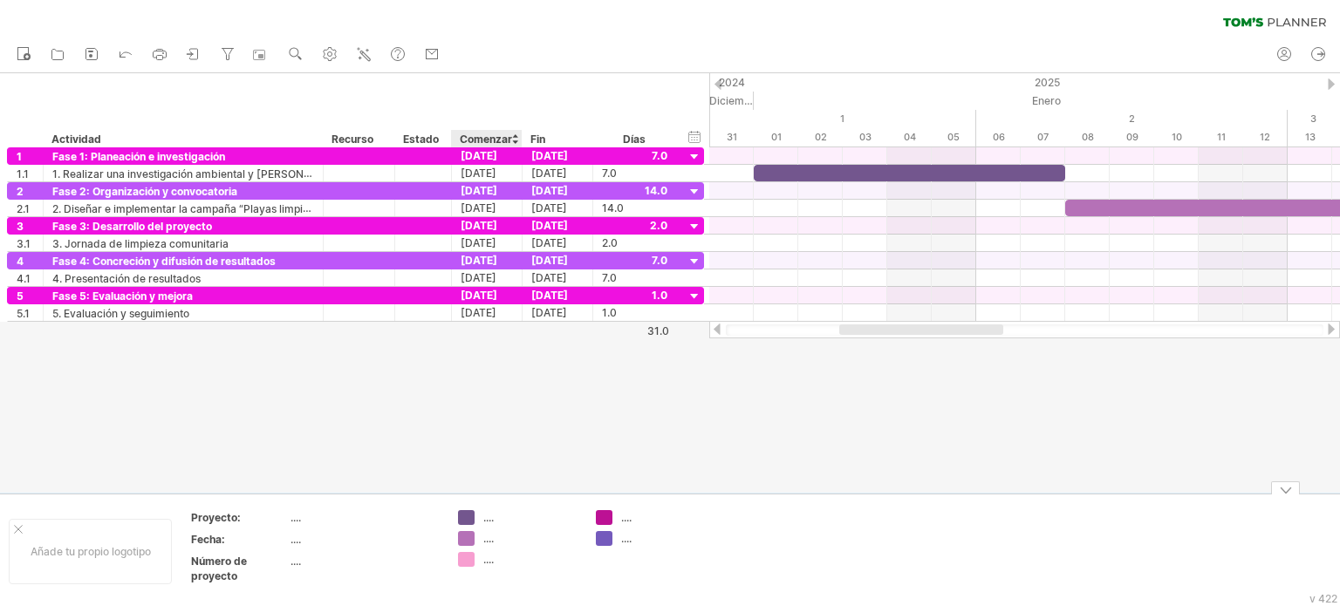
click at [491, 518] on font "...." at bounding box center [488, 517] width 10 height 13
click at [488, 518] on font "...." at bounding box center [488, 517] width 10 height 13
click at [473, 518] on div "Intentando acceder a [DOMAIN_NAME] Conectado de nuevo... 0% borrar filtro" at bounding box center [670, 303] width 1340 height 606
click at [482, 517] on div "...." at bounding box center [518, 517] width 120 height 15
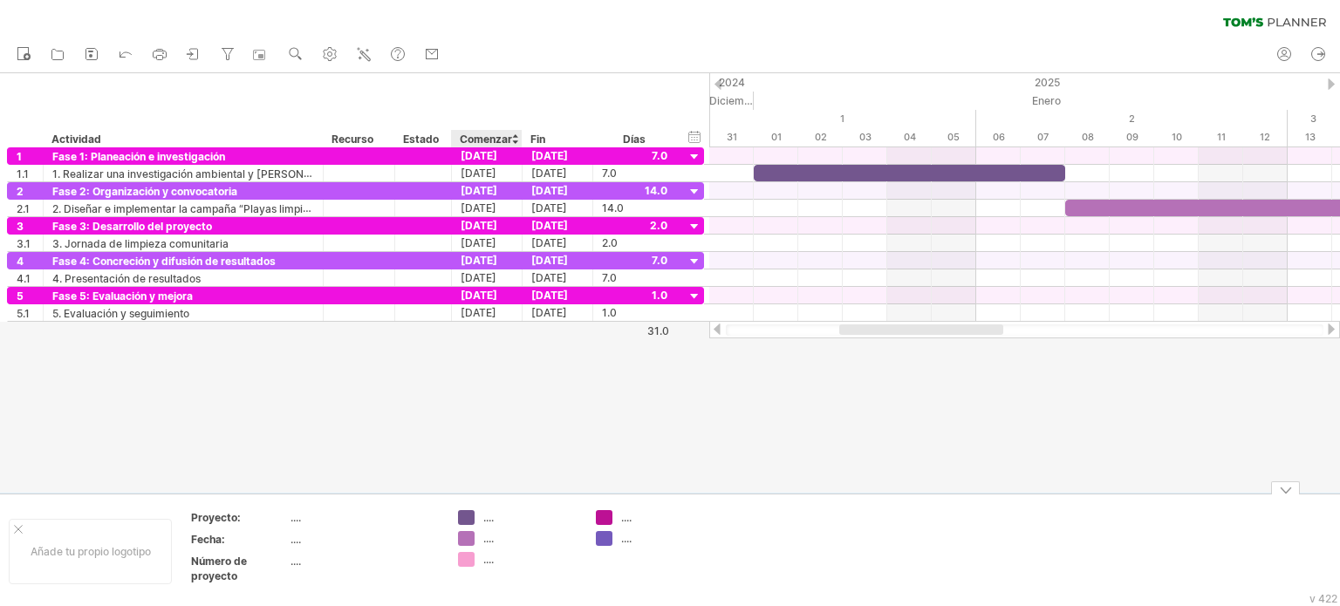
click at [485, 517] on font "...." at bounding box center [488, 517] width 10 height 13
click at [298, 516] on font "...." at bounding box center [296, 517] width 10 height 13
click at [292, 518] on font "...." at bounding box center [296, 517] width 10 height 13
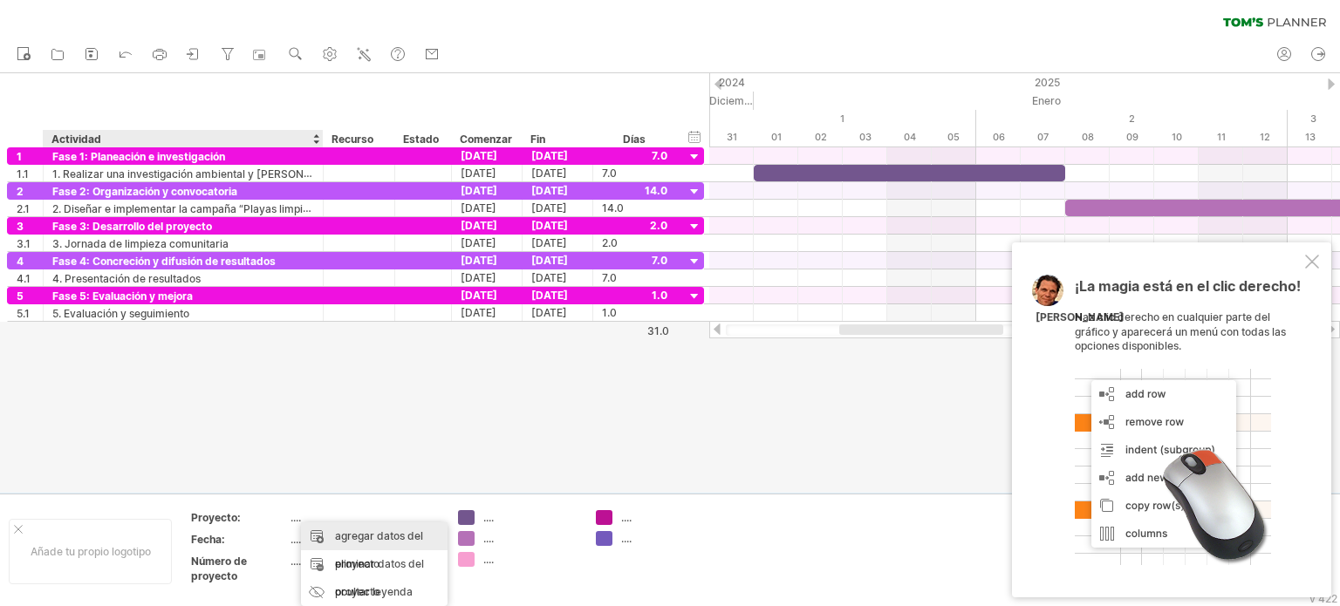
click at [360, 539] on font "agregar datos del proyecto" at bounding box center [379, 550] width 88 height 41
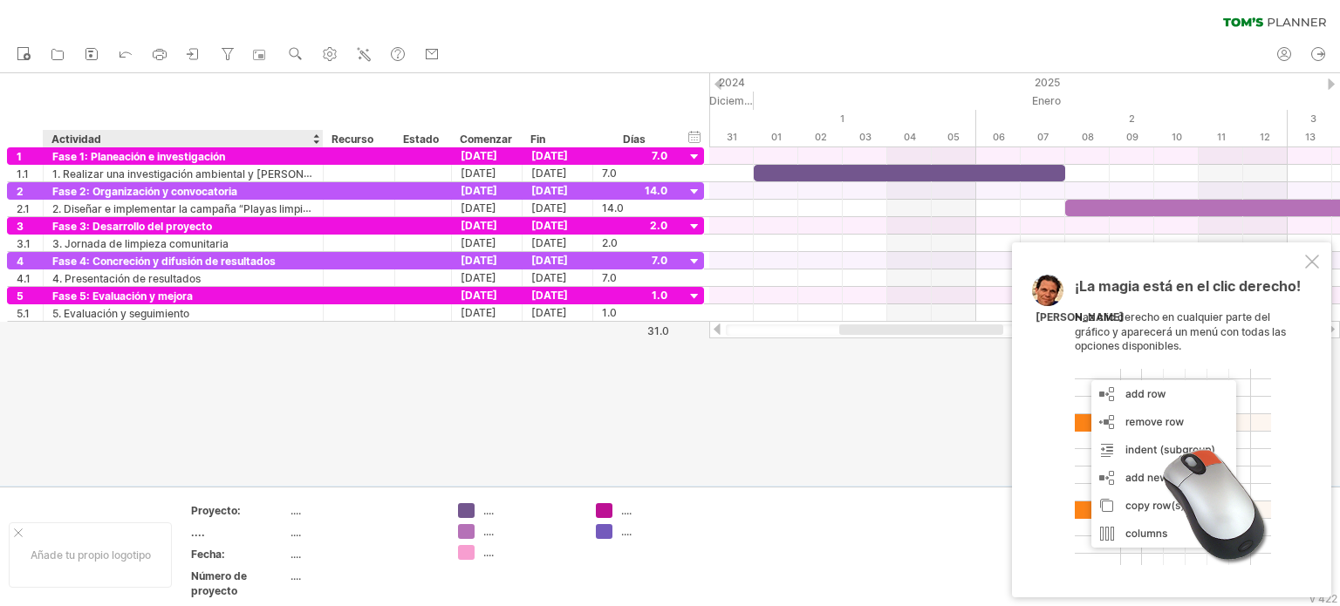
click at [234, 536] on div "...." at bounding box center [239, 532] width 96 height 15
click at [489, 510] on td ".... .... ...." at bounding box center [518, 556] width 138 height 104
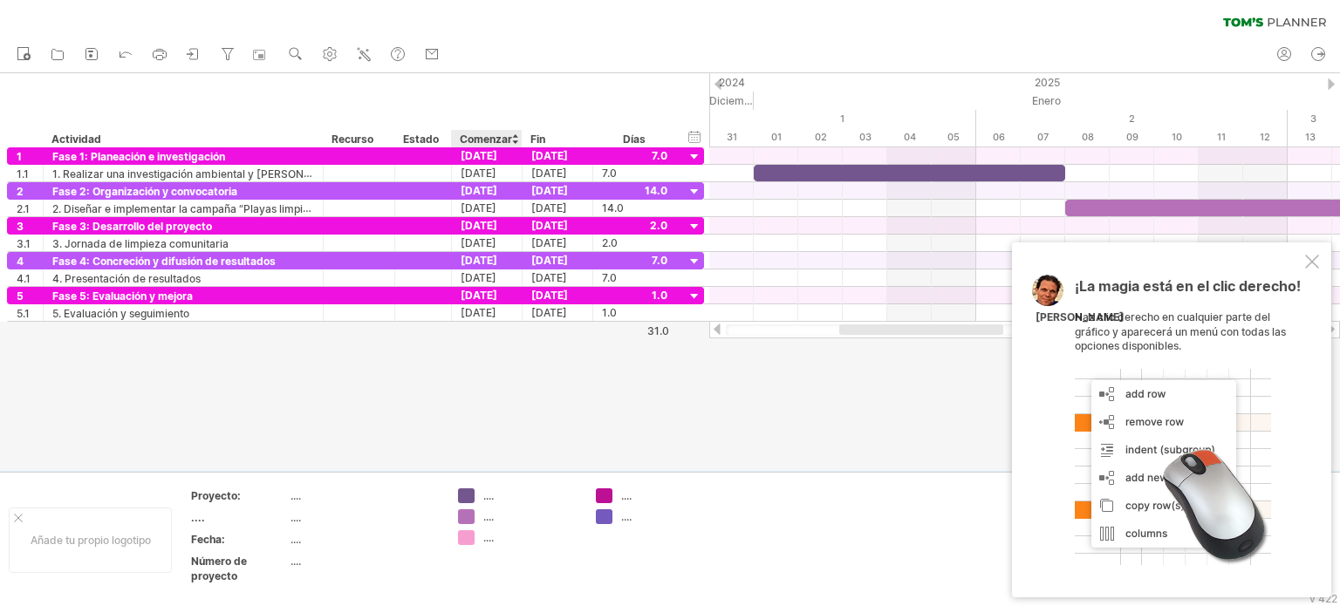
click at [496, 498] on div "...." at bounding box center [530, 496] width 95 height 15
click at [304, 494] on div "...." at bounding box center [364, 496] width 147 height 15
click at [208, 516] on div "...." at bounding box center [239, 517] width 96 height 15
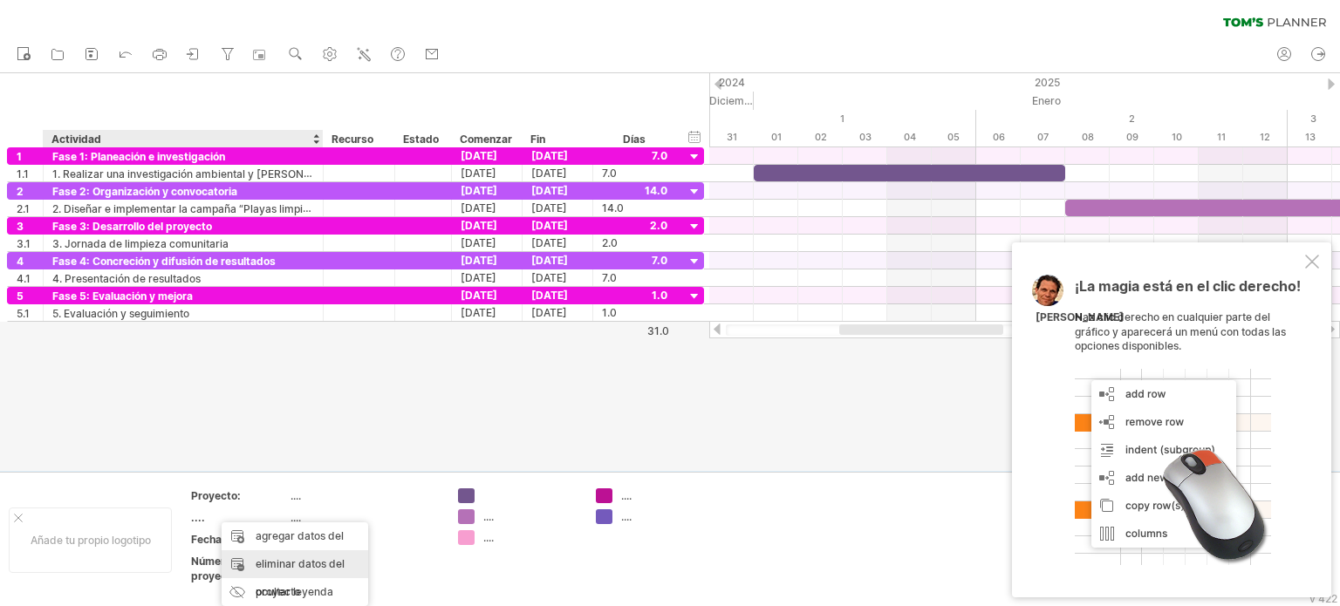
click at [240, 564] on div "eliminar datos del proyecto" at bounding box center [295, 579] width 147 height 56
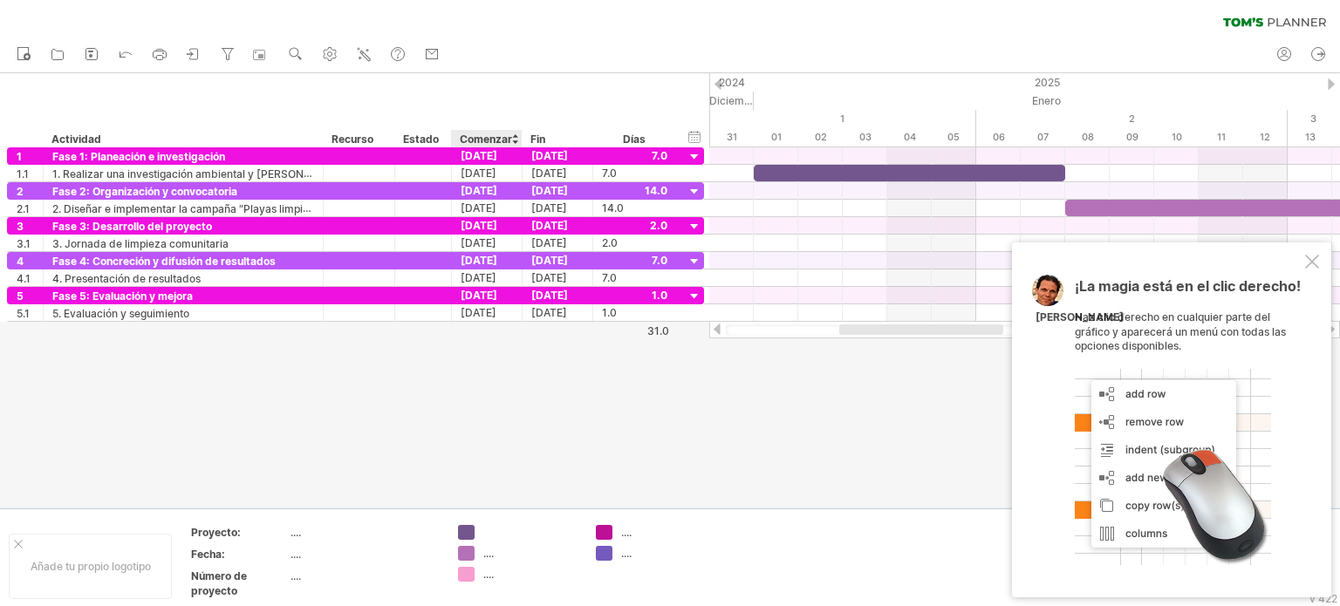
click at [501, 531] on div at bounding box center [530, 532] width 95 height 15
type input "********"
click at [1312, 261] on div at bounding box center [1312, 262] width 14 height 14
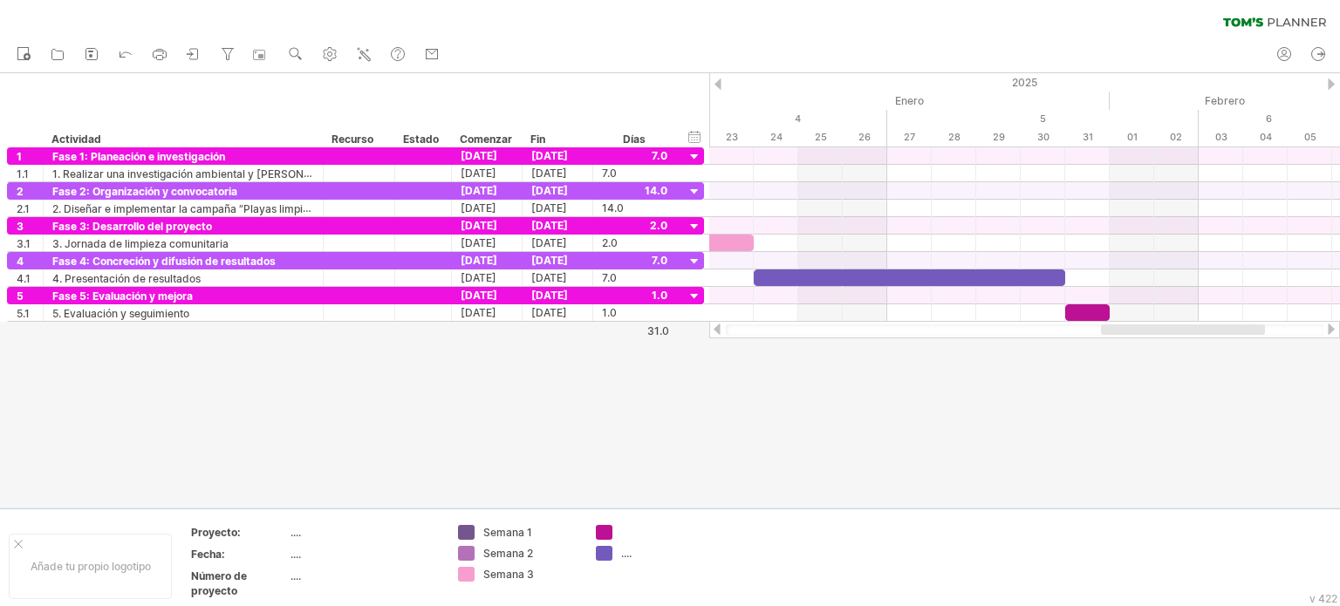
drag, startPoint x: 953, startPoint y: 328, endPoint x: 1215, endPoint y: 340, distance: 262.1
click at [1215, 340] on div "Intentando acceder a [DOMAIN_NAME] Conectado de nuevo... 0% borrar filtro" at bounding box center [670, 303] width 1340 height 606
click at [640, 531] on div at bounding box center [668, 532] width 95 height 15
type input "********"
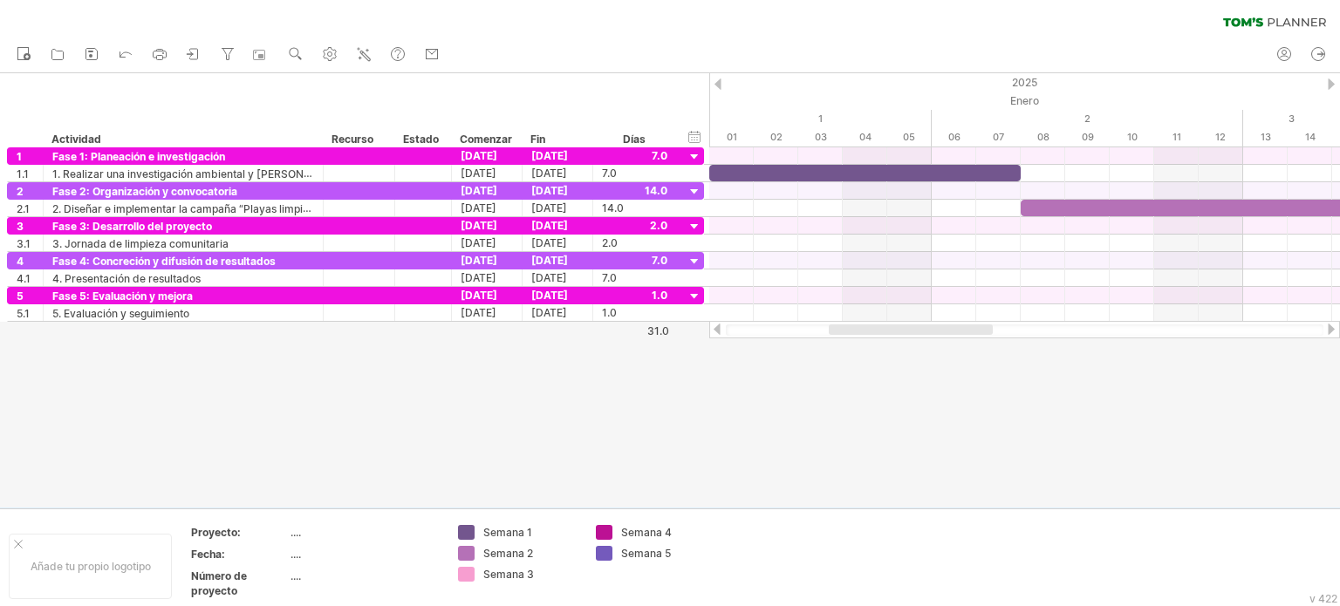
drag, startPoint x: 1149, startPoint y: 330, endPoint x: 911, endPoint y: 353, distance: 239.4
click at [911, 353] on div "Intentando acceder a [DOMAIN_NAME] Conectado de nuevo... 0% borrar filtro" at bounding box center [670, 303] width 1340 height 606
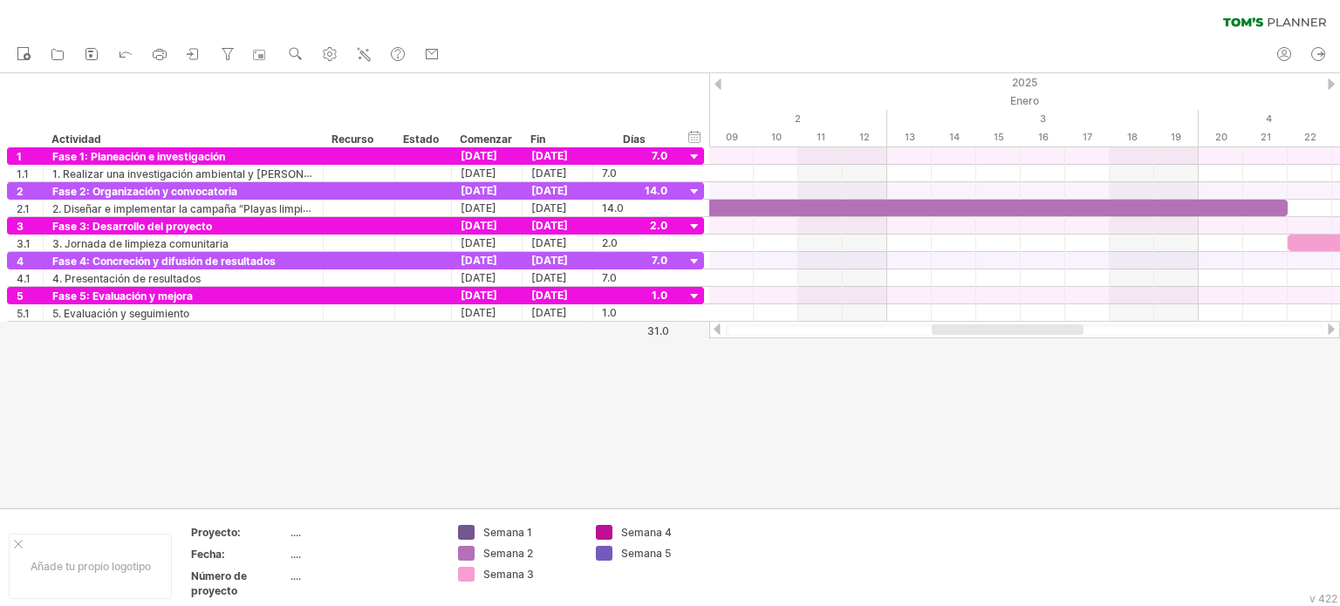
drag, startPoint x: 960, startPoint y: 330, endPoint x: 1050, endPoint y: 332, distance: 89.9
click at [1050, 332] on div at bounding box center [1008, 330] width 152 height 10
click at [524, 533] on font "Semana 1" at bounding box center [507, 532] width 49 height 13
click at [531, 532] on font "Semana 1" at bounding box center [507, 532] width 49 height 13
click at [782, 122] on div "2" at bounding box center [732, 119] width 312 height 18
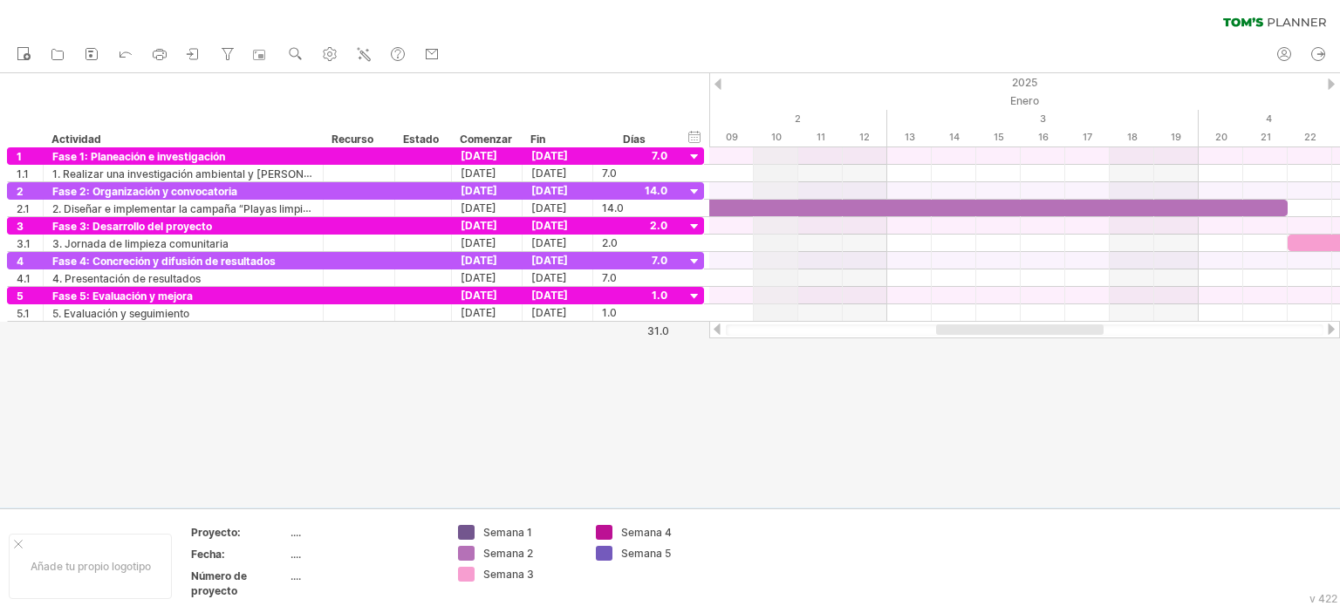
click at [765, 121] on div "2" at bounding box center [732, 119] width 312 height 18
click at [716, 330] on div at bounding box center [717, 329] width 14 height 11
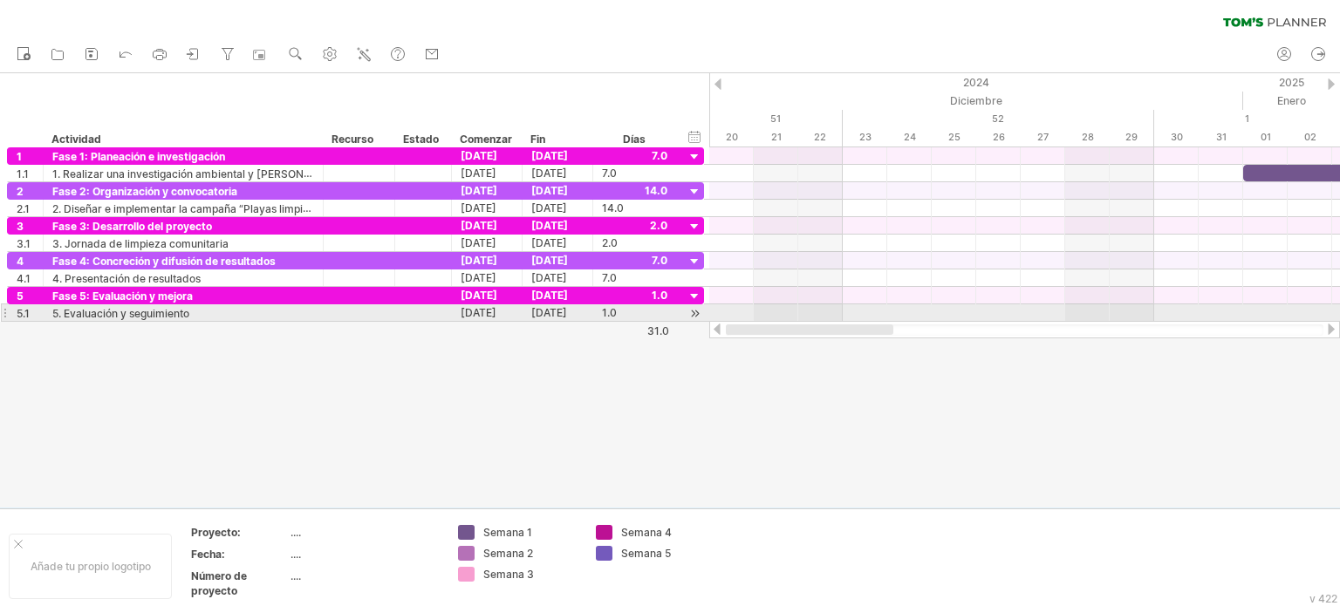
drag, startPoint x: 879, startPoint y: 329, endPoint x: 724, endPoint y: 320, distance: 154.7
click at [724, 321] on div at bounding box center [1024, 329] width 631 height 17
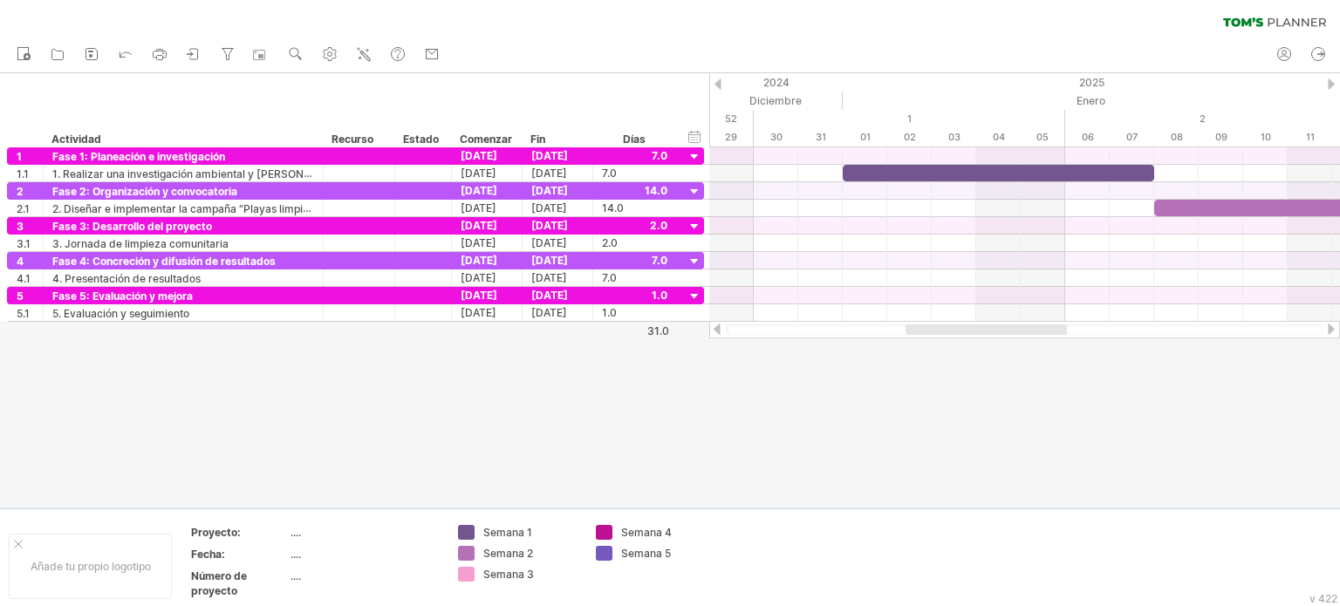
drag, startPoint x: 878, startPoint y: 328, endPoint x: 964, endPoint y: 329, distance: 86.4
click at [964, 329] on div at bounding box center [986, 330] width 161 height 10
click at [911, 119] on div "1" at bounding box center [910, 119] width 312 height 18
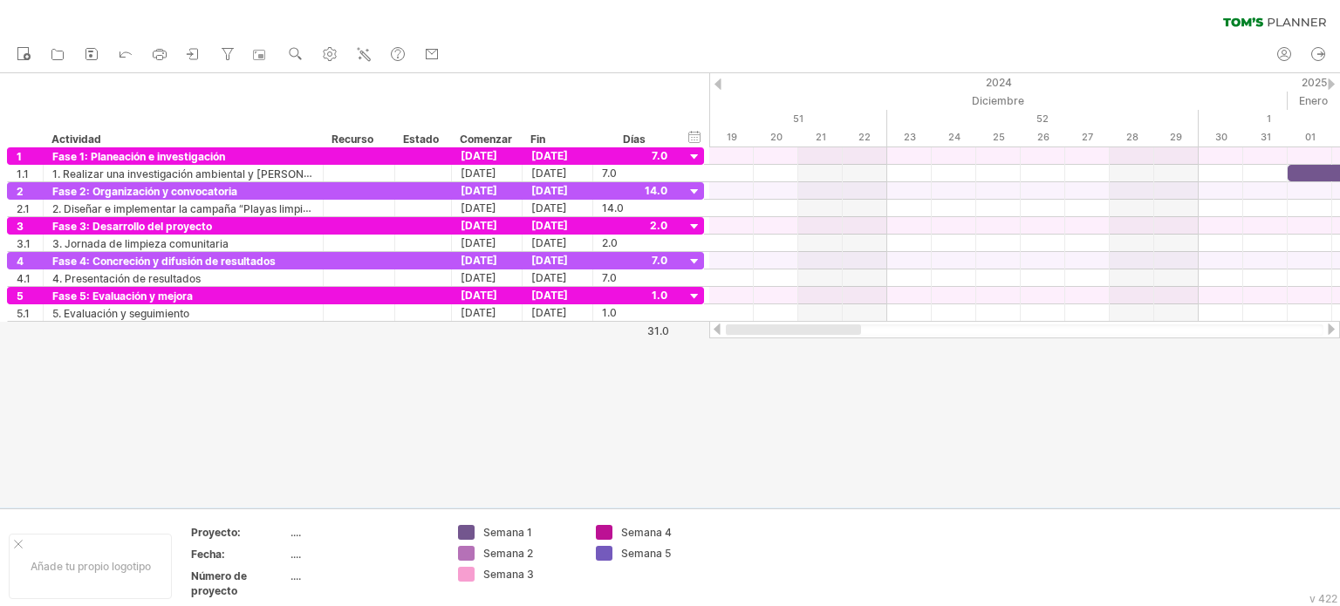
drag, startPoint x: 864, startPoint y: 334, endPoint x: 688, endPoint y: 392, distance: 185.4
click at [688, 392] on div "Intentando acceder a [DOMAIN_NAME] Conectado de nuevo... 0% borrar filtro" at bounding box center [670, 303] width 1340 height 606
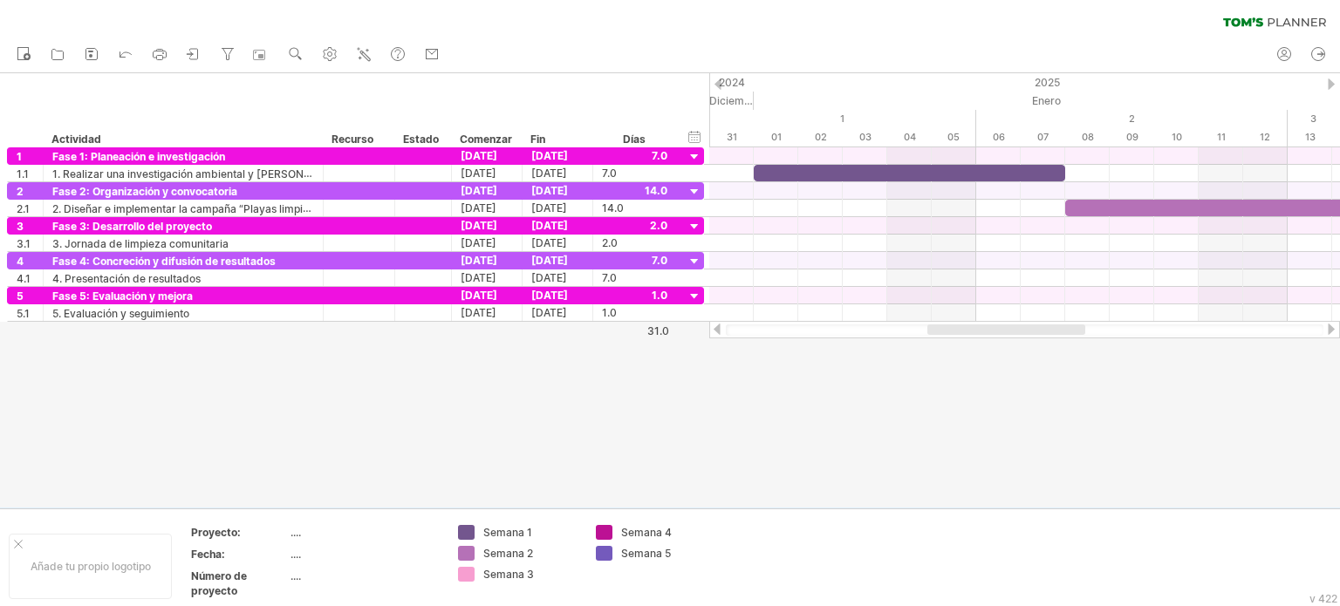
drag, startPoint x: 856, startPoint y: 328, endPoint x: 965, endPoint y: 327, distance: 109.1
click at [965, 327] on div at bounding box center [1007, 330] width 158 height 10
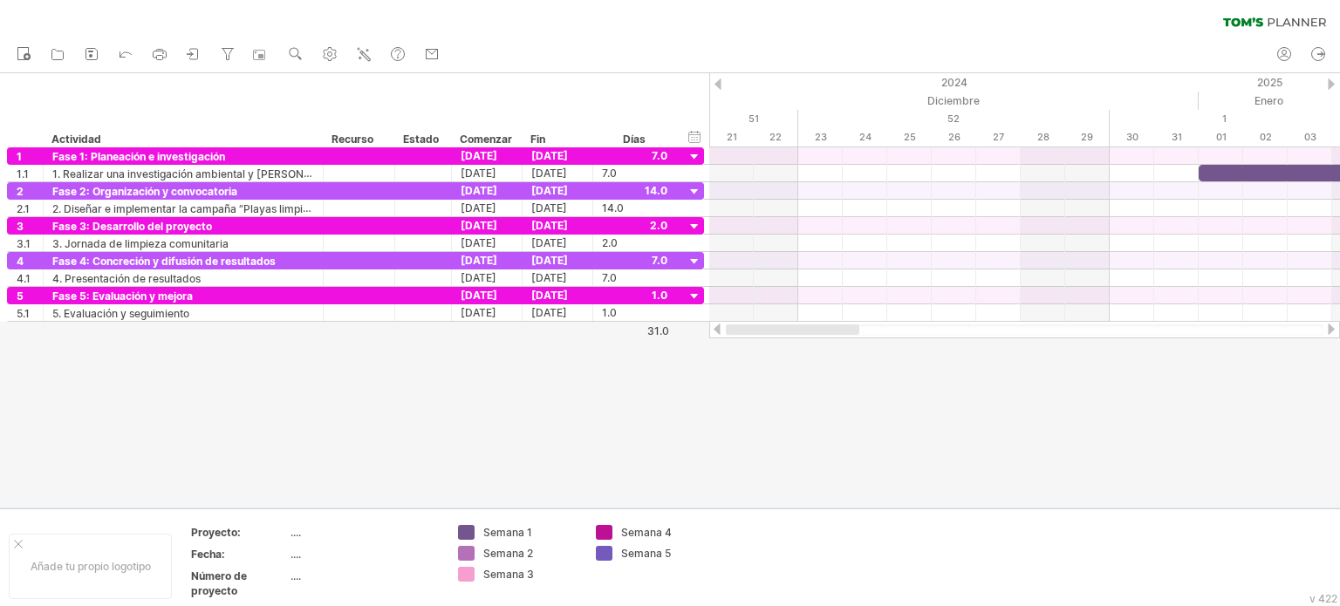
drag, startPoint x: 870, startPoint y: 327, endPoint x: 731, endPoint y: 334, distance: 138.9
click at [731, 334] on div at bounding box center [793, 330] width 134 height 10
